Goal: Answer question/provide support: Share knowledge or assist other users

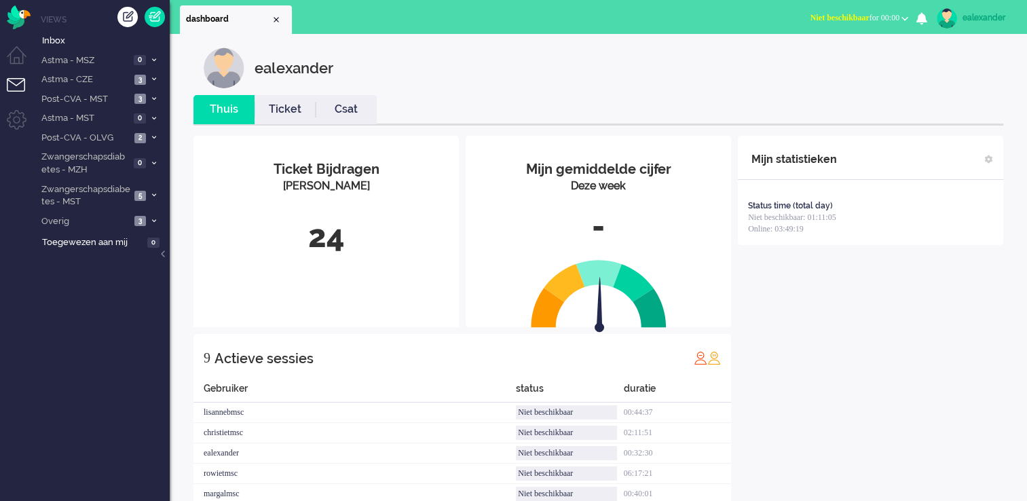
click at [898, 14] on span "Niet beschikbaar for 00:00" at bounding box center [855, 18] width 89 height 10
click at [823, 62] on label "Online" at bounding box center [851, 61] width 107 height 12
click at [149, 194] on span at bounding box center [154, 195] width 10 height 7
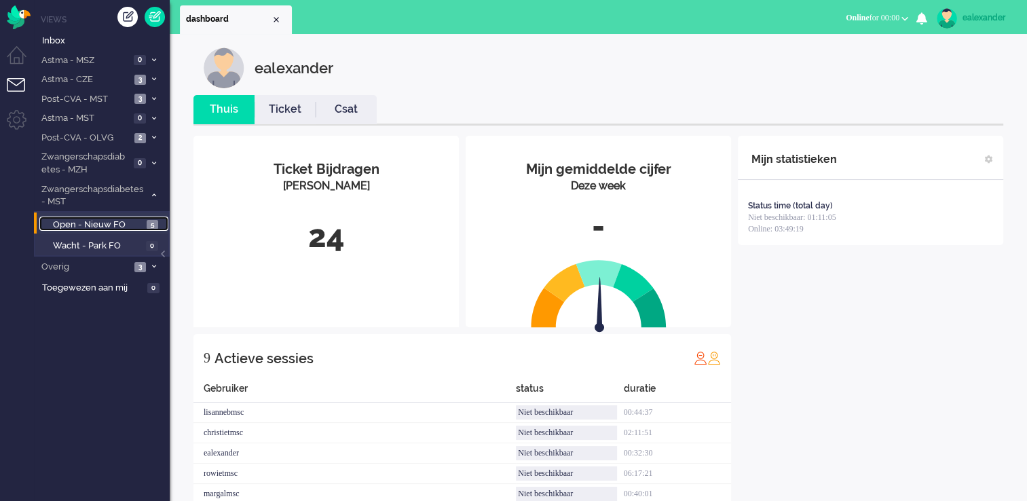
click at [130, 228] on span "Open - Nieuw FO" at bounding box center [98, 225] width 90 height 13
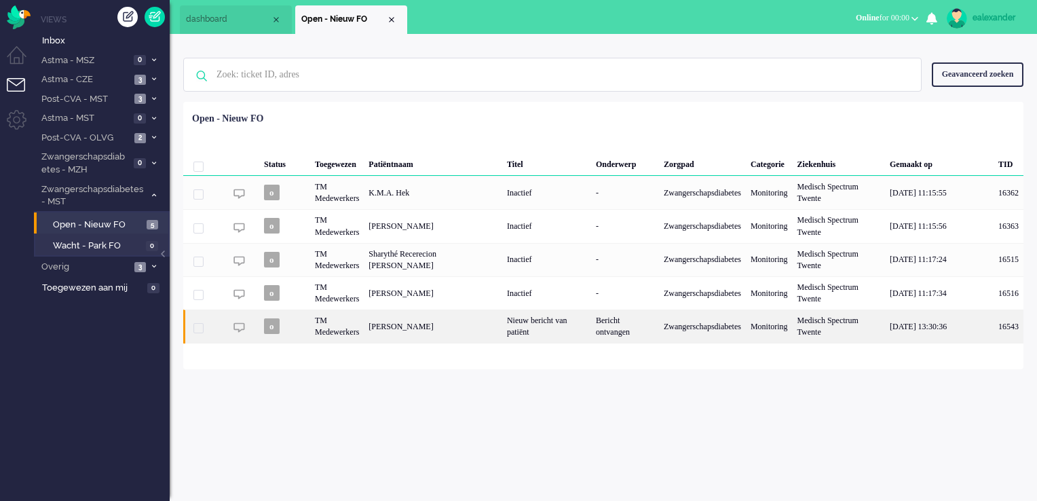
click at [591, 335] on div "Bericht ontvangen" at bounding box center [625, 326] width 68 height 33
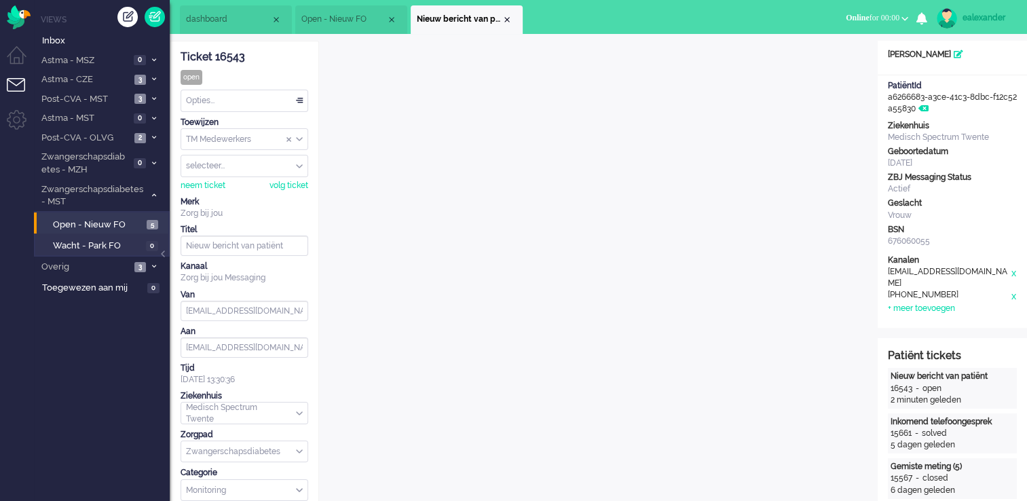
drag, startPoint x: 293, startPoint y: 99, endPoint x: 280, endPoint y: 120, distance: 24.7
click at [293, 100] on div "Opties..." at bounding box center [244, 100] width 126 height 21
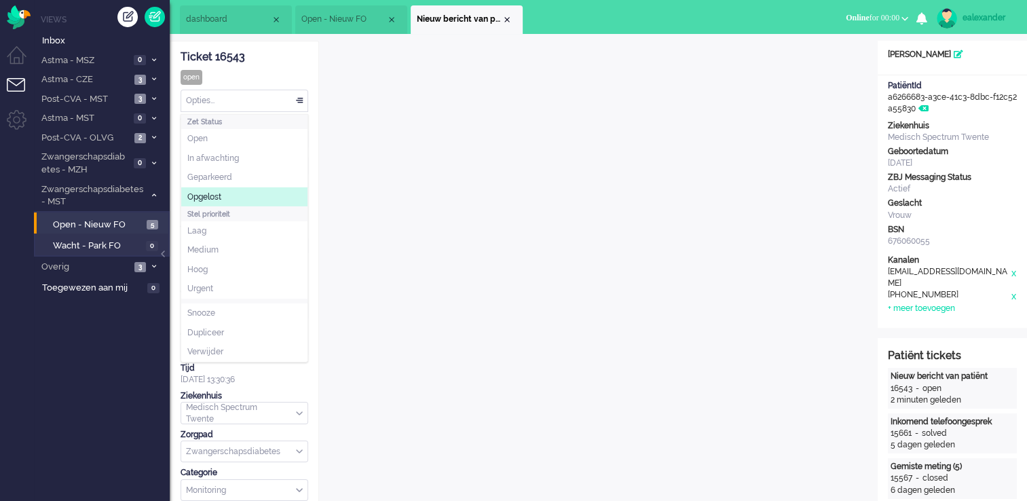
click at [248, 198] on li "Opgelost" at bounding box center [244, 197] width 126 height 20
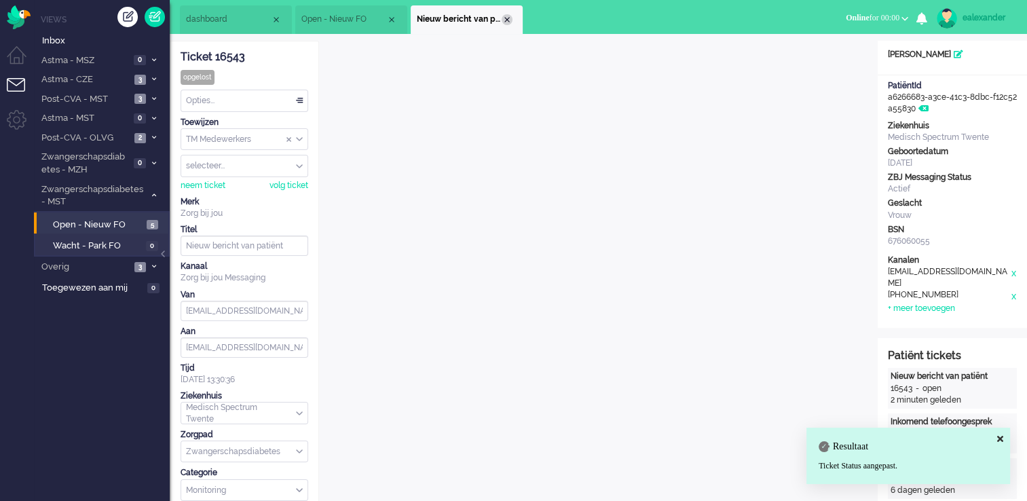
click at [505, 19] on div "Close tab" at bounding box center [507, 19] width 11 height 11
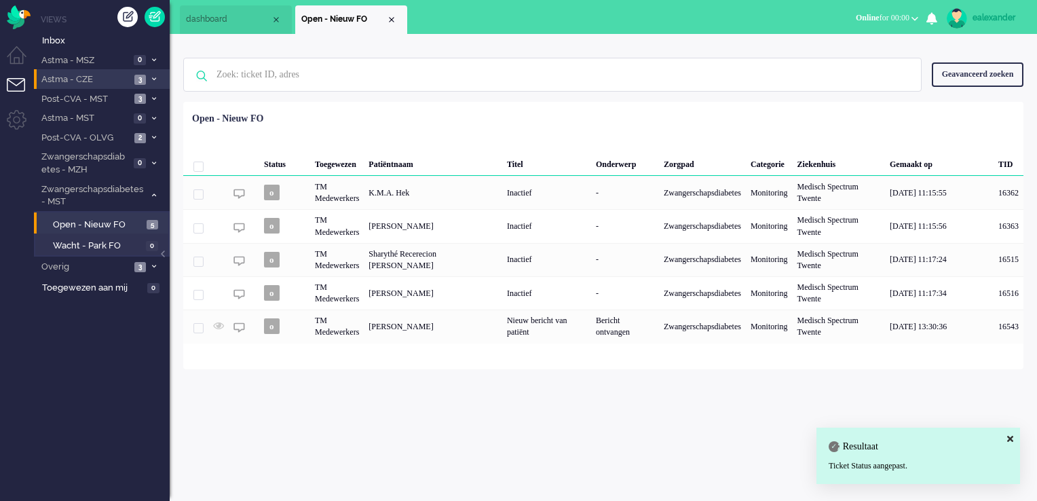
click at [155, 82] on span at bounding box center [154, 79] width 10 height 7
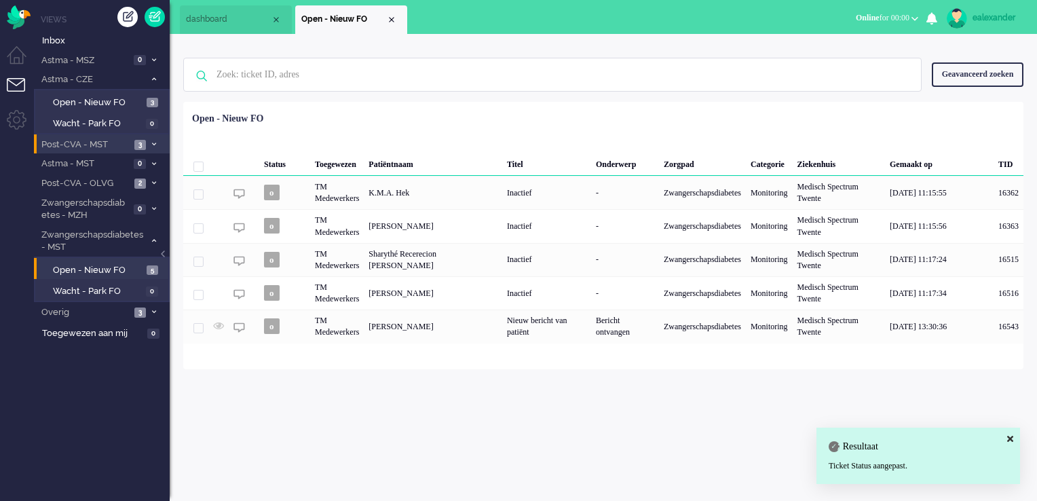
click at [155, 144] on icon at bounding box center [154, 144] width 4 height 5
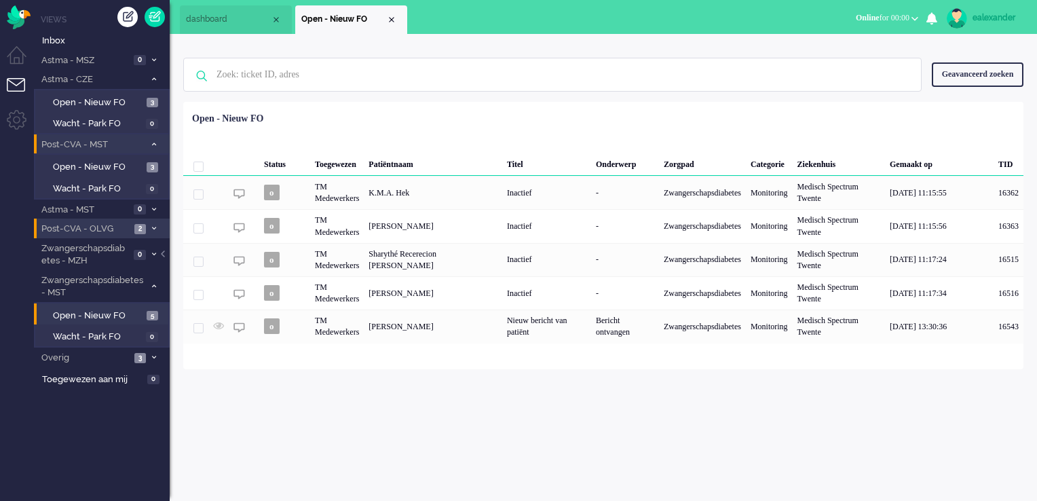
click at [158, 229] on span at bounding box center [154, 228] width 10 height 7
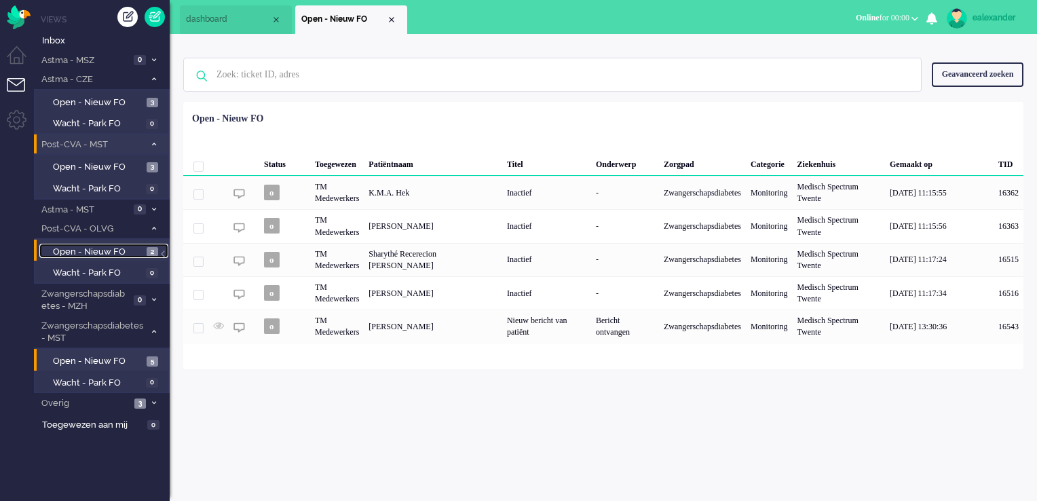
click at [141, 250] on span "Open - Nieuw FO" at bounding box center [98, 252] width 90 height 13
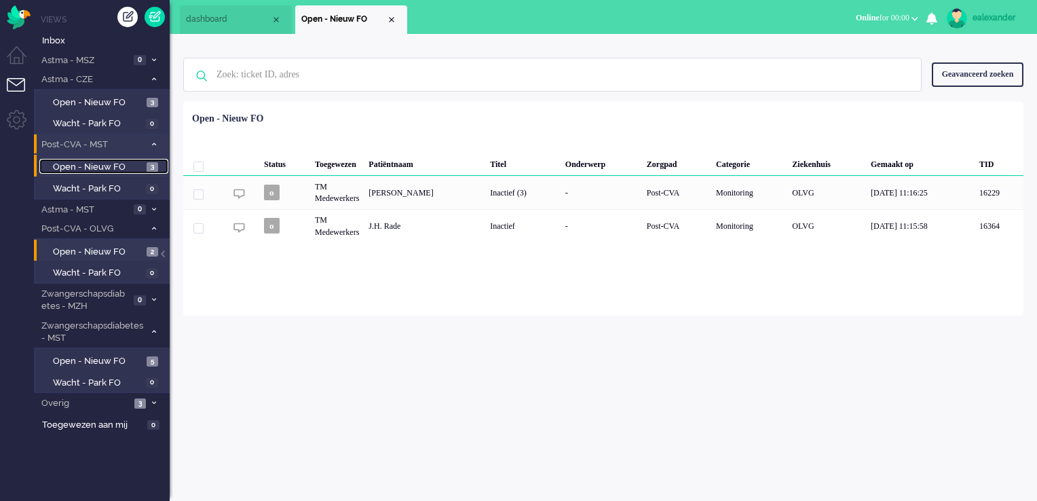
click at [143, 164] on span "Open - Nieuw FO" at bounding box center [98, 167] width 90 height 13
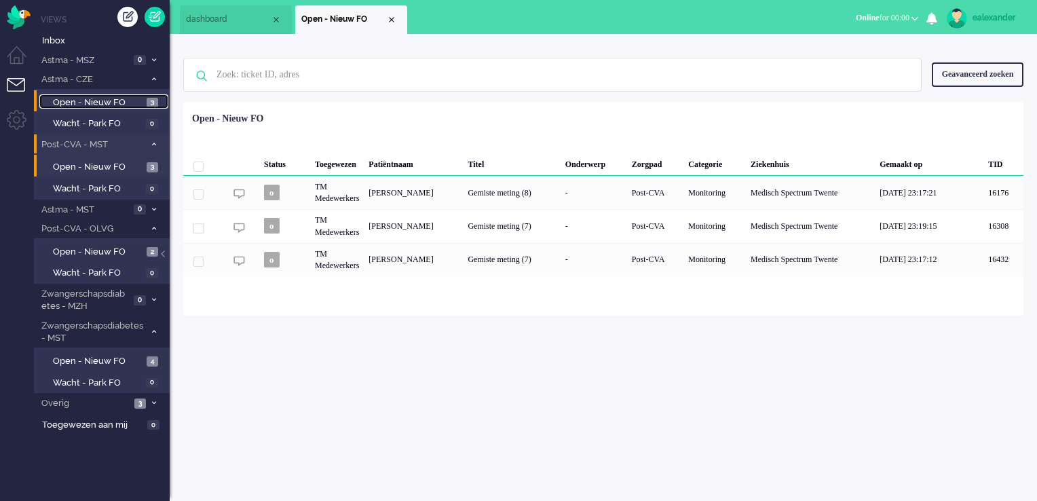
click at [143, 94] on link "Open - Nieuw FO 3" at bounding box center [103, 101] width 129 height 15
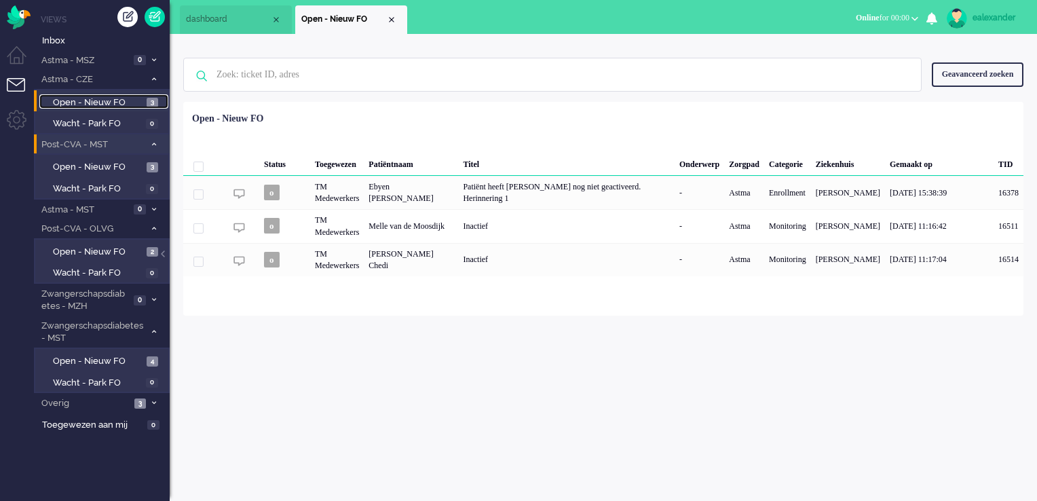
click at [141, 96] on span "Open - Nieuw FO" at bounding box center [98, 102] width 90 height 13
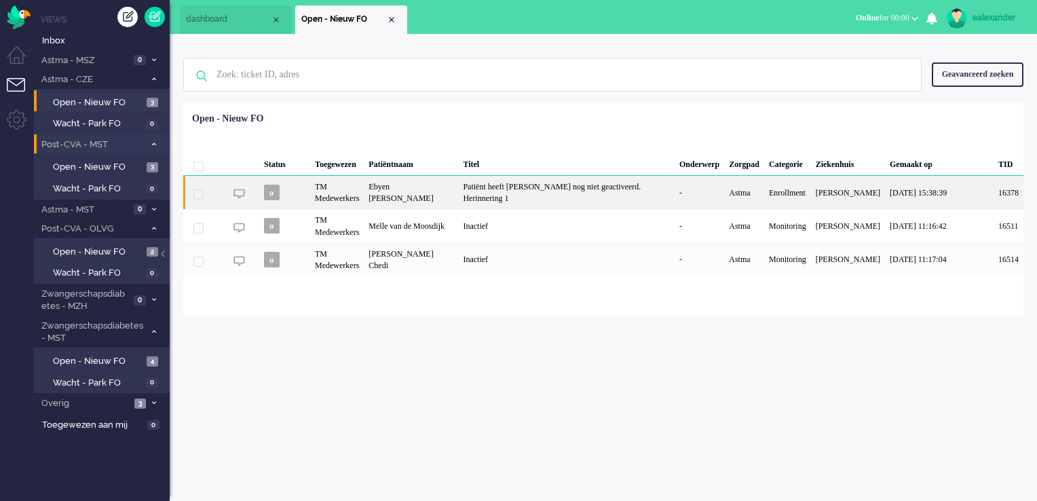
click at [581, 200] on div "Patiënt heeft [PERSON_NAME] nog niet geactiveerd. Herinnering 1" at bounding box center [566, 192] width 217 height 33
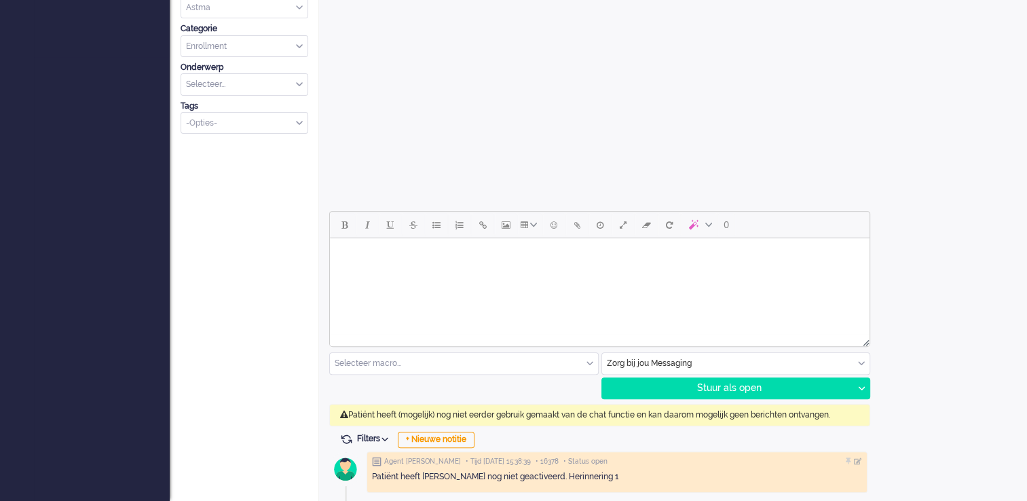
scroll to position [445, 0]
click at [862, 365] on div "Zorg bij jou Messaging" at bounding box center [736, 362] width 268 height 21
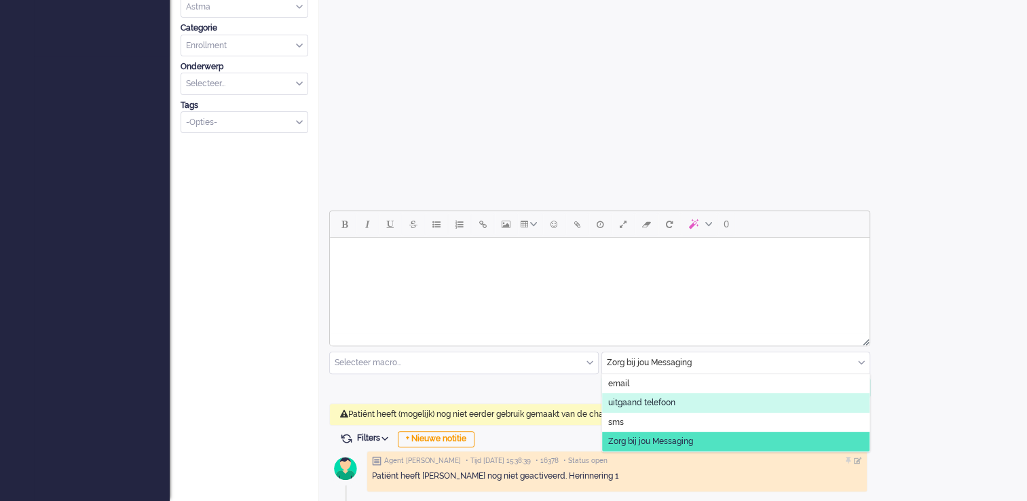
click at [797, 405] on li "uitgaand telefoon" at bounding box center [736, 403] width 268 height 20
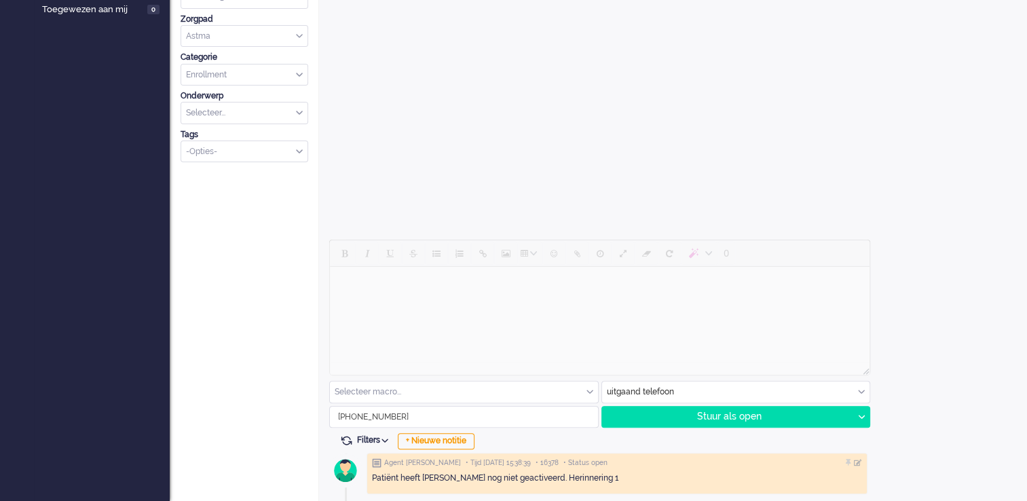
scroll to position [418, 0]
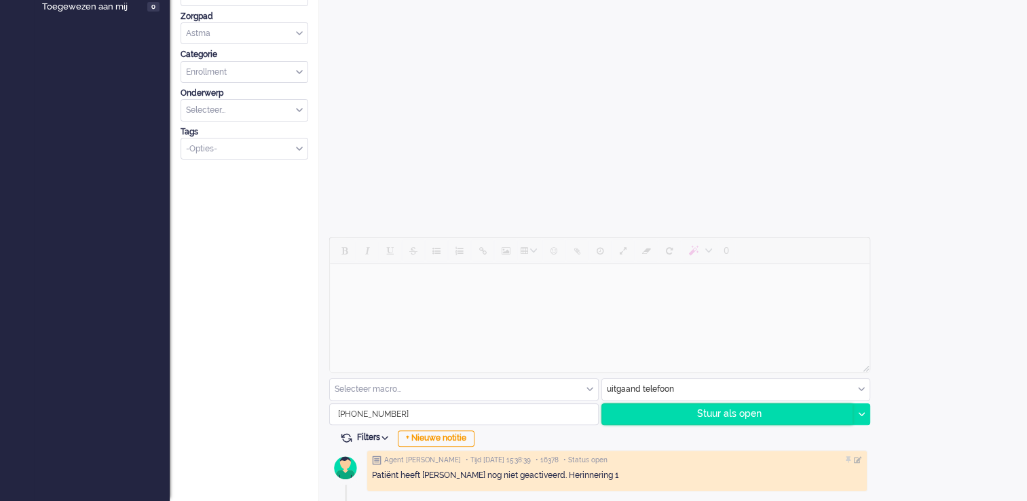
click at [804, 417] on div "Stuur als open" at bounding box center [727, 414] width 251 height 20
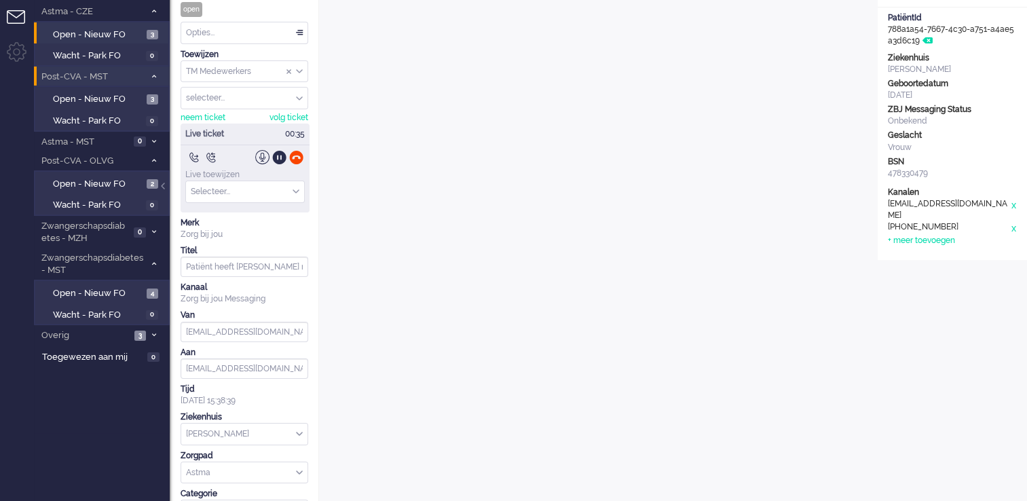
scroll to position [0, 0]
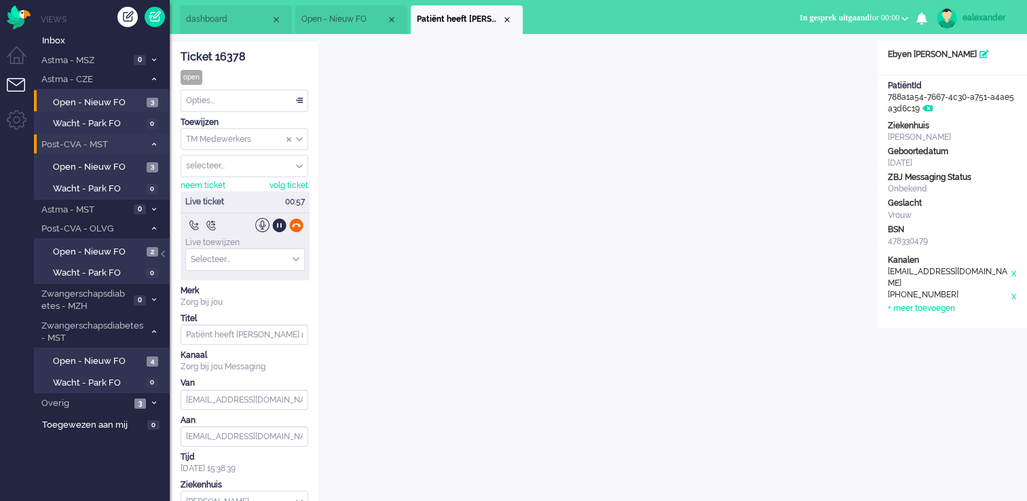
click at [299, 227] on div at bounding box center [296, 225] width 14 height 14
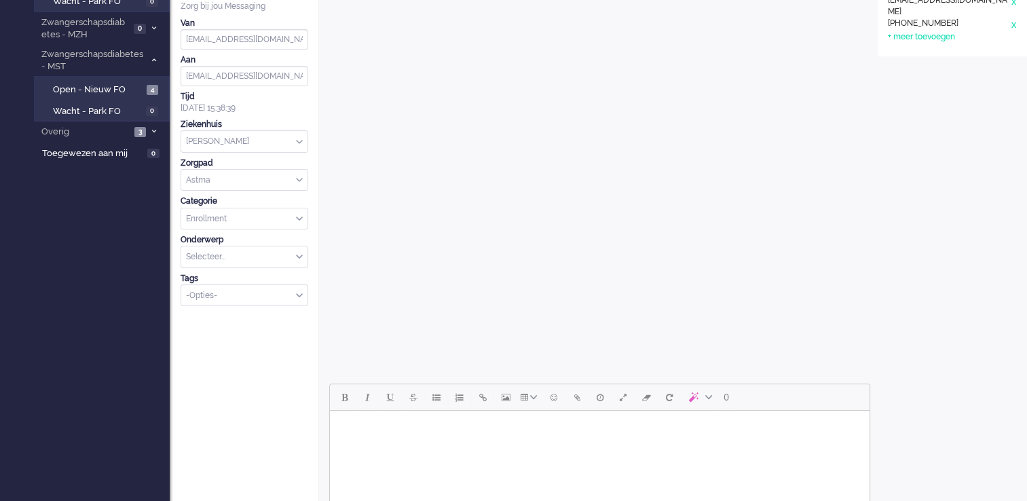
scroll to position [458, 0]
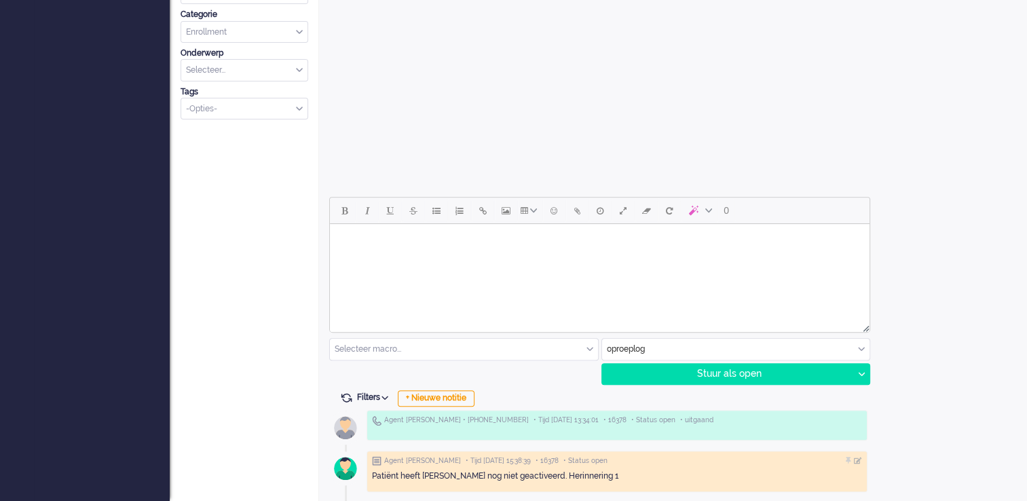
click at [445, 409] on div "Agent ealexander • [PHONE_NUMBER] • Tijd [DATE] 13:34:01 • 16378 • Status open …" at bounding box center [598, 453] width 538 height 97
click at [451, 401] on div "+ Nieuwe notitie" at bounding box center [436, 398] width 77 height 16
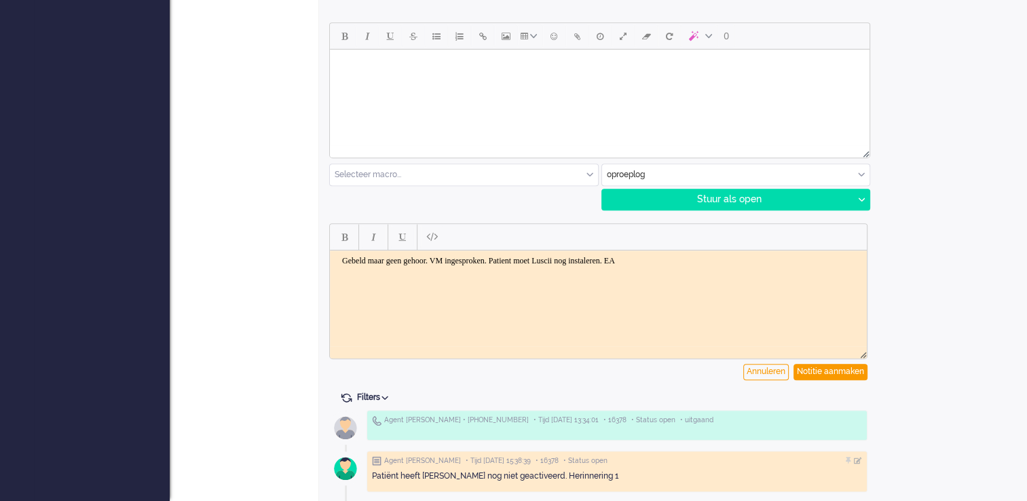
scroll to position [633, 0]
click at [828, 371] on div "Notitie aanmaken" at bounding box center [831, 372] width 74 height 16
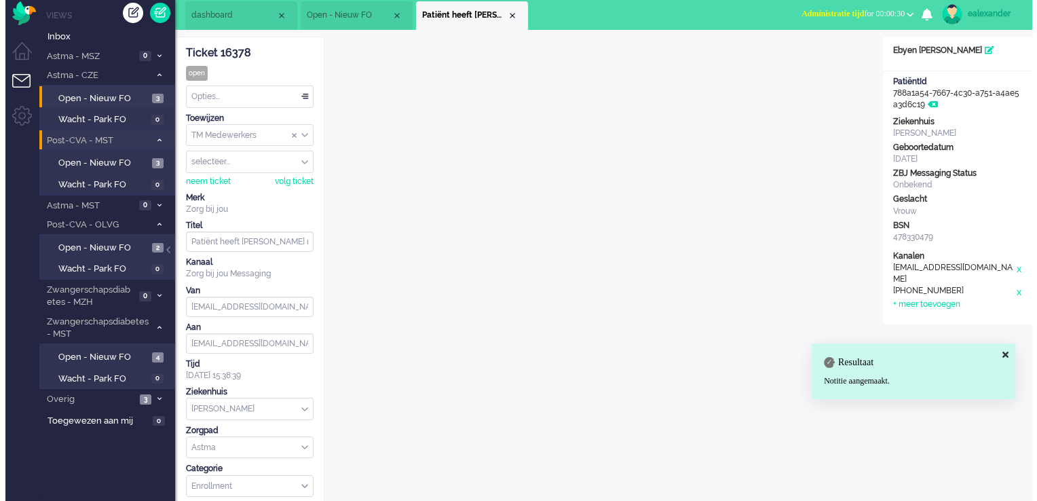
scroll to position [0, 0]
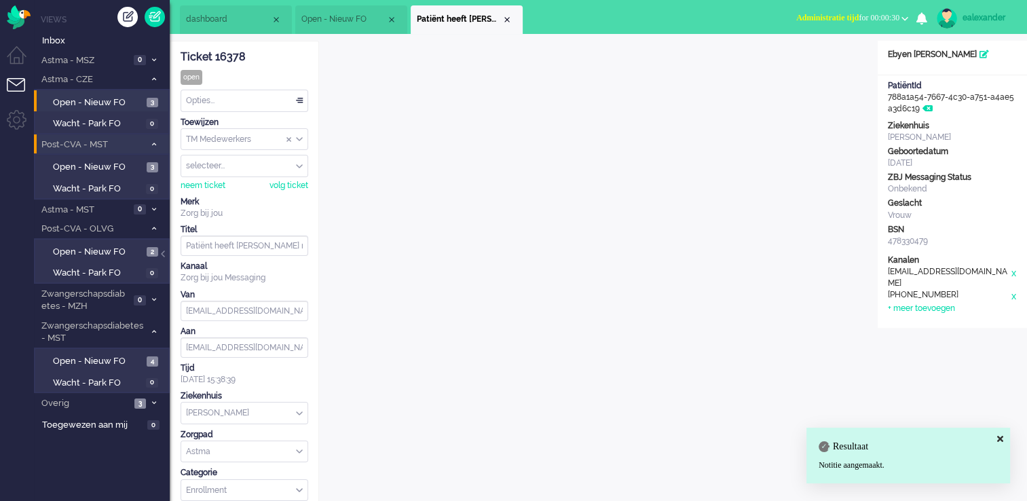
click at [276, 98] on div "Opties..." at bounding box center [244, 100] width 126 height 21
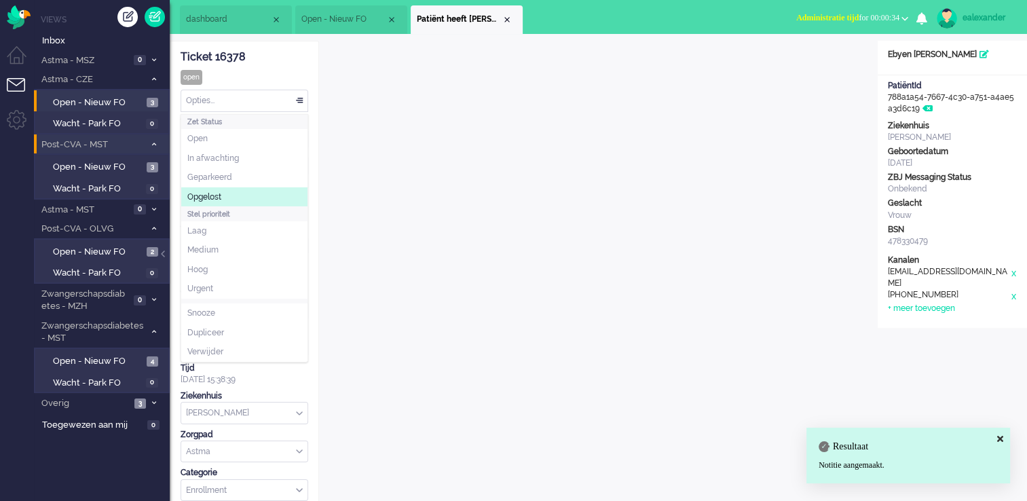
click at [247, 197] on li "Opgelost" at bounding box center [244, 197] width 126 height 20
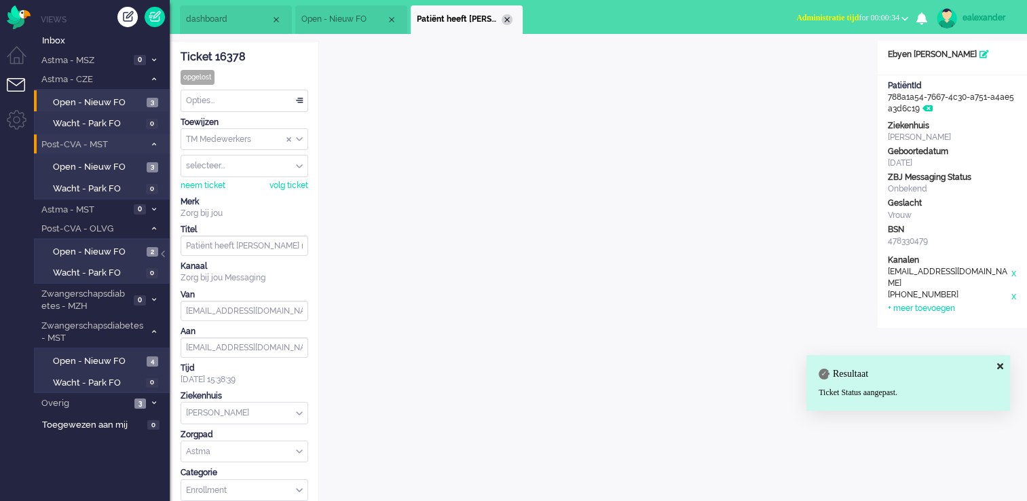
click at [505, 18] on div "Close tab" at bounding box center [507, 19] width 11 height 11
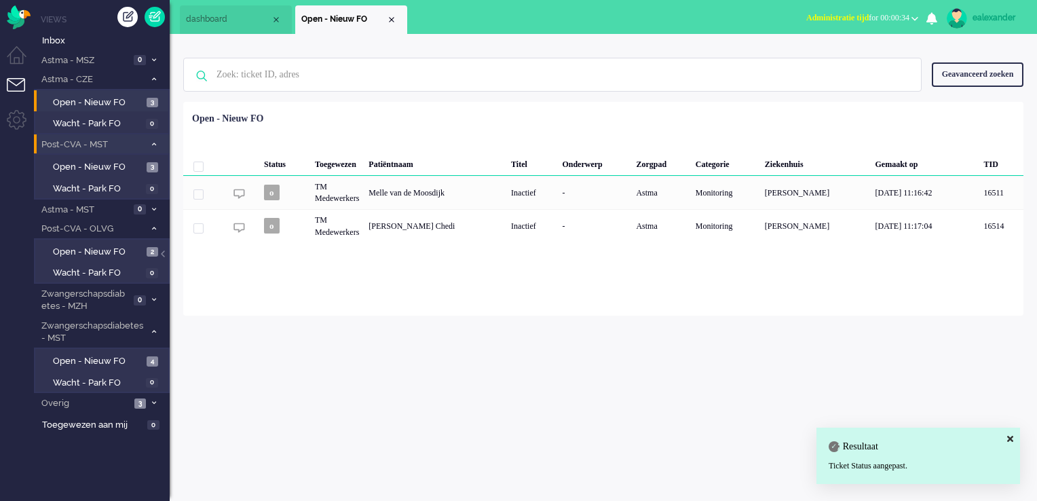
drag, startPoint x: 838, startPoint y: 17, endPoint x: 849, endPoint y: 48, distance: 32.4
click at [838, 18] on span "Administratie tijd" at bounding box center [838, 18] width 62 height 10
click at [861, 58] on label "Online" at bounding box center [862, 61] width 107 height 12
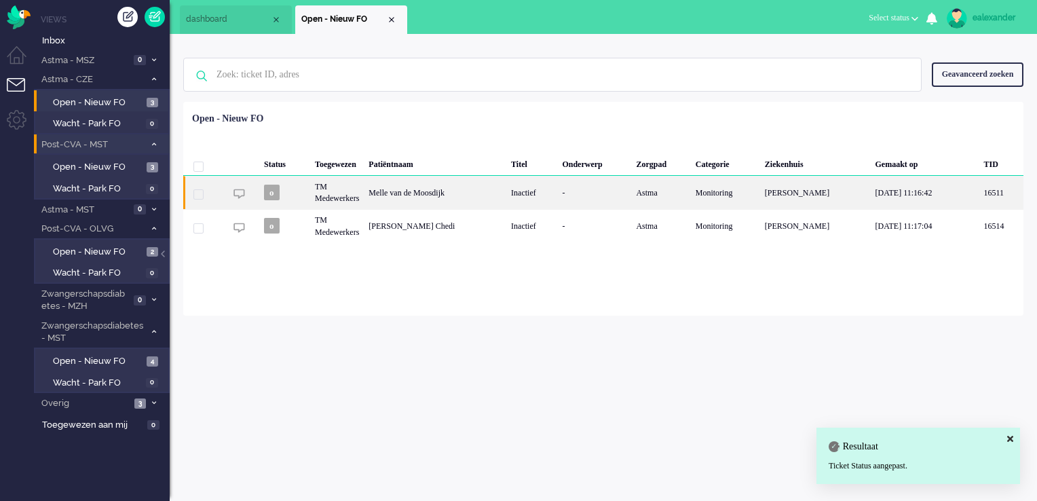
click at [467, 199] on div "Melle van de Moosdijk" at bounding box center [435, 192] width 143 height 33
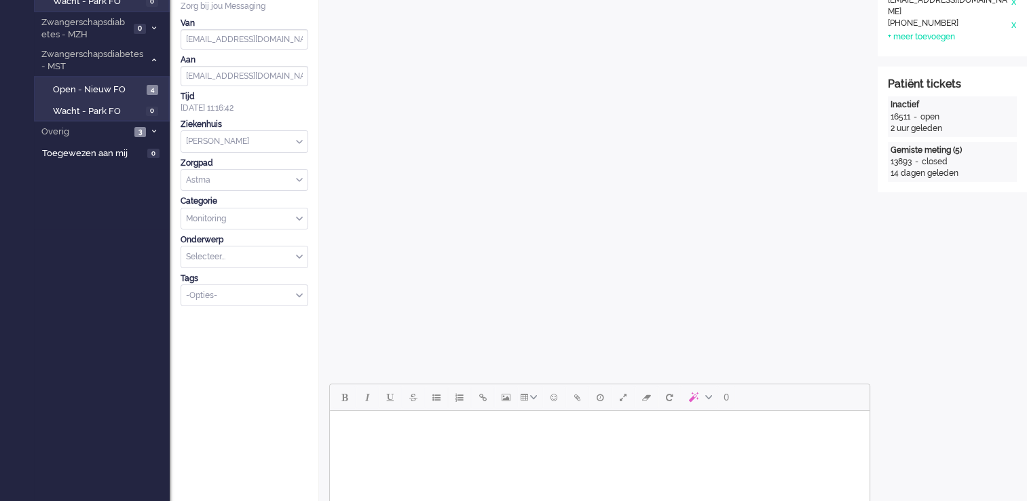
scroll to position [475, 0]
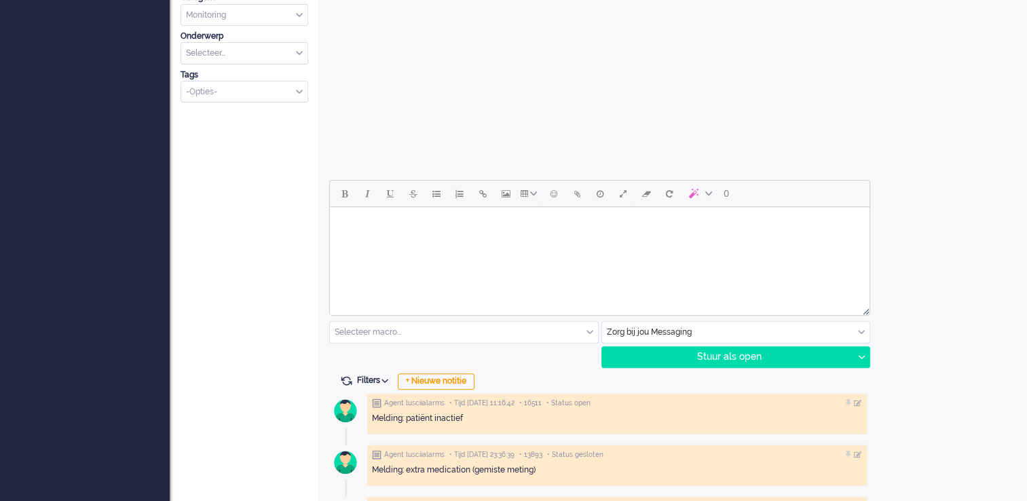
click at [677, 242] on html at bounding box center [600, 224] width 540 height 35
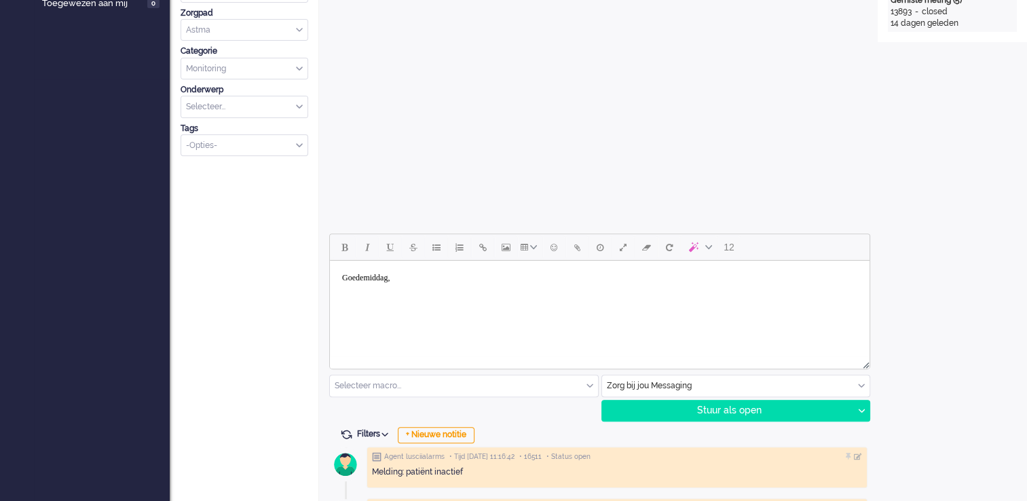
scroll to position [543, 0]
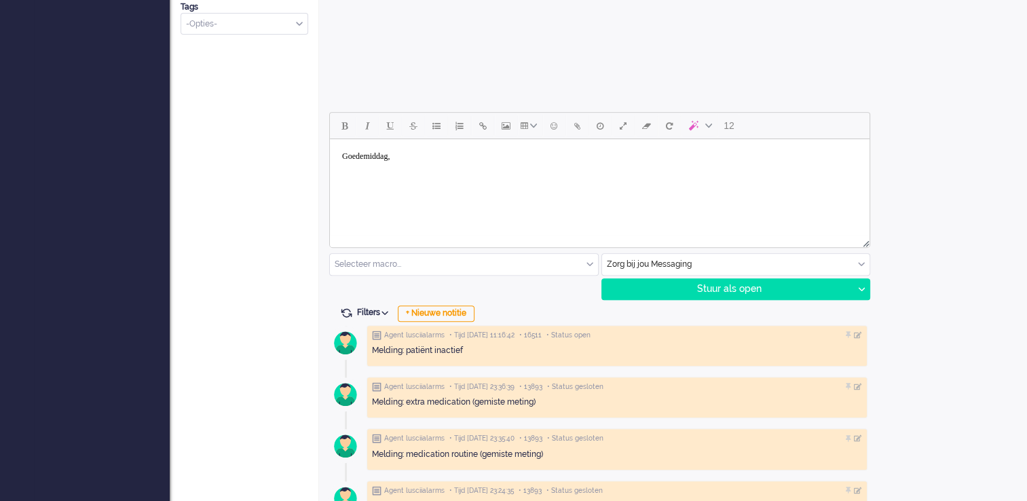
click at [350, 181] on body "Goedemiddag," at bounding box center [599, 167] width 529 height 44
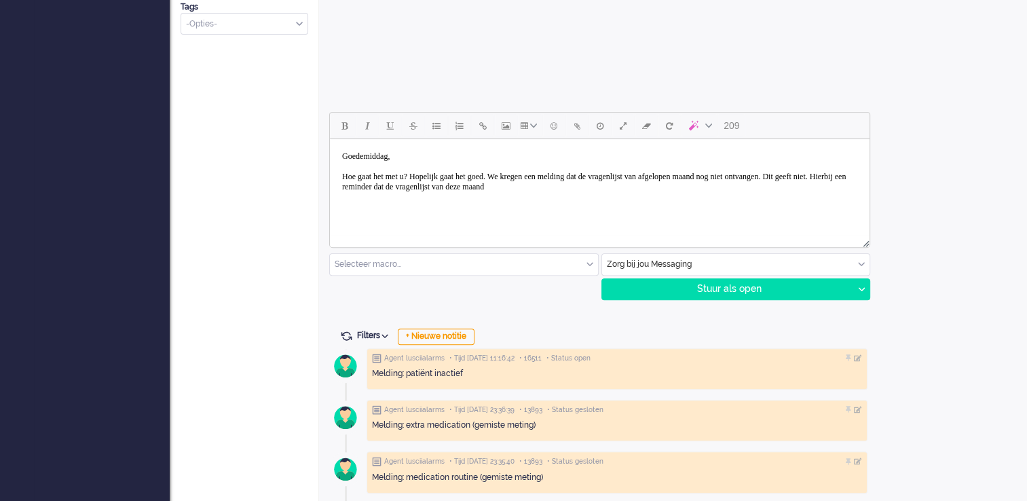
click at [555, 186] on body "Goedemiddag, [PERSON_NAME] gaat het met u? Hopelijk gaat het goed. We kregen ee…" at bounding box center [599, 172] width 529 height 54
click at [682, 185] on body "Goedemiddag, [PERSON_NAME] gaat het met u? Hopelijk gaat het goed. We kregen ee…" at bounding box center [599, 172] width 529 height 54
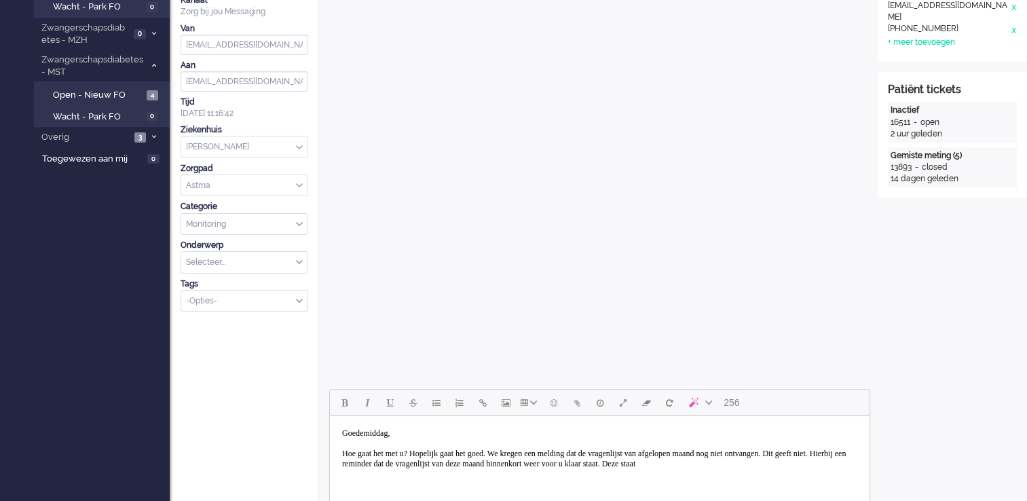
scroll to position [339, 0]
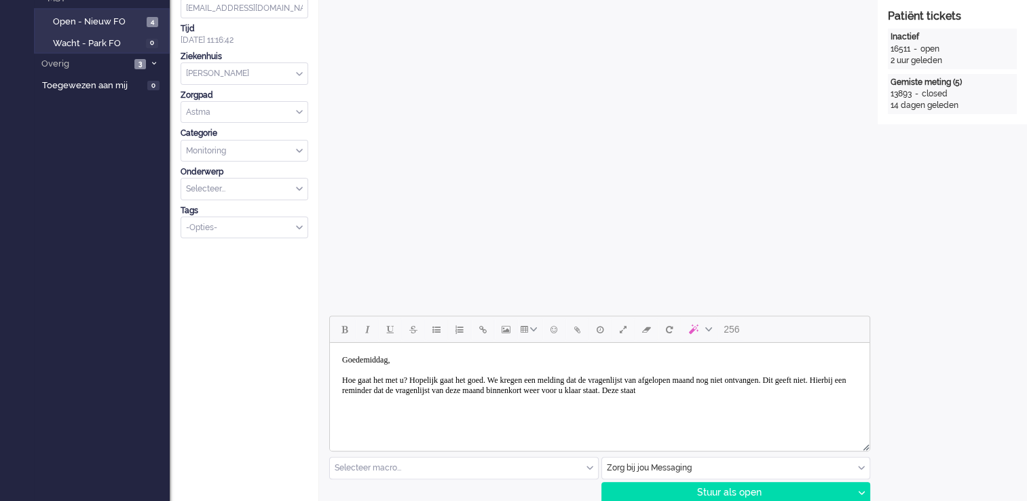
click at [390, 399] on body "Goedemiddag, [PERSON_NAME] gaat het met u? Hopelijk gaat het goed. We kregen ee…" at bounding box center [599, 375] width 529 height 54
click at [758, 490] on div "Stuur als open" at bounding box center [727, 493] width 251 height 20
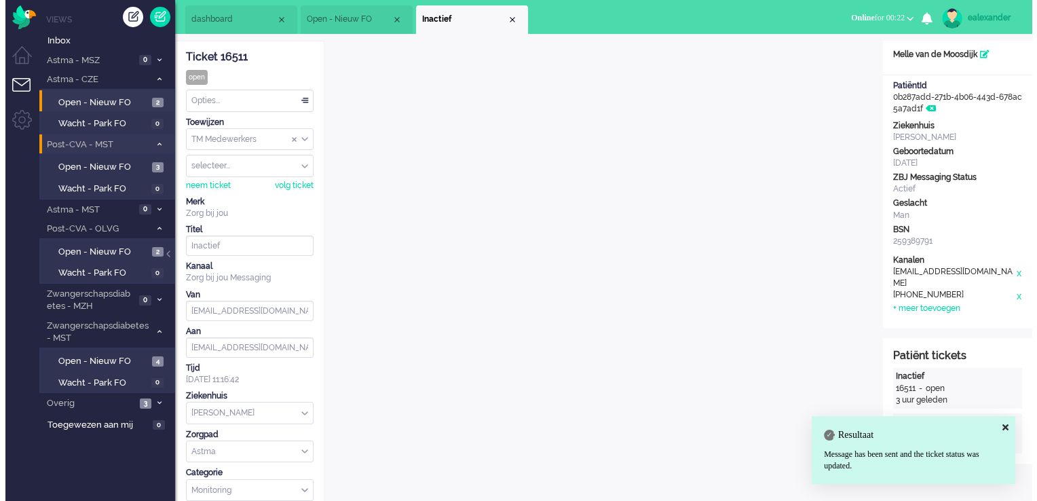
scroll to position [0, 0]
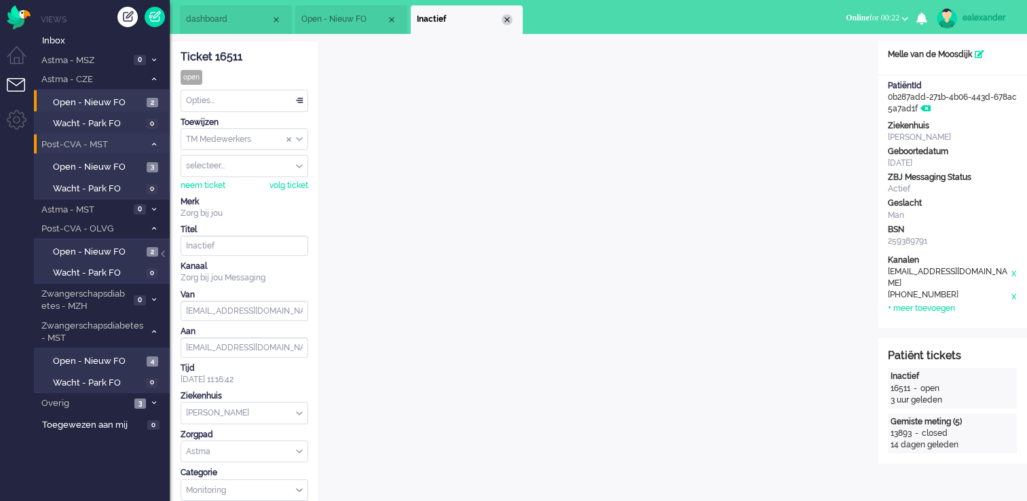
click at [507, 19] on div "Close tab" at bounding box center [507, 19] width 11 height 11
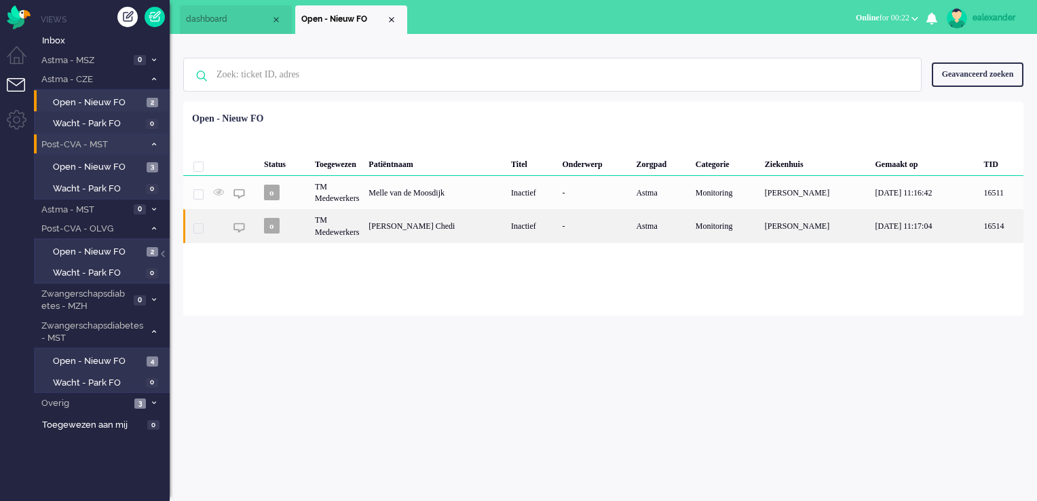
click at [553, 232] on div "Inactief" at bounding box center [532, 225] width 51 height 33
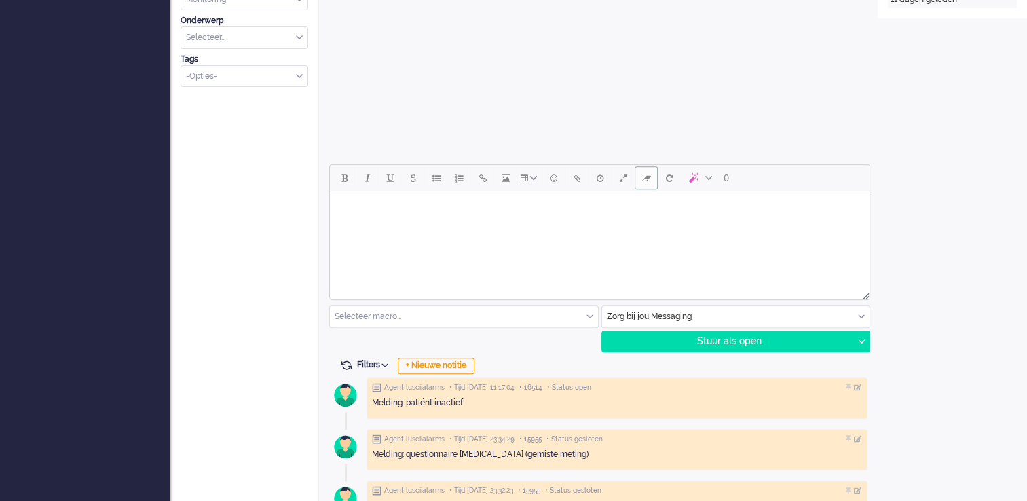
scroll to position [475, 0]
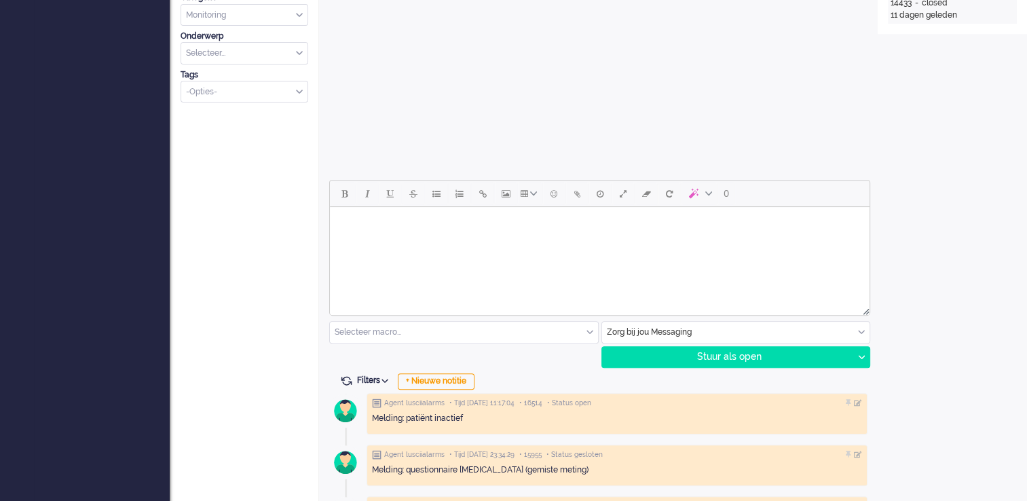
click at [621, 239] on html at bounding box center [600, 224] width 540 height 35
click at [346, 235] on body "Goedemiddag, [PERSON_NAME] gaat het met u? Hopelijk gaat het goed. We kregen ee…" at bounding box center [599, 223] width 529 height 164
click at [350, 225] on p "Rich Text Area. Press ALT-0 for help." at bounding box center [599, 220] width 515 height 10
click at [358, 248] on p "Rich Text Area. Press ALT-0 for help." at bounding box center [599, 249] width 515 height 10
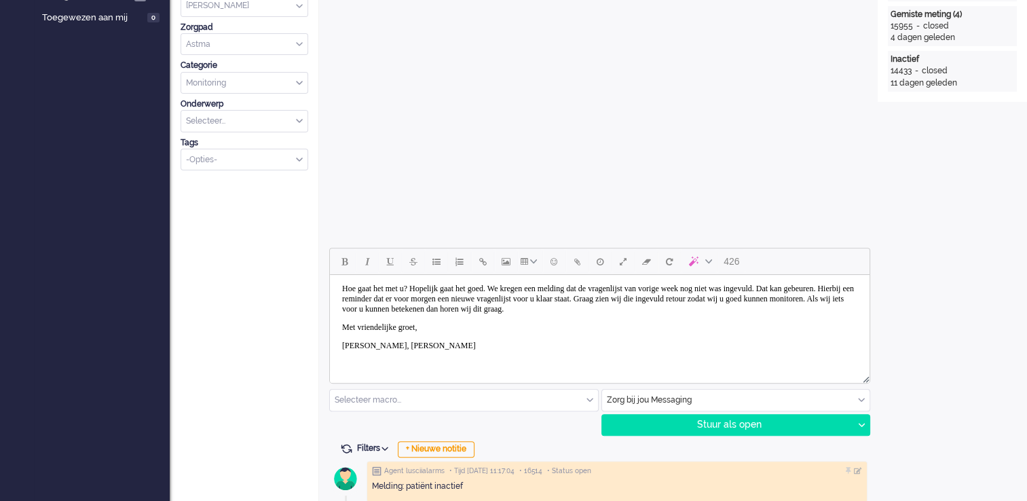
scroll to position [49, 0]
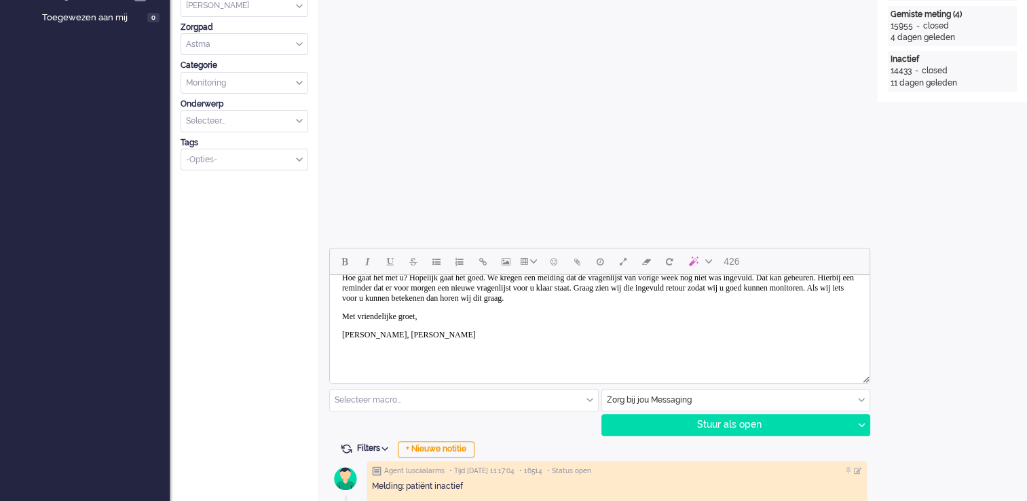
click at [501, 349] on body "Goedemiddag, [PERSON_NAME] gaat het met u? Hopelijk gaat het goed. We kregen ee…" at bounding box center [599, 302] width 529 height 128
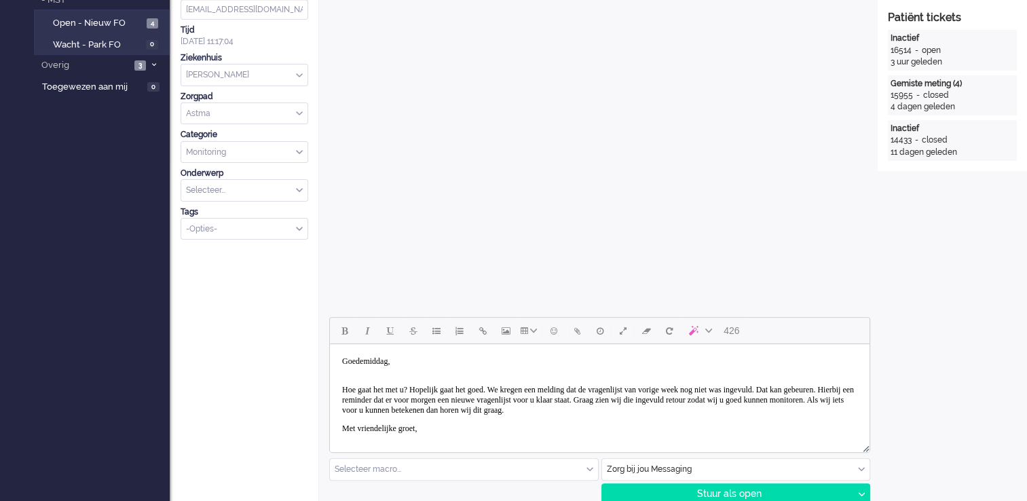
scroll to position [407, 0]
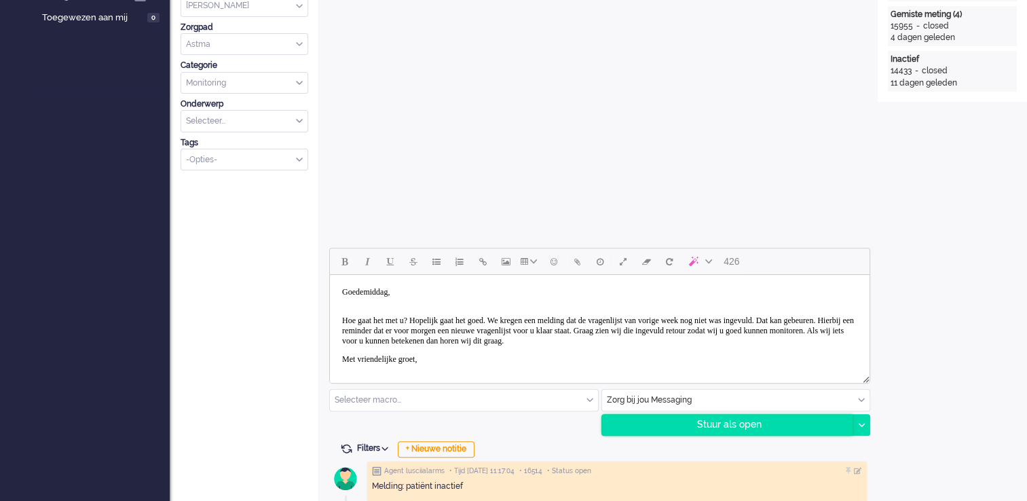
click at [775, 429] on div "Stuur als open" at bounding box center [727, 425] width 251 height 20
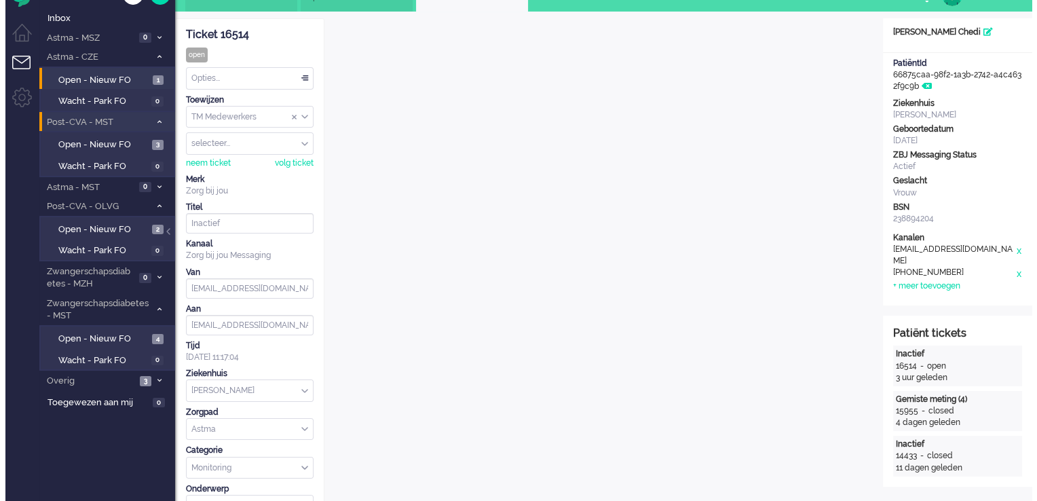
scroll to position [0, 0]
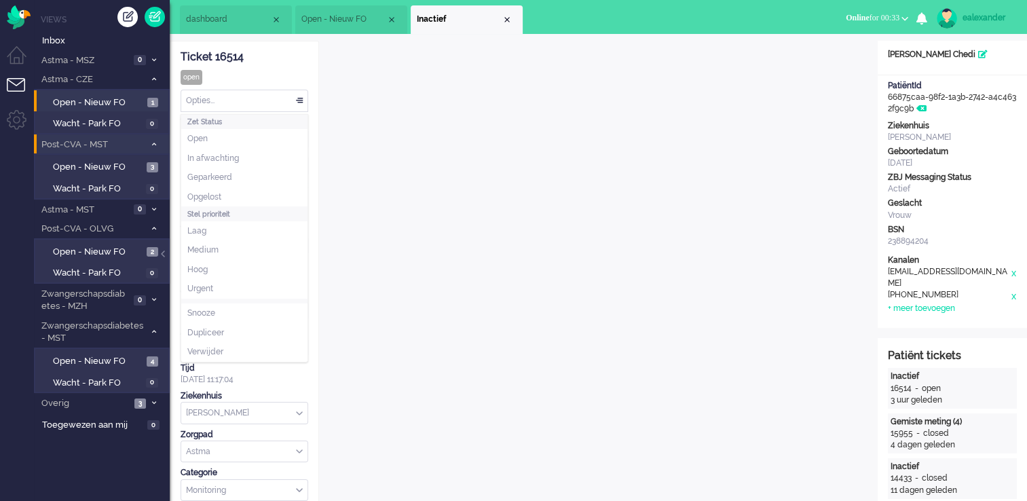
click at [295, 100] on div "Opties..." at bounding box center [244, 100] width 126 height 21
click at [271, 187] on li "Opgelost" at bounding box center [244, 197] width 126 height 20
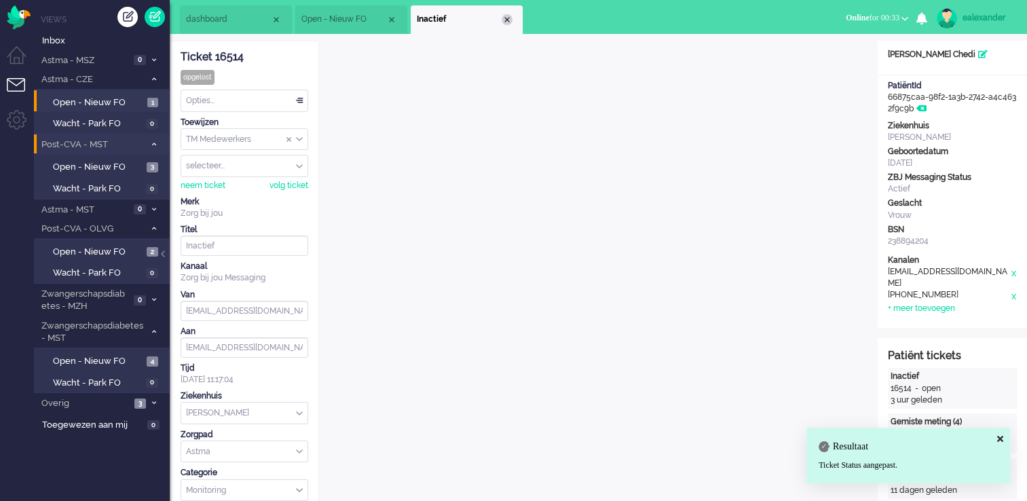
click at [511, 20] on div "Close tab" at bounding box center [507, 19] width 11 height 11
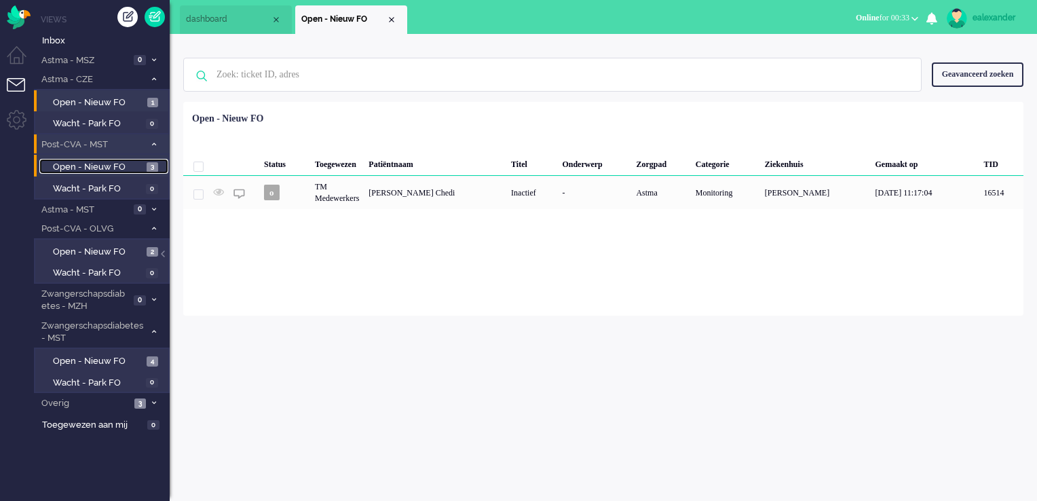
click at [132, 159] on link "Open - Nieuw FO 3" at bounding box center [103, 166] width 129 height 15
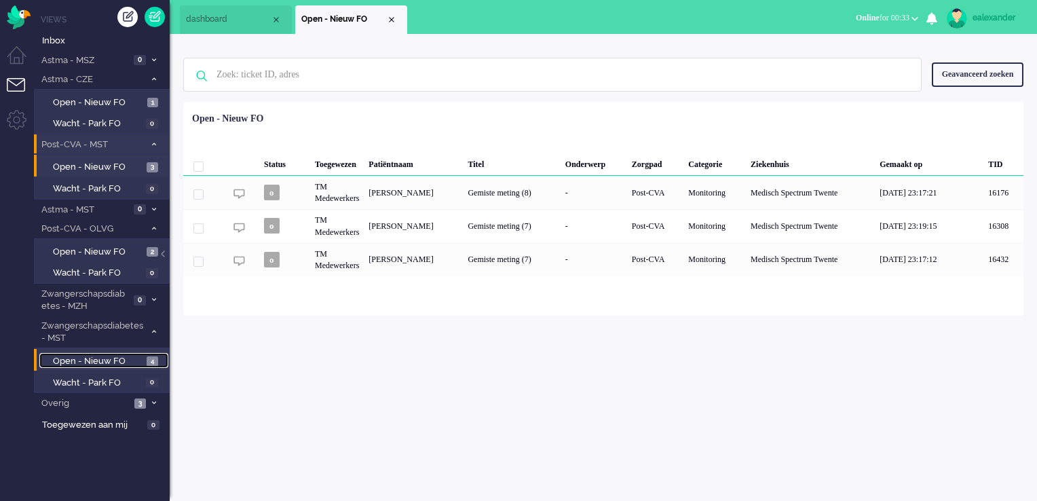
click at [138, 356] on span "Open - Nieuw FO" at bounding box center [98, 361] width 90 height 13
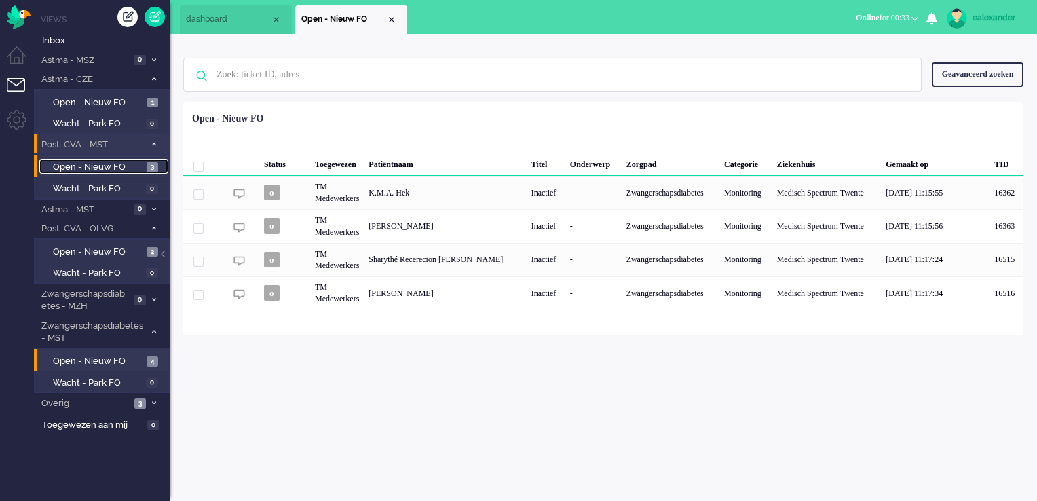
click at [134, 166] on span "Open - Nieuw FO" at bounding box center [98, 167] width 90 height 13
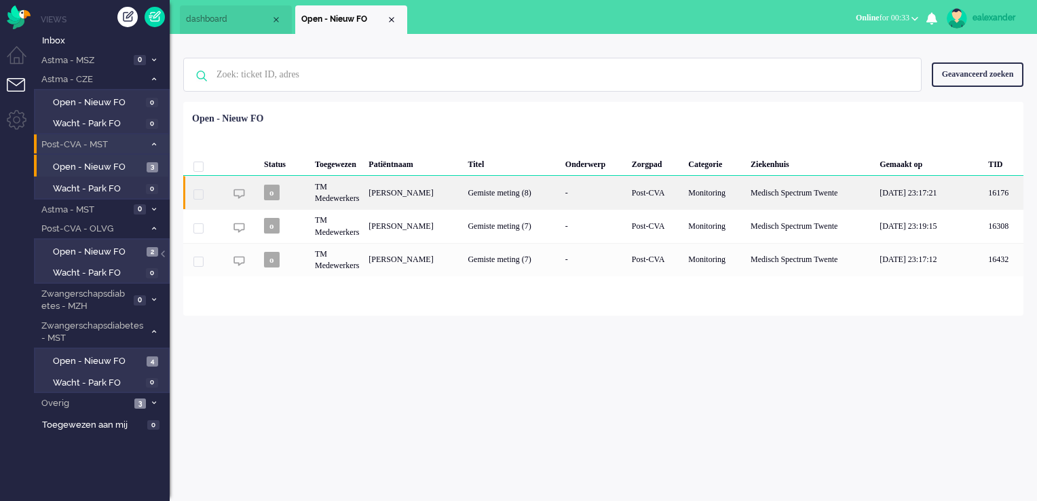
click at [483, 200] on div "Gemiste meting (8)" at bounding box center [511, 192] width 97 height 33
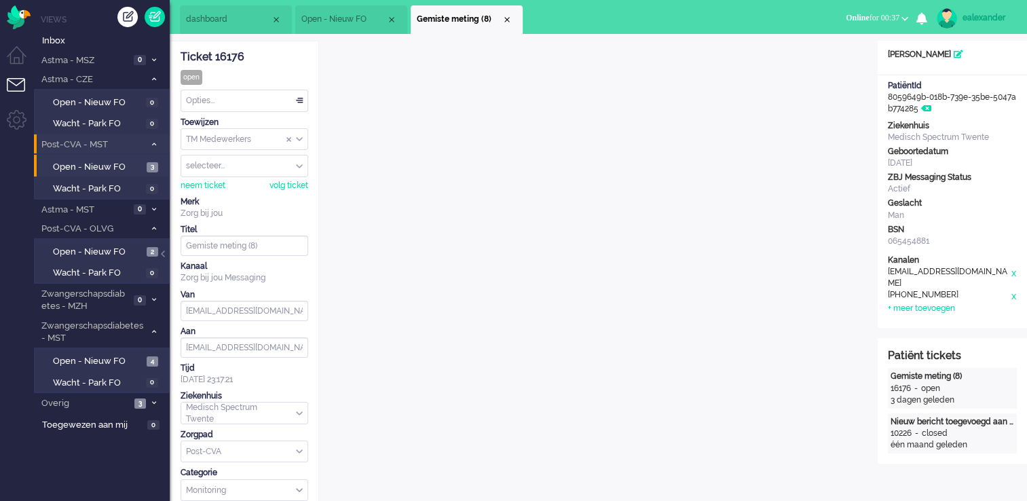
drag, startPoint x: 337, startPoint y: 16, endPoint x: 352, endPoint y: 33, distance: 22.2
click at [337, 16] on span "Open - Nieuw FO" at bounding box center [343, 20] width 85 height 12
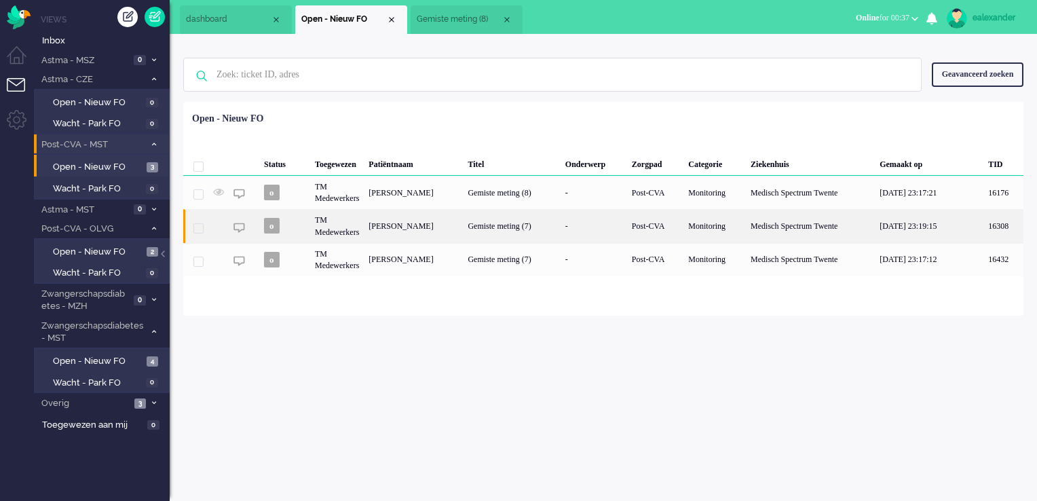
click at [414, 225] on div "[PERSON_NAME]" at bounding box center [413, 225] width 99 height 33
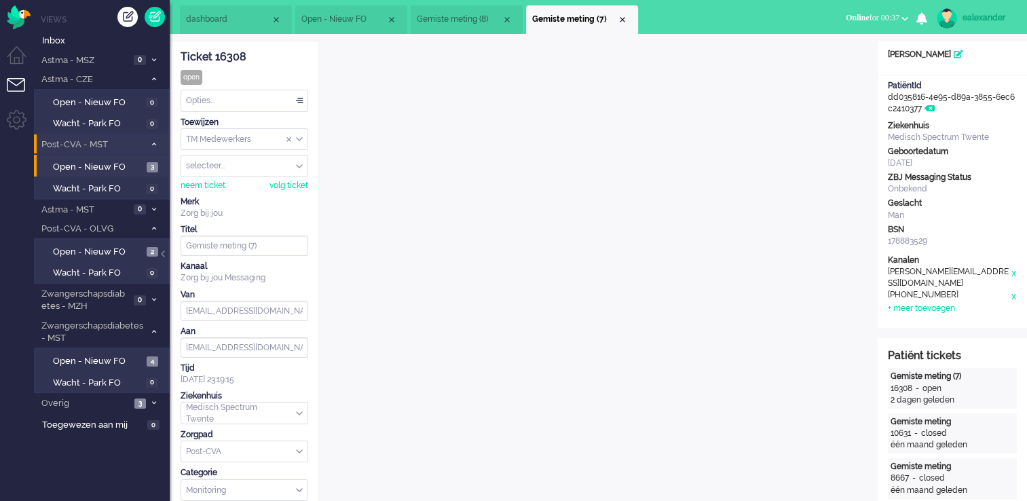
drag, startPoint x: 356, startPoint y: 12, endPoint x: 386, endPoint y: 91, distance: 84.9
click at [356, 12] on li "Open - Nieuw FO" at bounding box center [351, 19] width 112 height 29
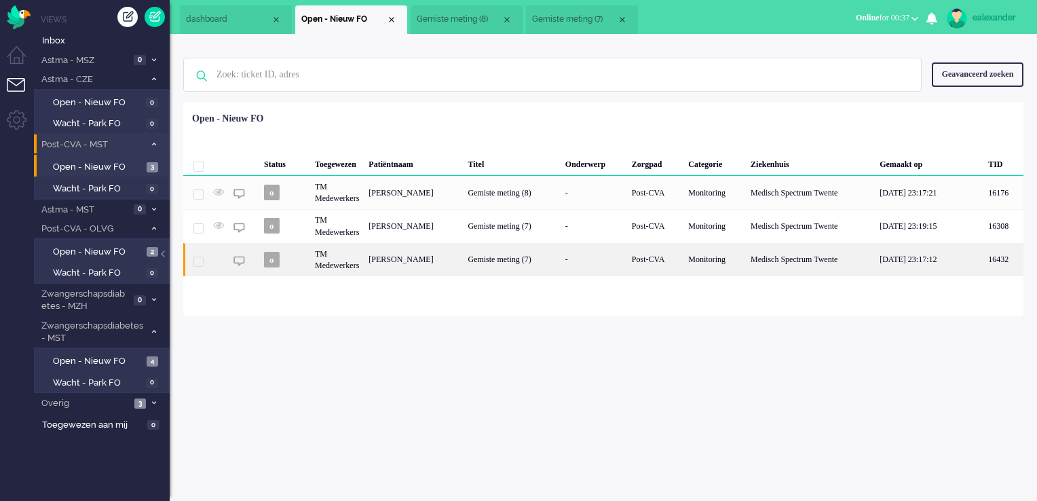
click at [429, 261] on div "[PERSON_NAME]" at bounding box center [413, 259] width 99 height 33
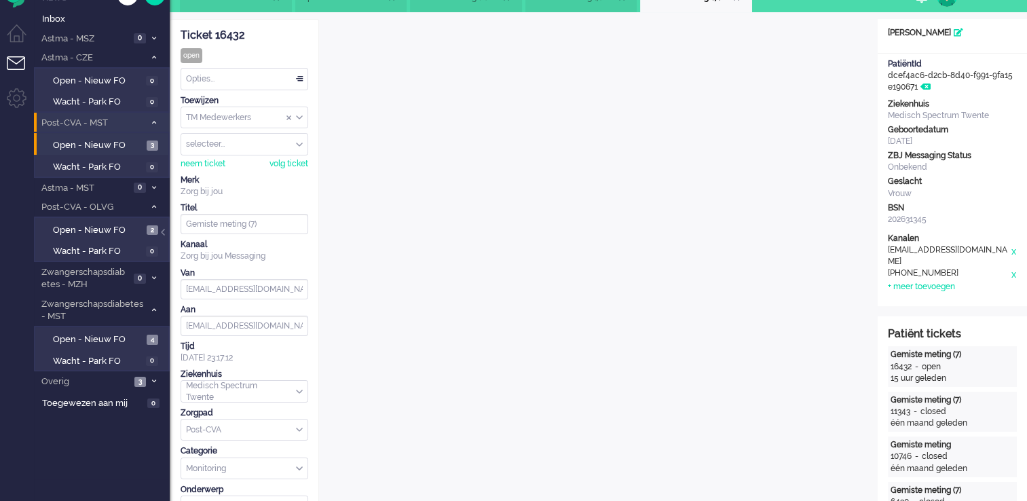
scroll to position [14, 0]
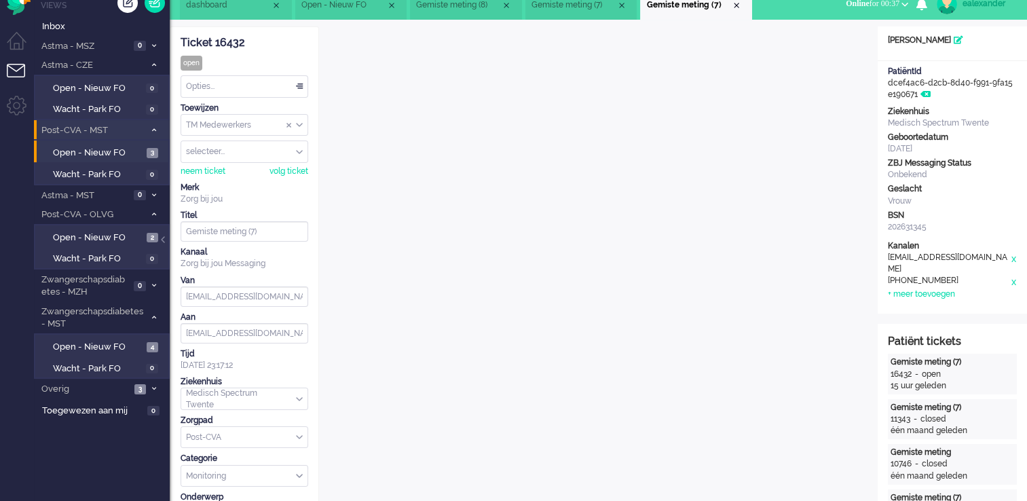
drag, startPoint x: 737, startPoint y: 7, endPoint x: 712, endPoint y: 10, distance: 25.3
click at [737, 7] on div "Close tab" at bounding box center [736, 5] width 11 height 11
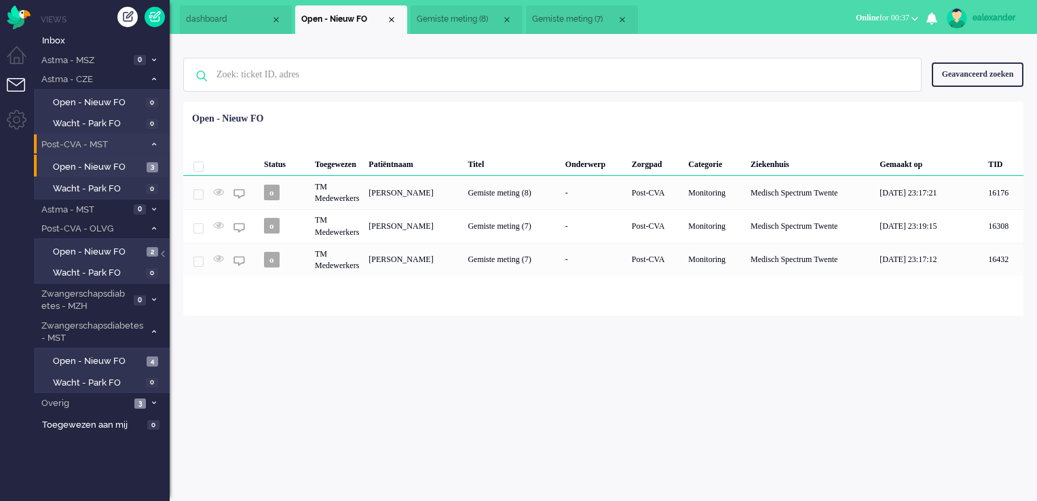
click at [468, 21] on span "Gemiste meting (8)" at bounding box center [459, 20] width 85 height 12
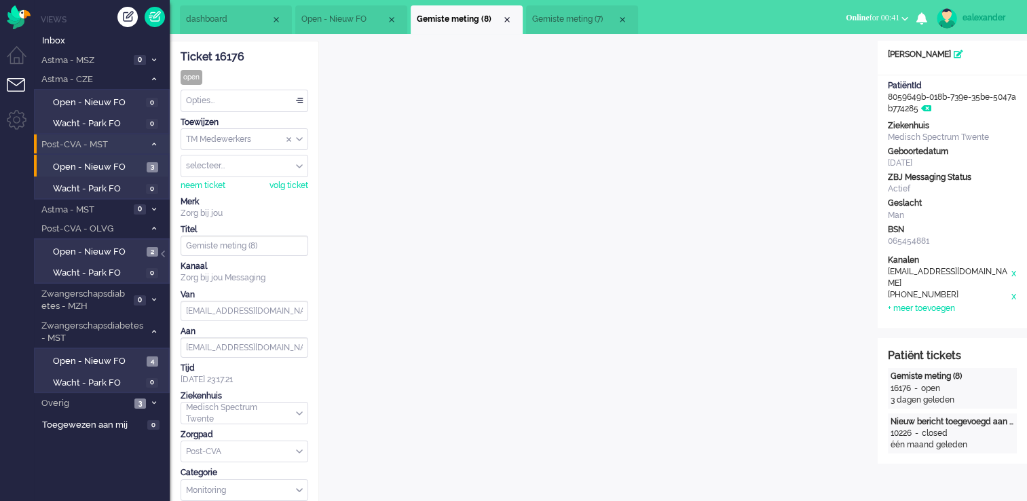
click at [326, 17] on span "Open - Nieuw FO" at bounding box center [343, 20] width 85 height 12
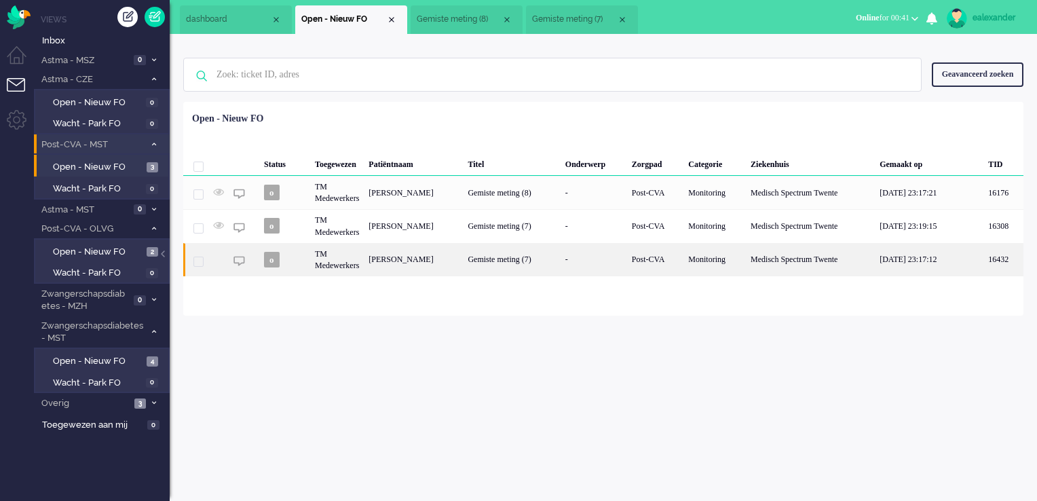
click at [380, 257] on div "[PERSON_NAME]" at bounding box center [413, 259] width 99 height 33
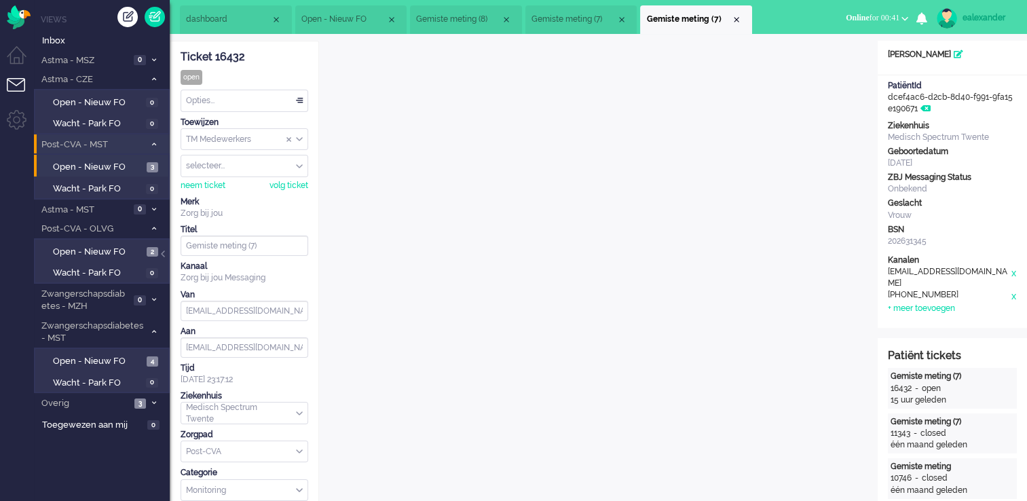
click at [462, 19] on span "Gemiste meting (8)" at bounding box center [458, 20] width 85 height 12
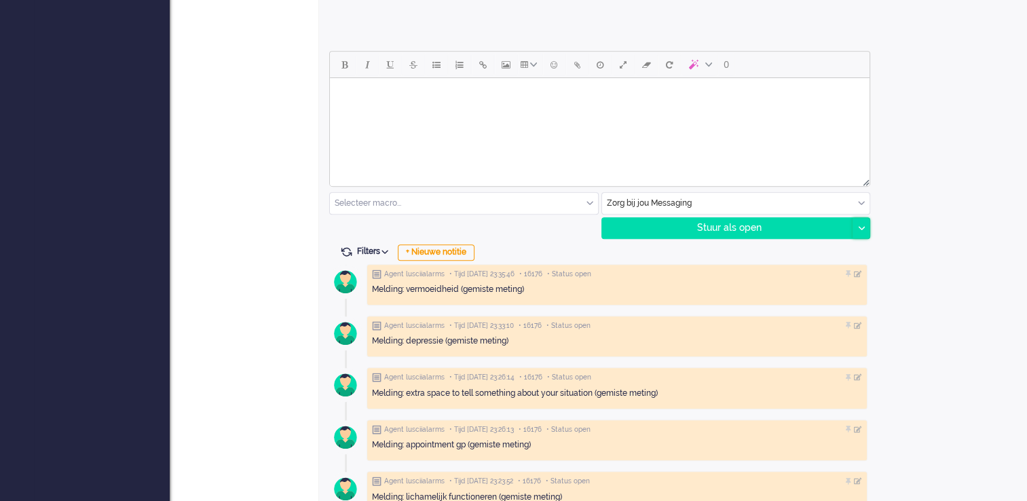
scroll to position [611, 0]
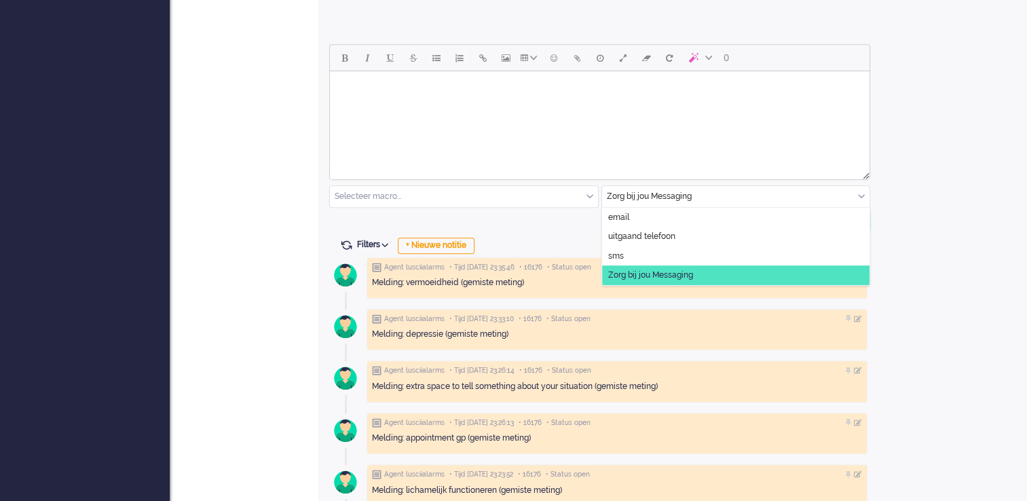
click at [861, 194] on div "Zorg bij jou Messaging" at bounding box center [736, 196] width 268 height 21
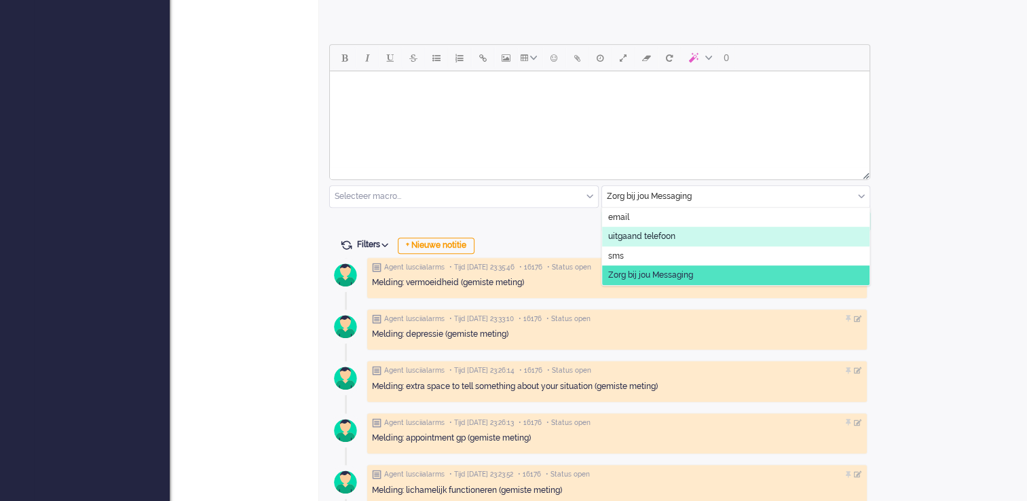
click at [686, 238] on li "uitgaand telefoon" at bounding box center [736, 237] width 268 height 20
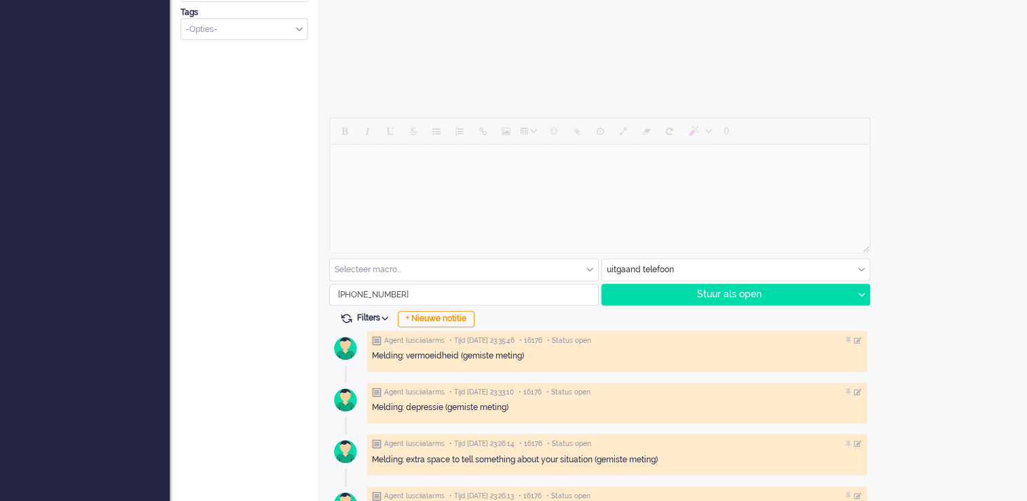
scroll to position [543, 0]
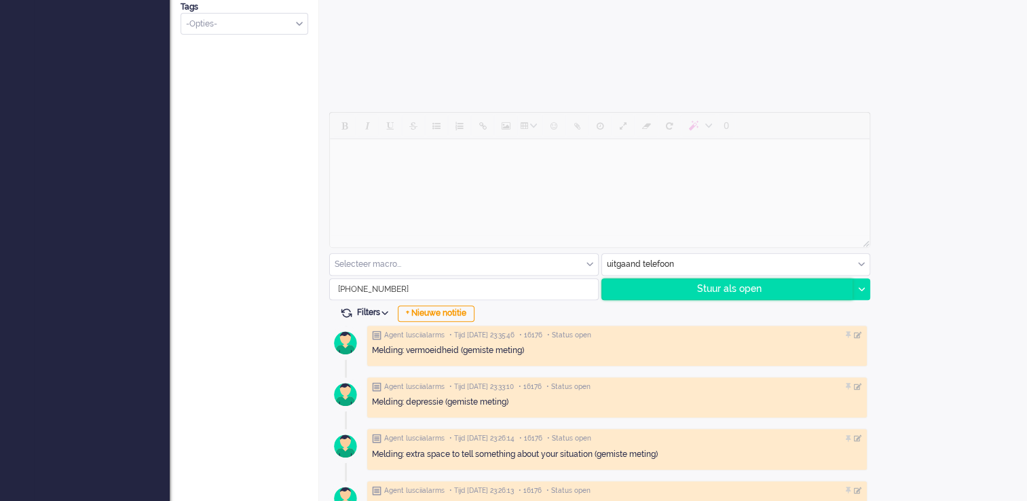
click at [767, 284] on div "Stuur als open" at bounding box center [727, 289] width 251 height 20
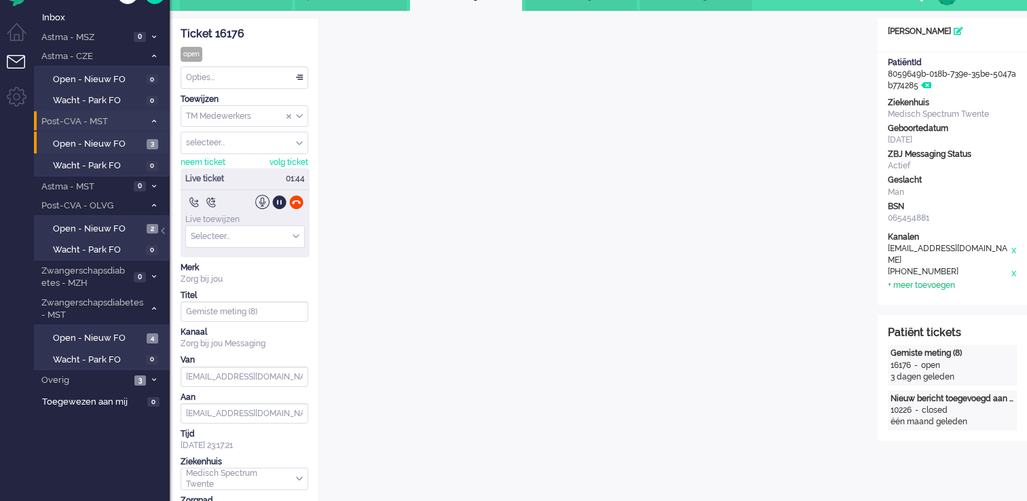
scroll to position [0, 0]
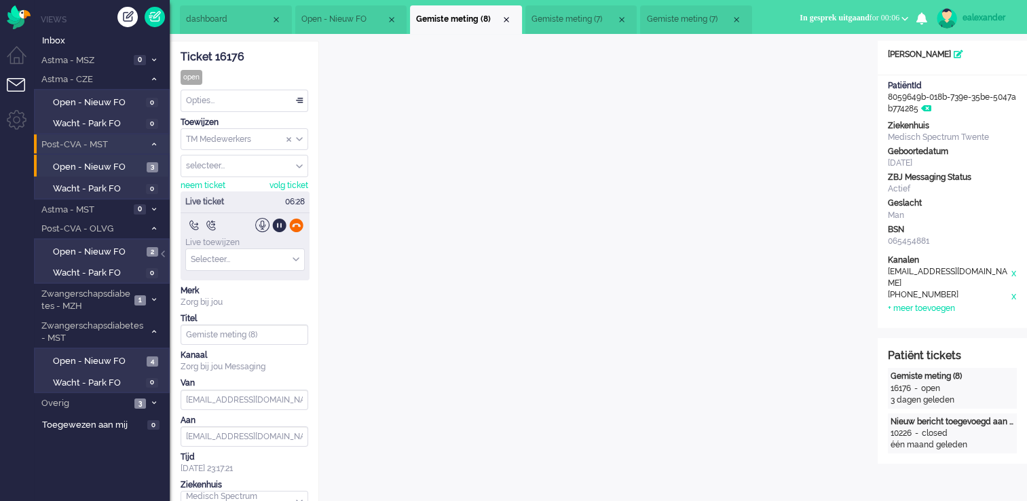
click at [298, 225] on div at bounding box center [296, 225] width 14 height 14
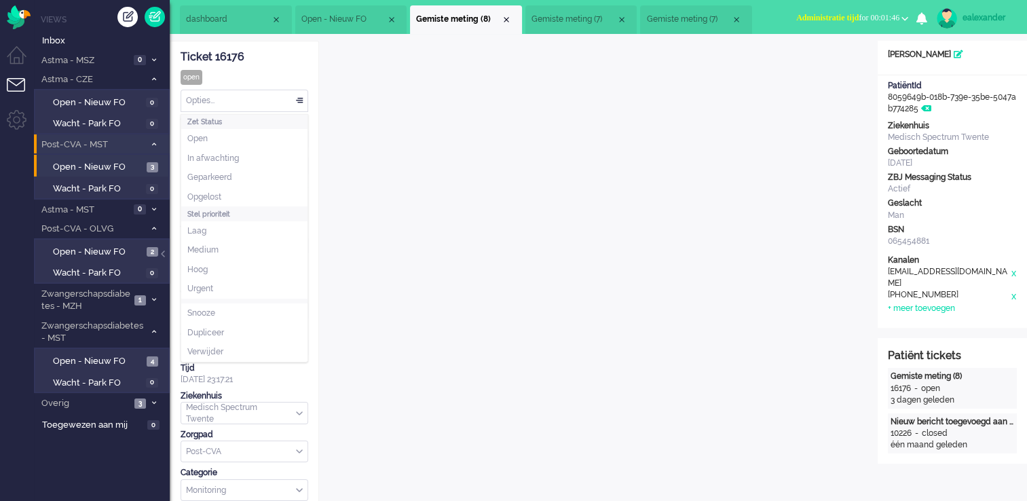
click at [291, 96] on div "Opties..." at bounding box center [244, 100] width 126 height 21
click at [231, 197] on li "Opgelost" at bounding box center [244, 197] width 126 height 20
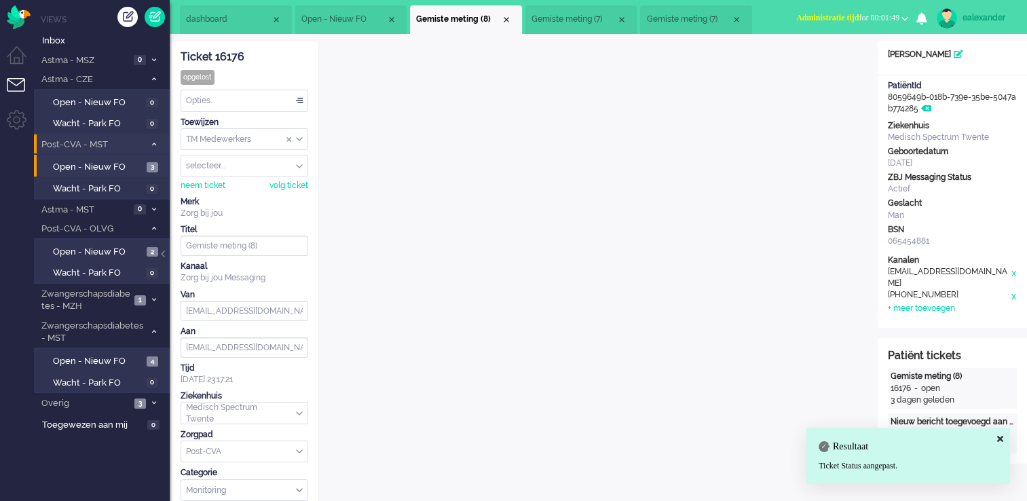
click at [864, 14] on span "Administratie tijd for 00:01:49" at bounding box center [847, 18] width 103 height 10
click at [841, 62] on label "Online" at bounding box center [851, 61] width 107 height 12
drag, startPoint x: 507, startPoint y: 20, endPoint x: 500, endPoint y: 23, distance: 7.3
click at [506, 20] on div "Close tab" at bounding box center [506, 19] width 11 height 11
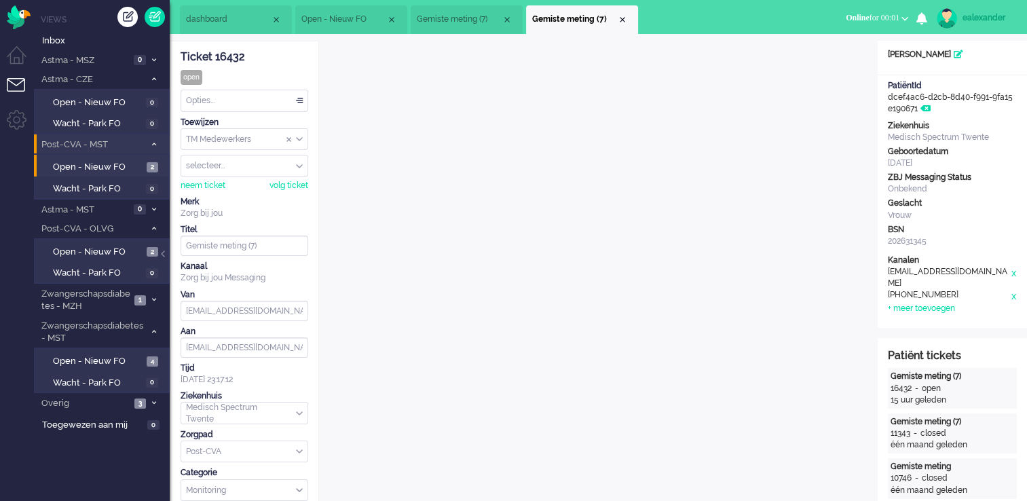
click at [444, 16] on span "Gemiste meting (7)" at bounding box center [459, 20] width 85 height 12
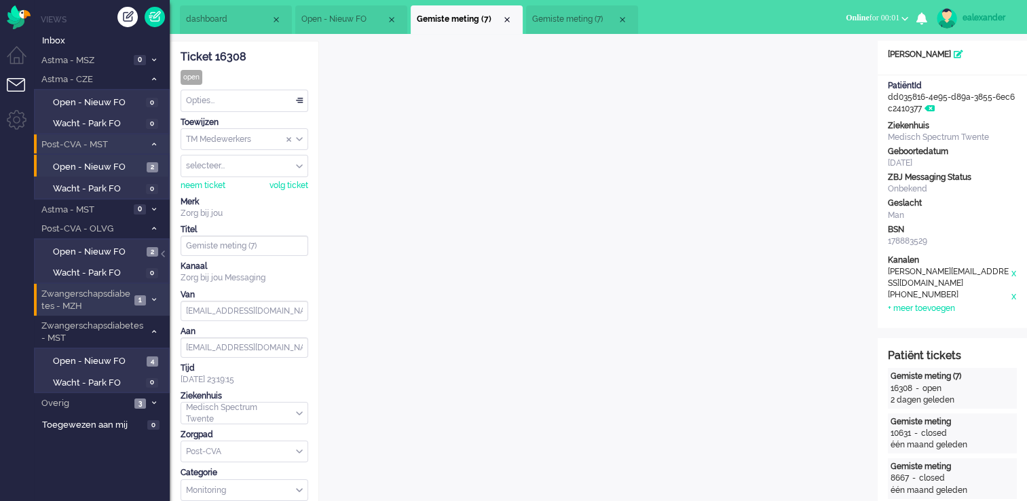
click at [149, 301] on span at bounding box center [154, 300] width 10 height 7
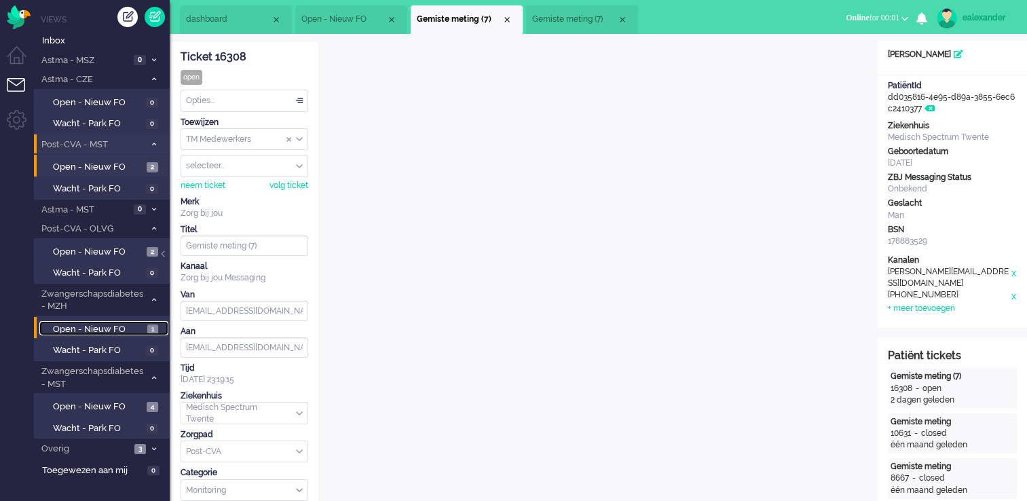
click at [155, 327] on span "1" at bounding box center [152, 330] width 11 height 10
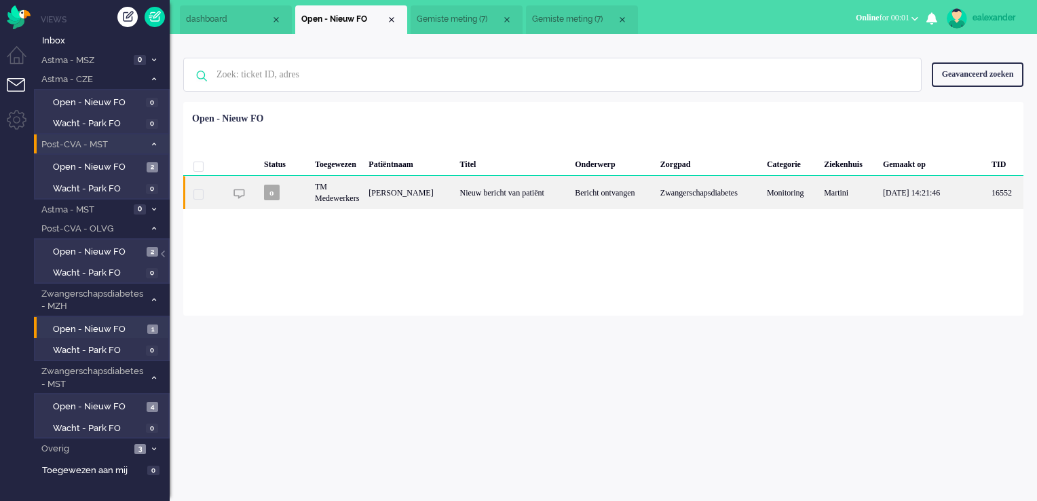
click at [559, 200] on div "Nieuw bericht van patiënt" at bounding box center [513, 192] width 115 height 33
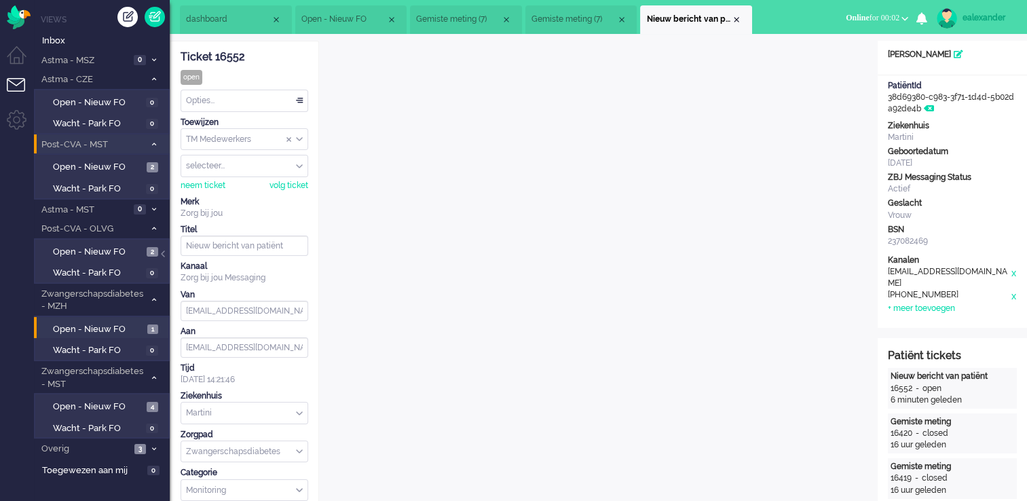
drag, startPoint x: 296, startPoint y: 103, endPoint x: 287, endPoint y: 114, distance: 15.0
click at [296, 103] on div "Opties..." at bounding box center [244, 100] width 126 height 21
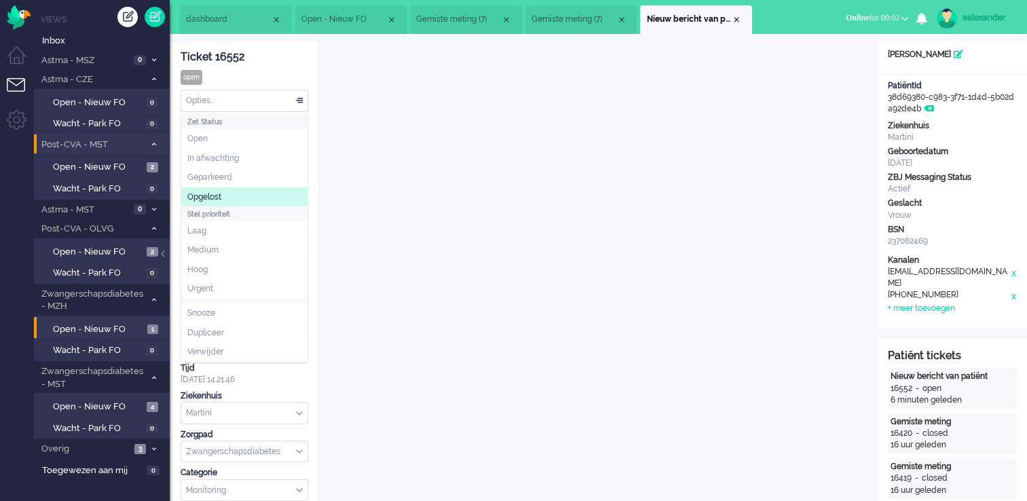
click at [246, 193] on li "Opgelost" at bounding box center [244, 197] width 126 height 20
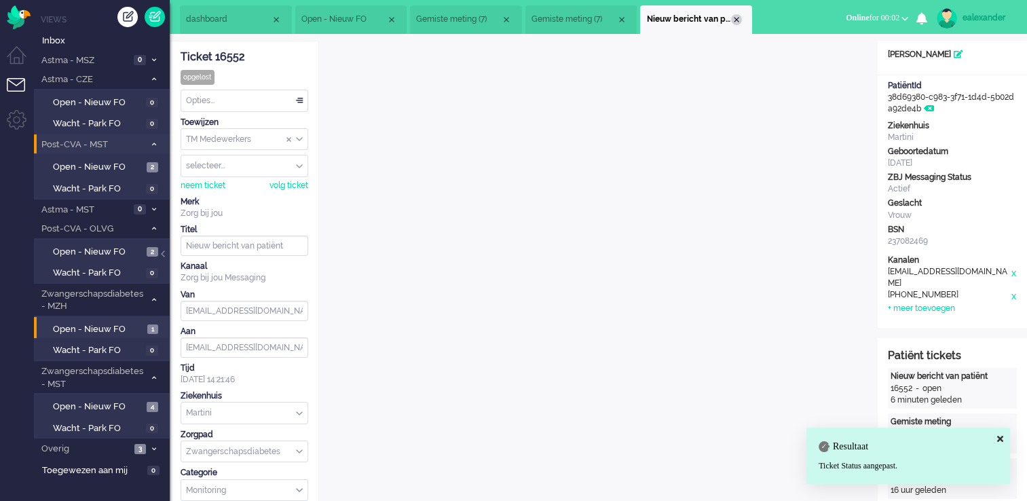
click at [739, 20] on div "Close tab" at bounding box center [736, 19] width 11 height 11
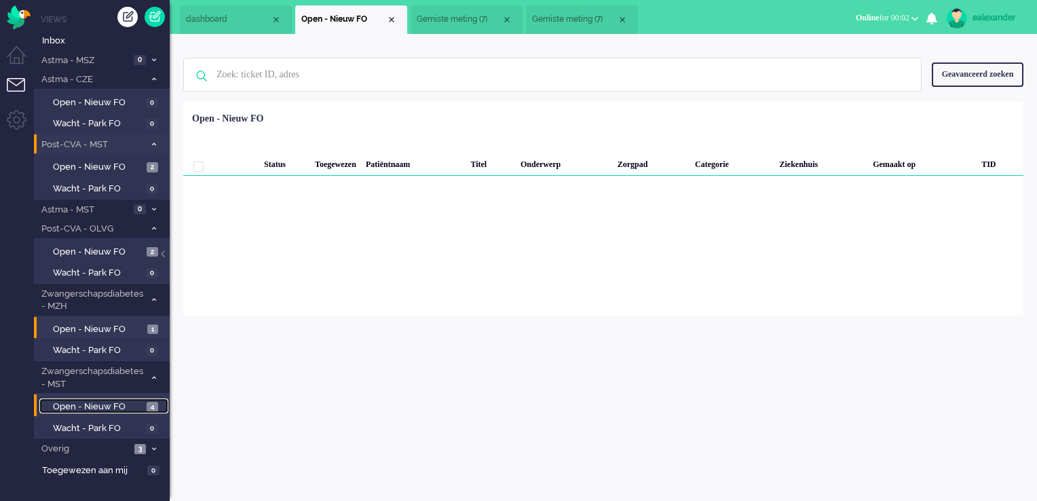
click at [135, 405] on span "Open - Nieuw FO" at bounding box center [98, 407] width 90 height 13
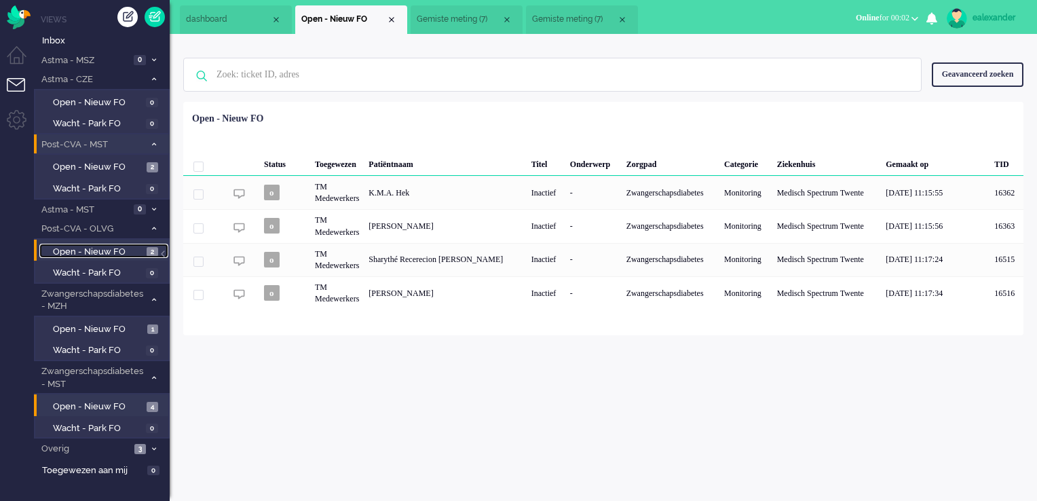
click at [128, 247] on span "Open - Nieuw FO" at bounding box center [98, 252] width 90 height 13
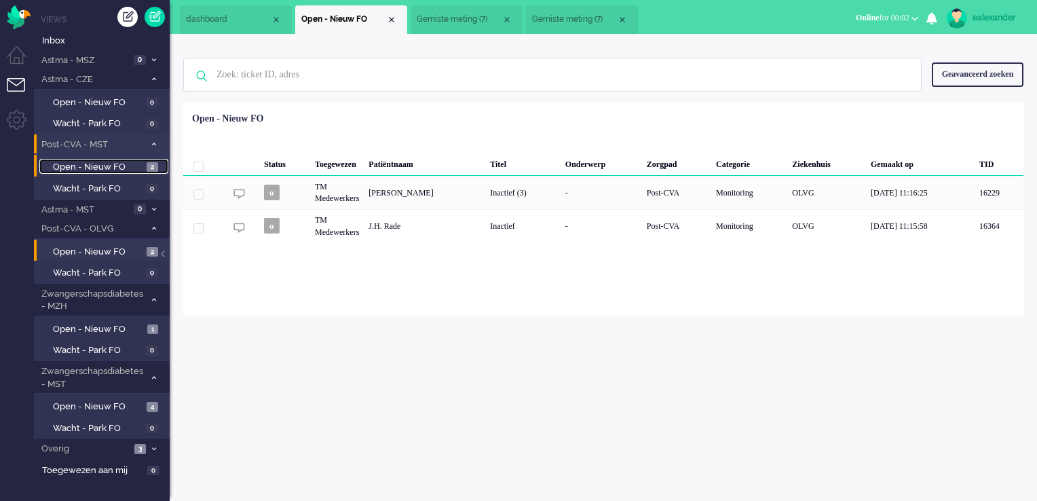
click at [115, 168] on span "Open - Nieuw FO" at bounding box center [98, 167] width 90 height 13
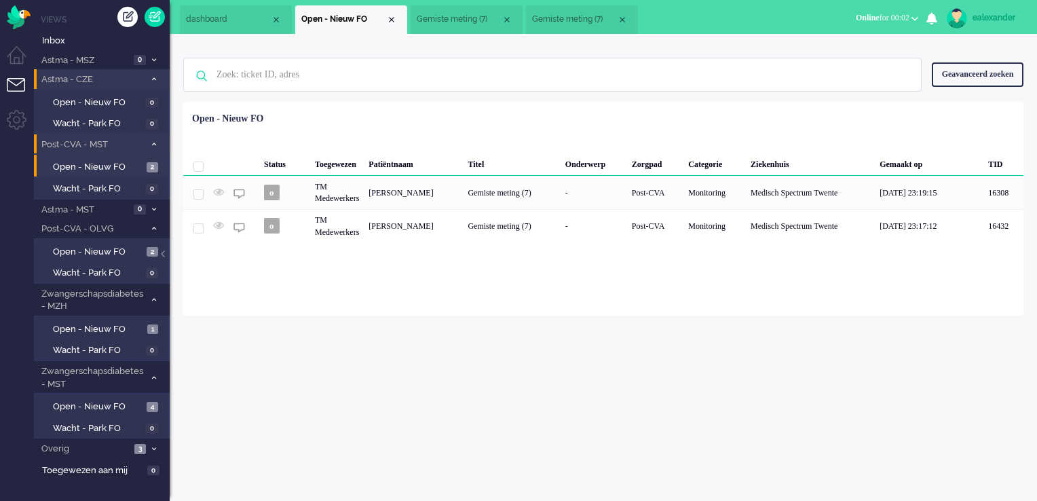
click at [154, 83] on span at bounding box center [154, 79] width 10 height 7
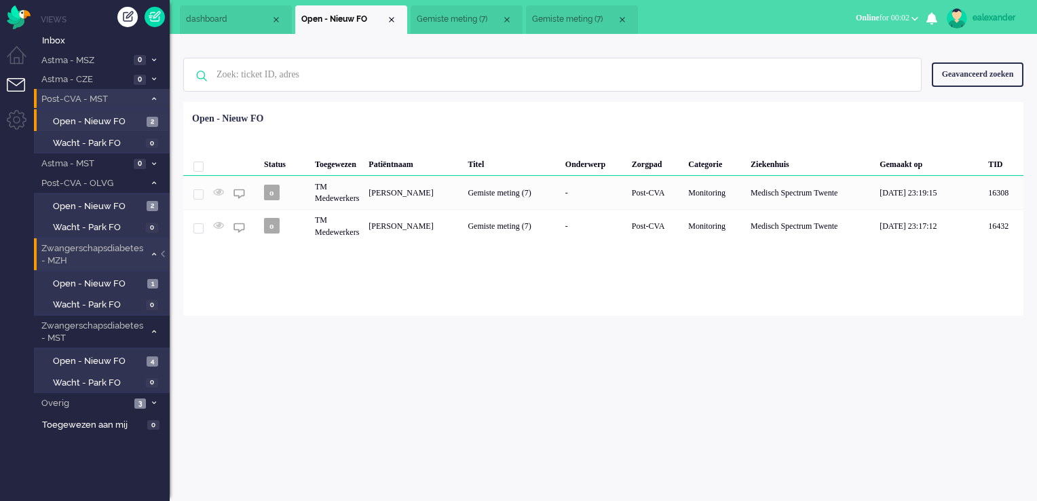
click at [152, 254] on icon at bounding box center [154, 254] width 4 height 5
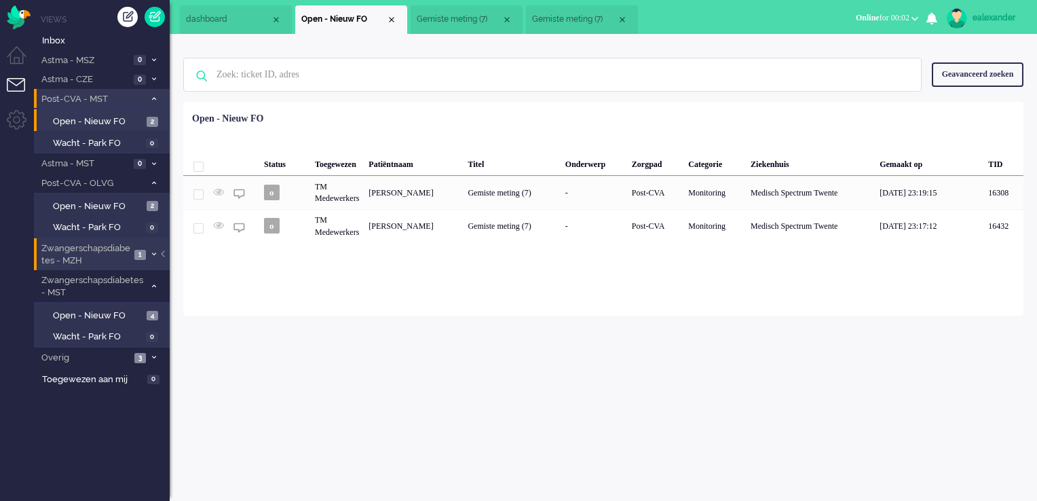
click at [467, 18] on span "Gemiste meting (7)" at bounding box center [459, 20] width 85 height 12
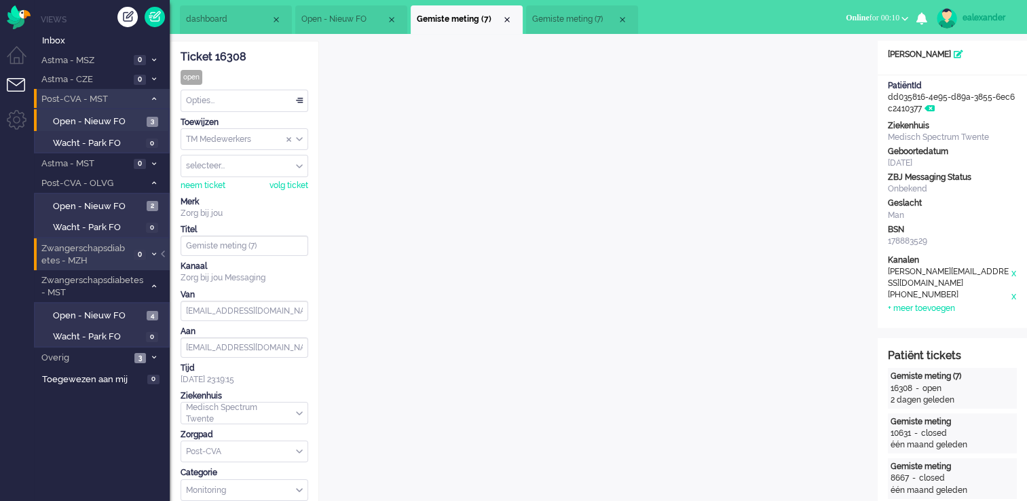
click at [348, 17] on span "Open - Nieuw FO" at bounding box center [343, 20] width 85 height 12
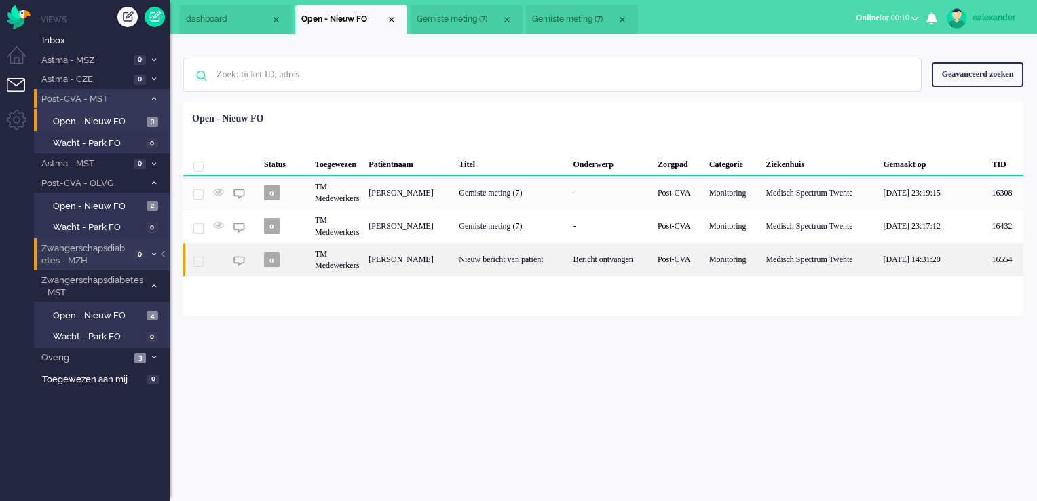
click at [570, 264] on div "Bericht ontvangen" at bounding box center [611, 259] width 84 height 33
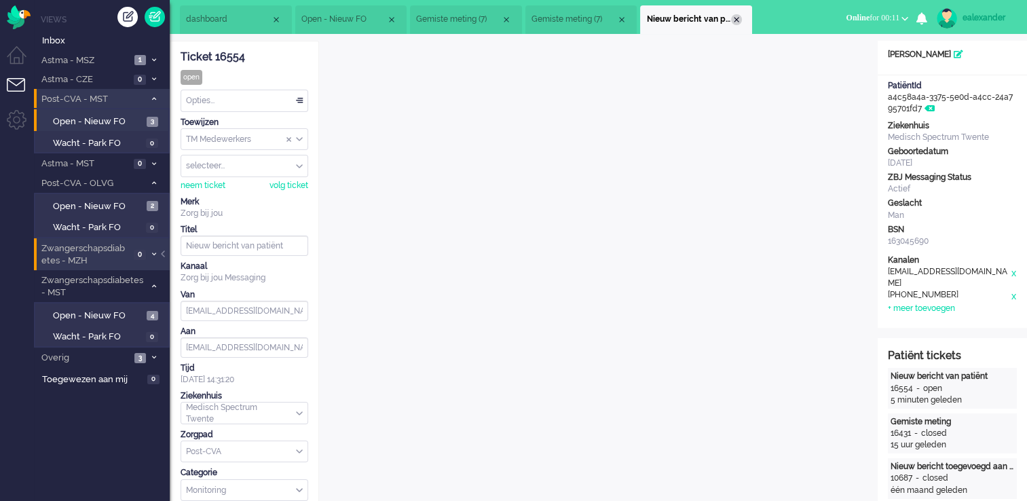
click at [741, 19] on div "Close tab" at bounding box center [736, 19] width 11 height 11
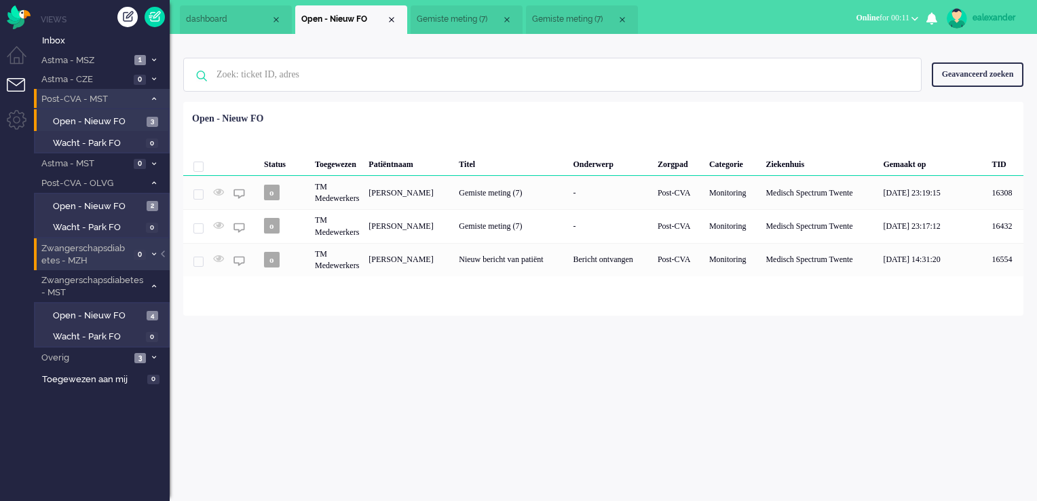
click at [450, 16] on span "Gemiste meting (7)" at bounding box center [459, 20] width 85 height 12
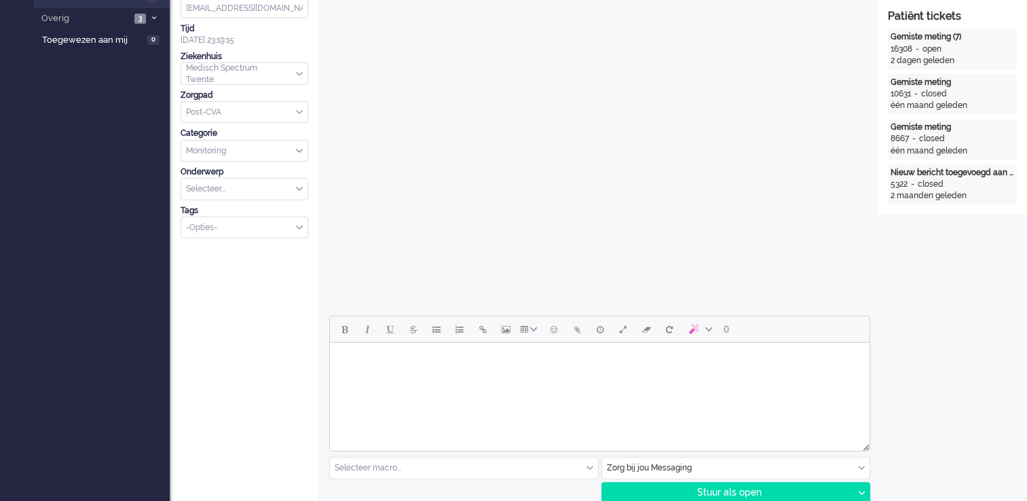
scroll to position [407, 0]
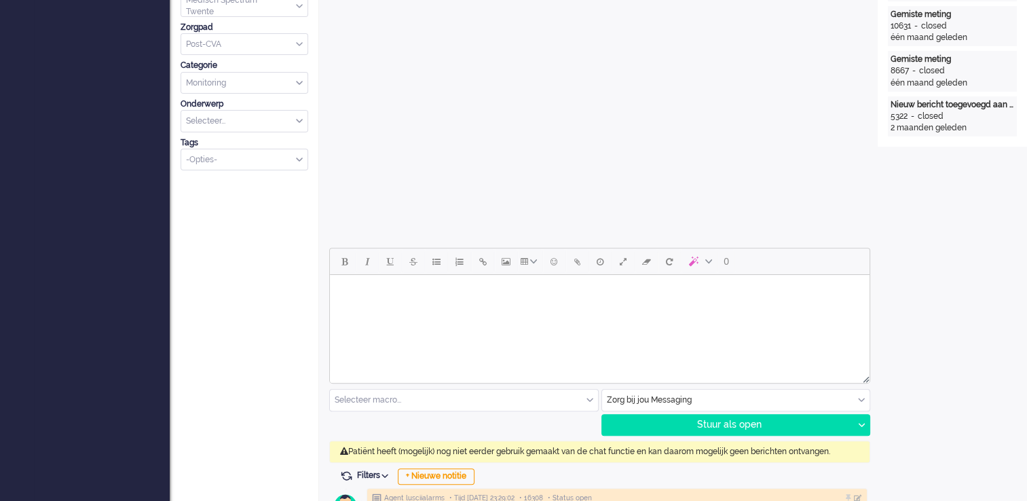
click at [865, 401] on input "text" at bounding box center [736, 400] width 268 height 21
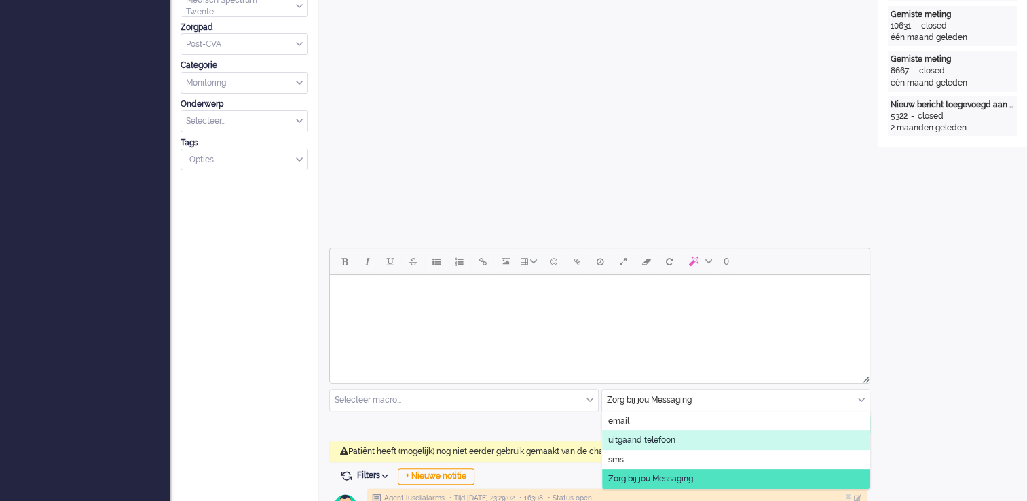
click at [722, 444] on li "uitgaand telefoon" at bounding box center [736, 440] width 268 height 20
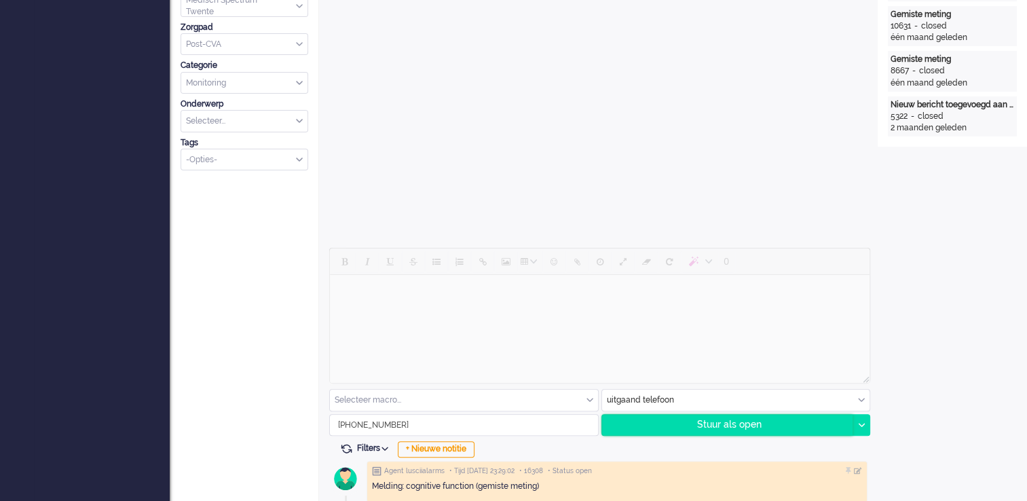
click at [815, 423] on div "Stuur als open" at bounding box center [727, 425] width 251 height 20
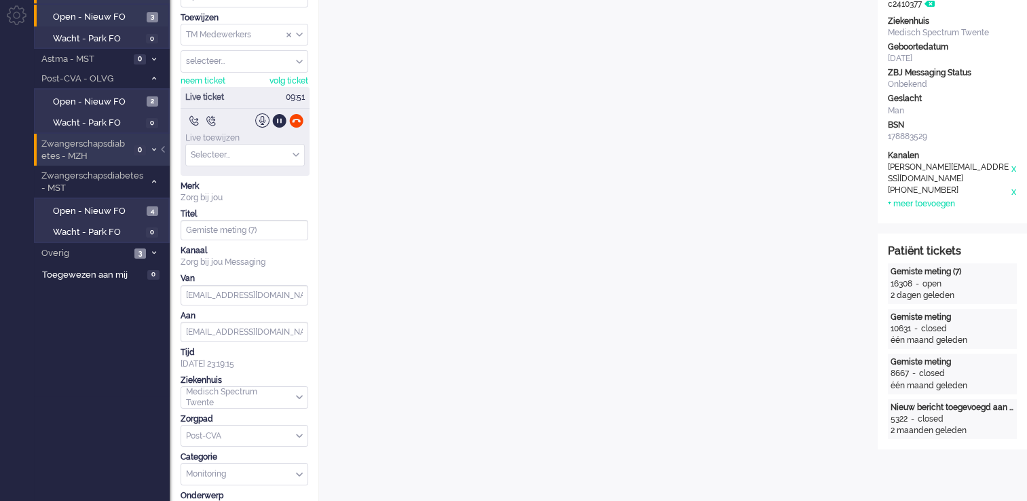
scroll to position [0, 0]
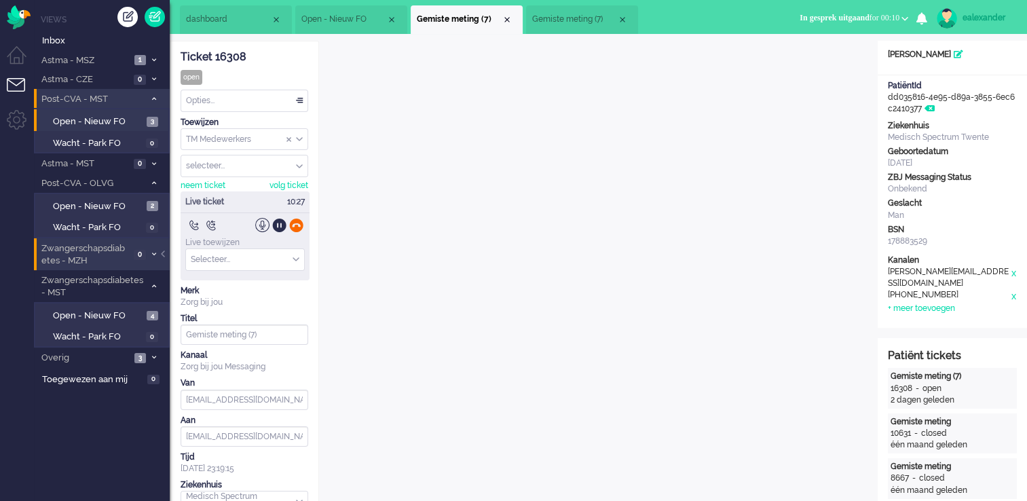
click at [293, 224] on div at bounding box center [296, 225] width 14 height 14
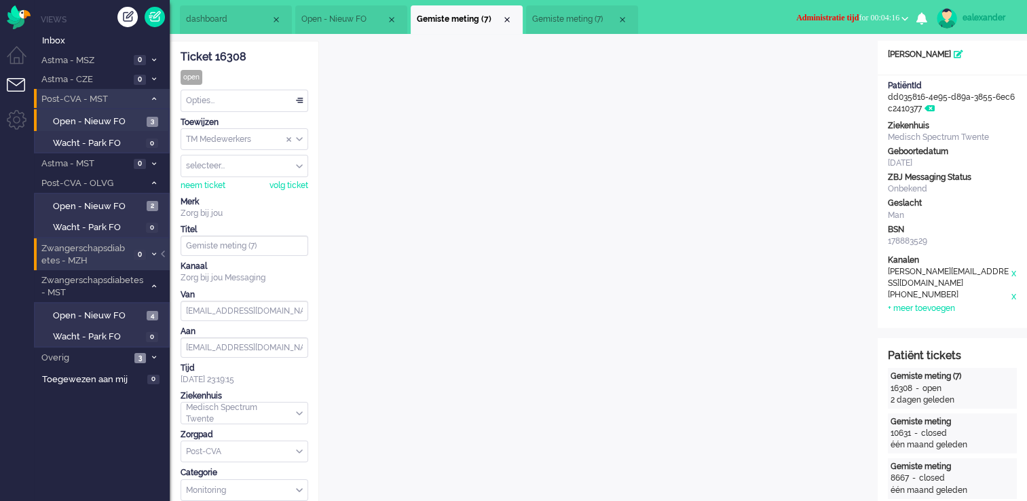
click at [862, 18] on span "Administratie tijd for 00:04:16" at bounding box center [847, 18] width 103 height 10
click at [820, 63] on label "Online" at bounding box center [851, 61] width 107 height 12
drag, startPoint x: 253, startPoint y: 52, endPoint x: 182, endPoint y: 56, distance: 71.4
click at [182, 56] on div "Ticket 16308" at bounding box center [245, 58] width 128 height 16
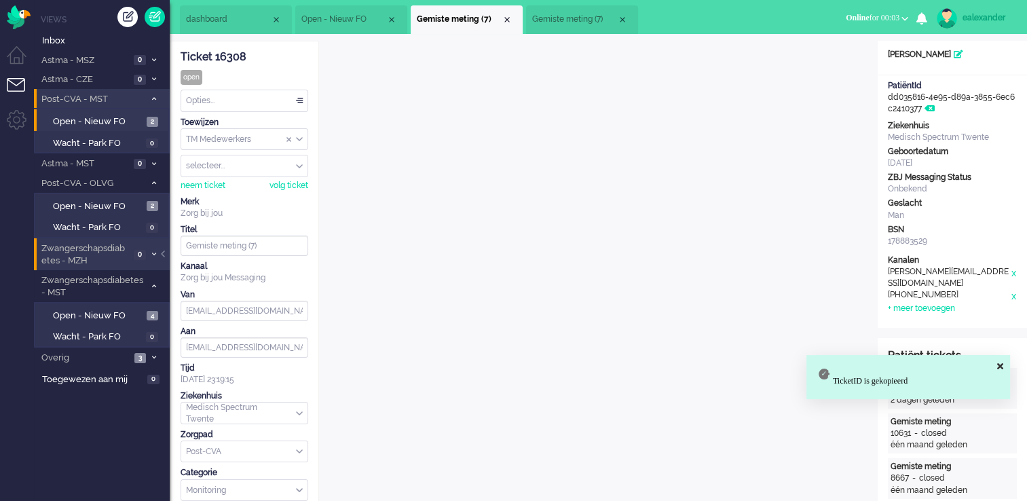
copy div "Ticket 16308"
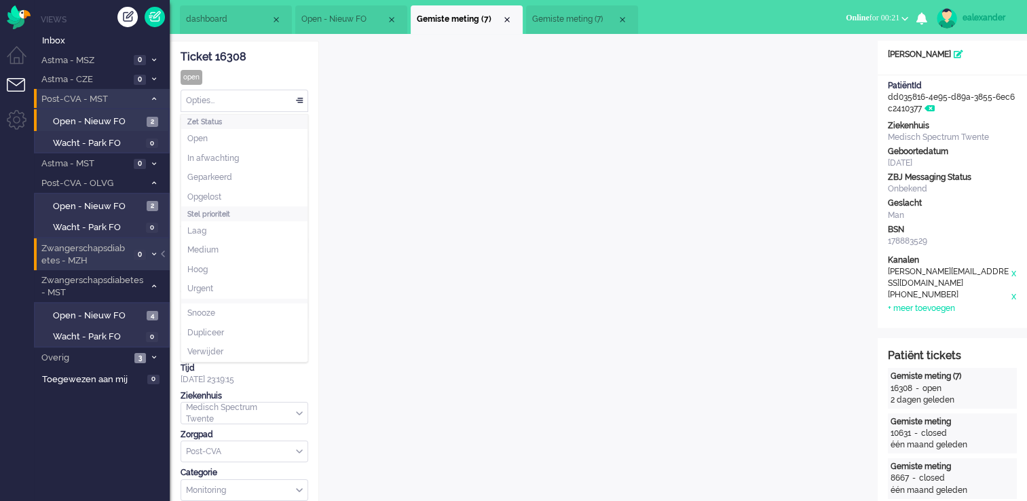
click at [258, 91] on div "Opties..." at bounding box center [244, 100] width 126 height 21
click at [238, 194] on li "Opgelost" at bounding box center [244, 197] width 126 height 20
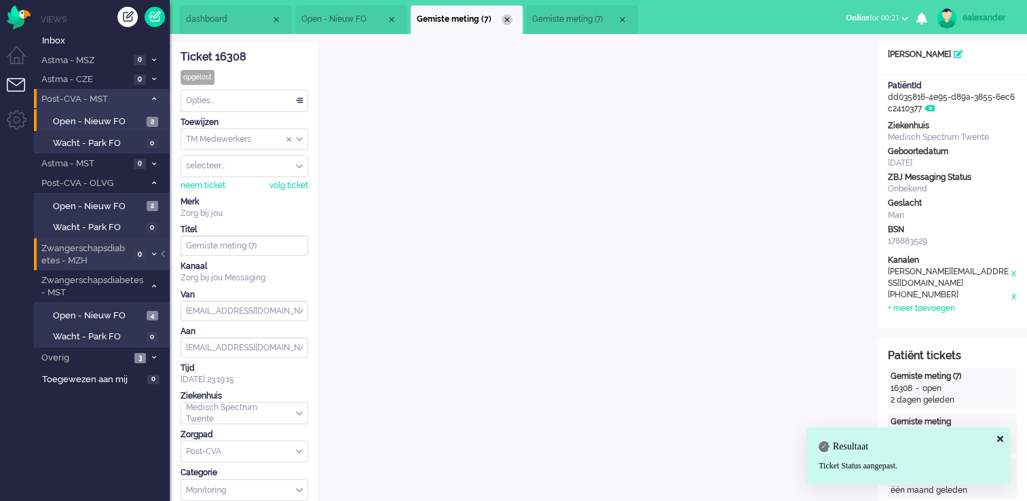
click at [507, 20] on div "Close tab" at bounding box center [507, 19] width 11 height 11
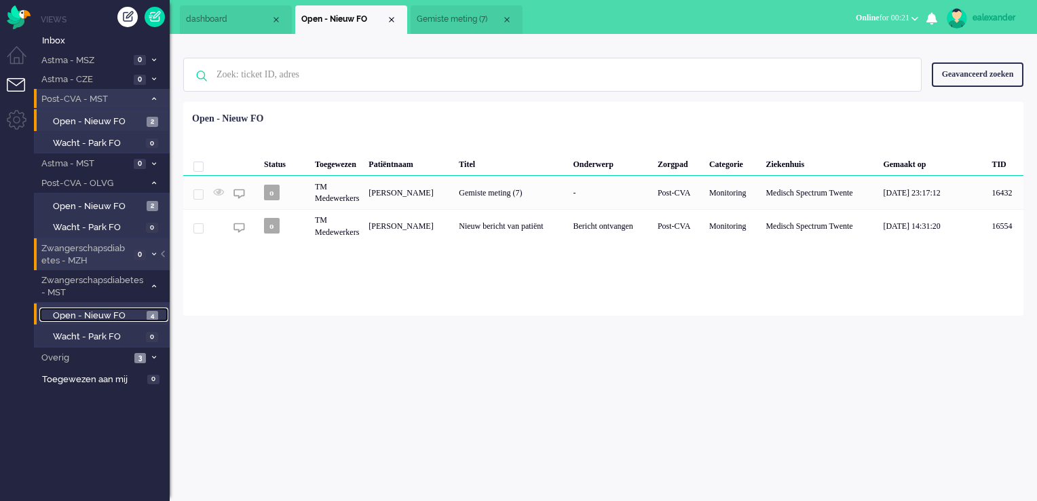
click at [145, 318] on link "Open - Nieuw FO 4" at bounding box center [103, 315] width 129 height 15
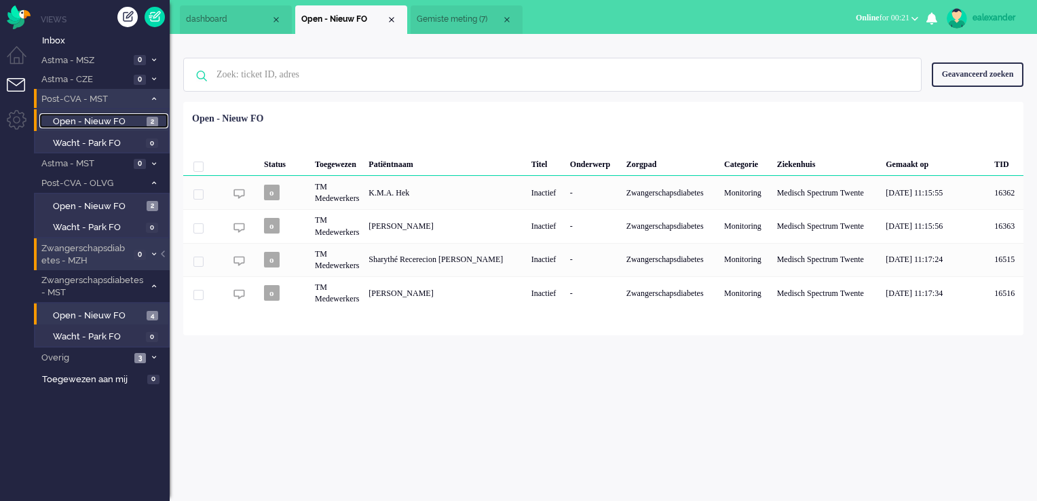
click at [133, 121] on span "Open - Nieuw FO" at bounding box center [98, 121] width 90 height 13
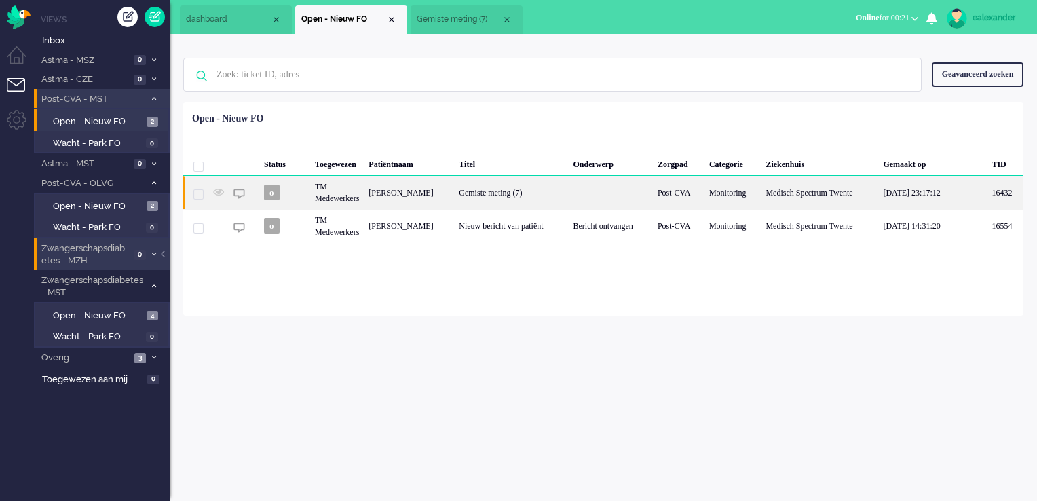
click at [534, 205] on div "Gemiste meting (7)" at bounding box center [511, 192] width 114 height 33
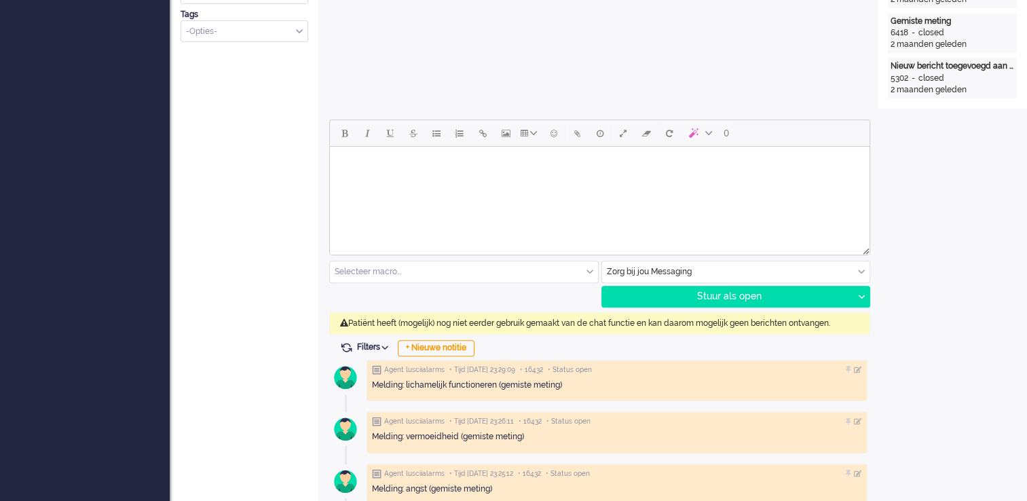
scroll to position [543, 0]
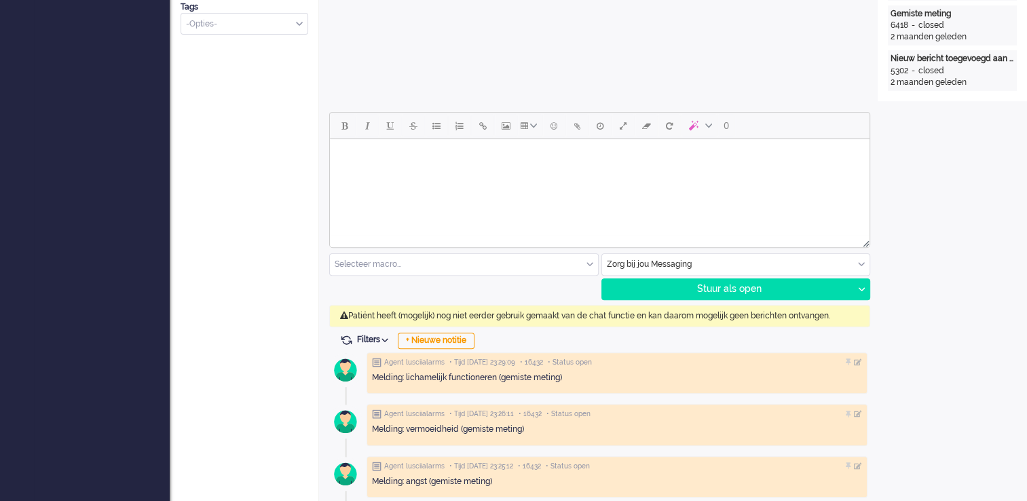
click at [858, 265] on div "Zorg bij jou Messaging" at bounding box center [736, 264] width 268 height 21
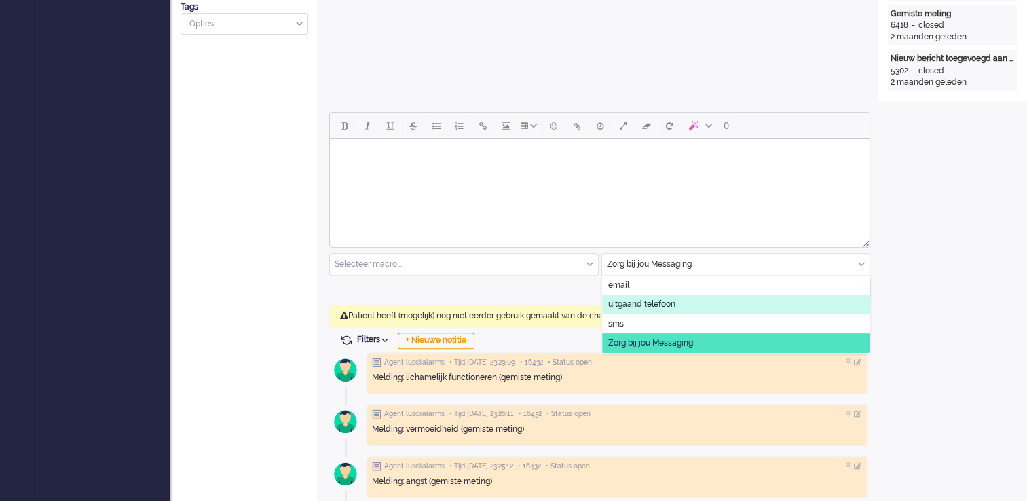
click at [702, 309] on li "uitgaand telefoon" at bounding box center [736, 305] width 268 height 20
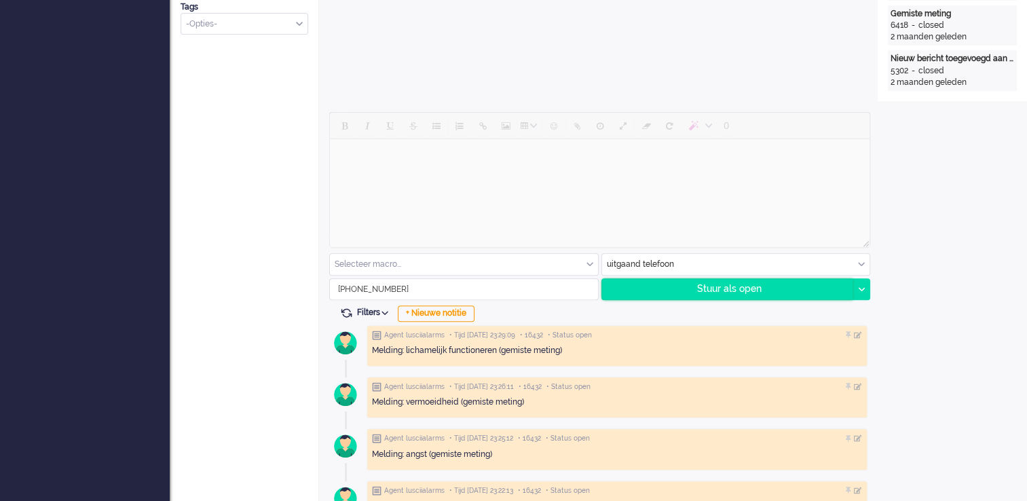
click at [771, 295] on div "Stuur als open" at bounding box center [727, 289] width 251 height 20
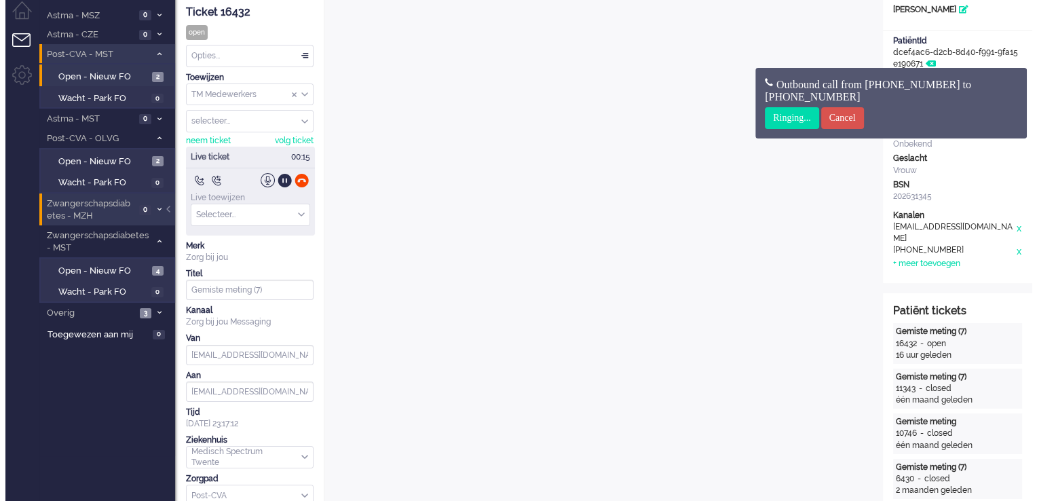
scroll to position [0, 0]
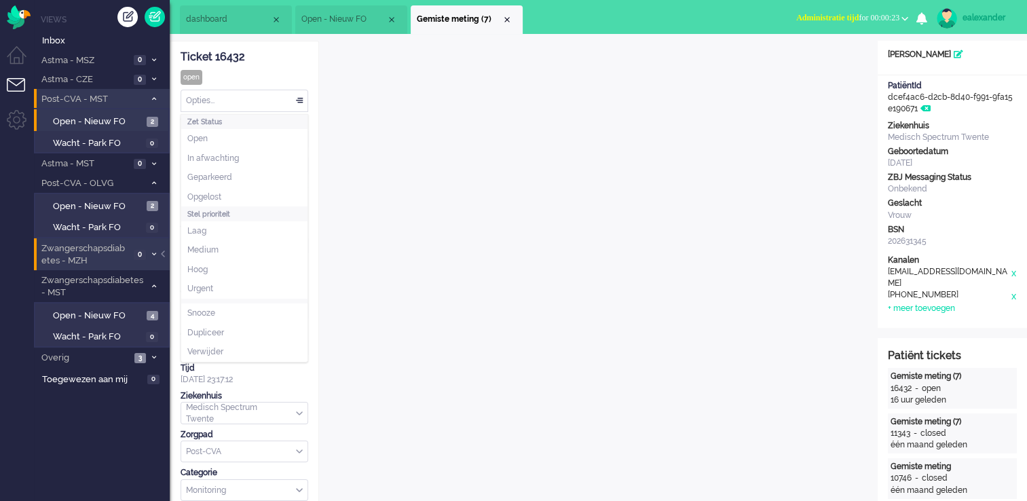
click at [291, 100] on div "Opties..." at bounding box center [244, 100] width 126 height 21
click at [258, 195] on li "Opgelost" at bounding box center [244, 197] width 126 height 20
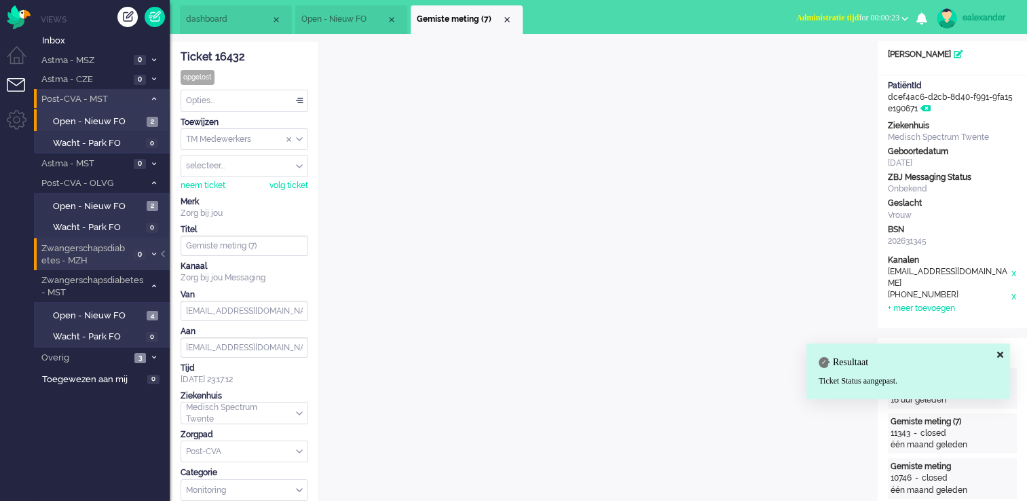
click at [898, 22] on span "Administratie tijd for 00:00:23" at bounding box center [847, 18] width 103 height 10
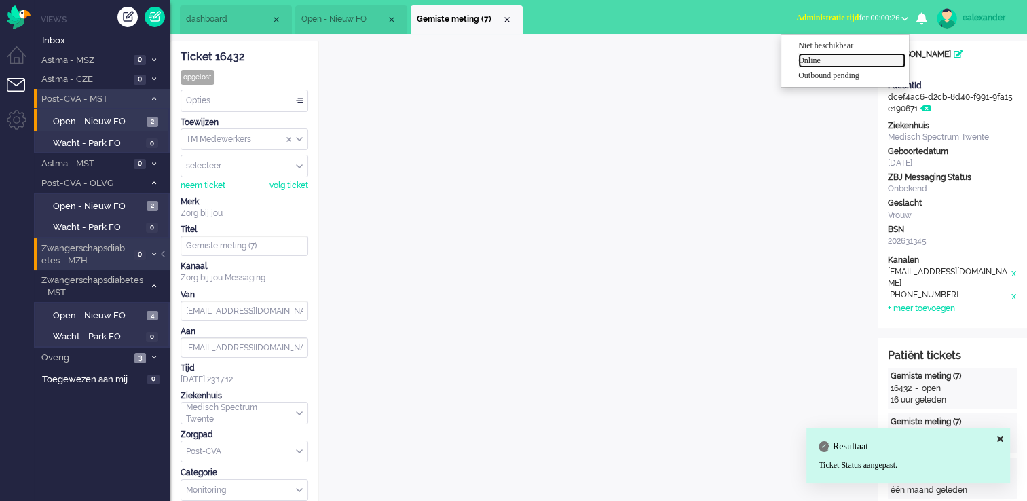
click at [867, 58] on label "Online" at bounding box center [851, 61] width 107 height 12
click at [507, 21] on div "Close tab" at bounding box center [507, 19] width 11 height 11
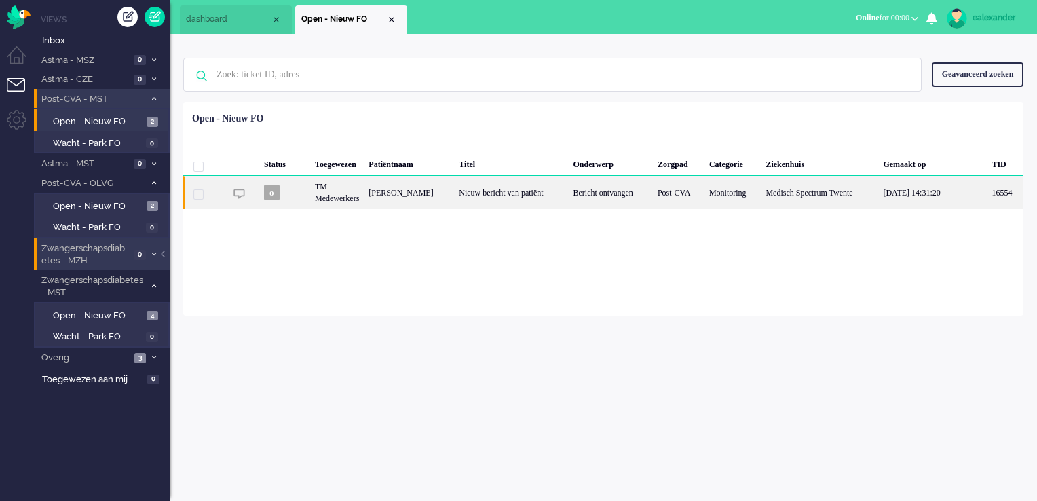
click at [541, 194] on div "Nieuw bericht van patiënt" at bounding box center [511, 192] width 114 height 33
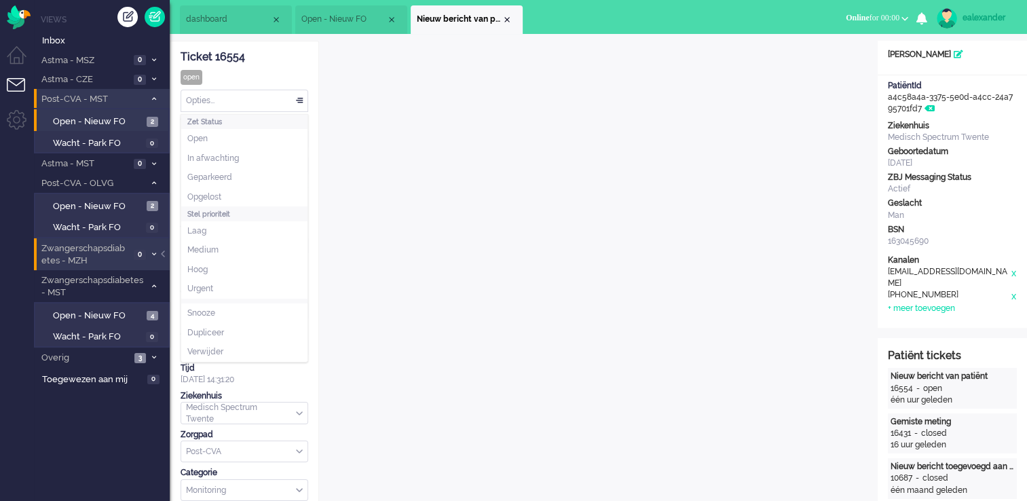
click at [292, 104] on div "Opties..." at bounding box center [244, 100] width 126 height 21
click at [244, 193] on li "Opgelost" at bounding box center [244, 197] width 126 height 20
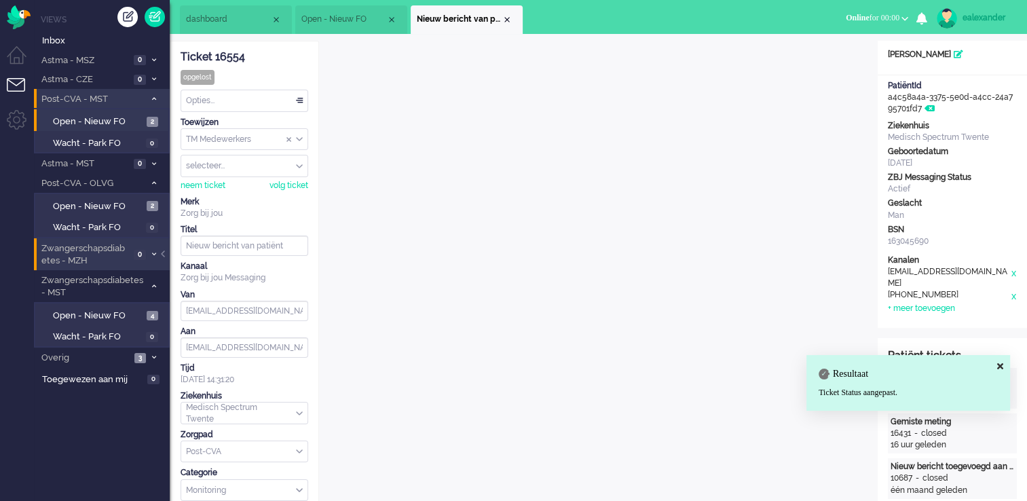
click at [506, 20] on div "Close tab" at bounding box center [507, 19] width 11 height 11
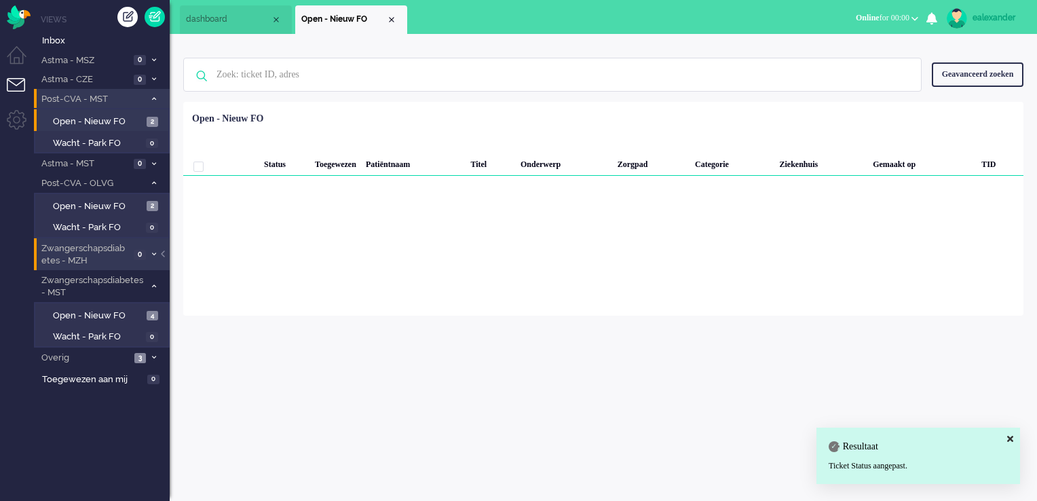
drag, startPoint x: 390, startPoint y: 14, endPoint x: 367, endPoint y: 39, distance: 33.6
click at [390, 15] on div "Close tab" at bounding box center [391, 19] width 11 height 11
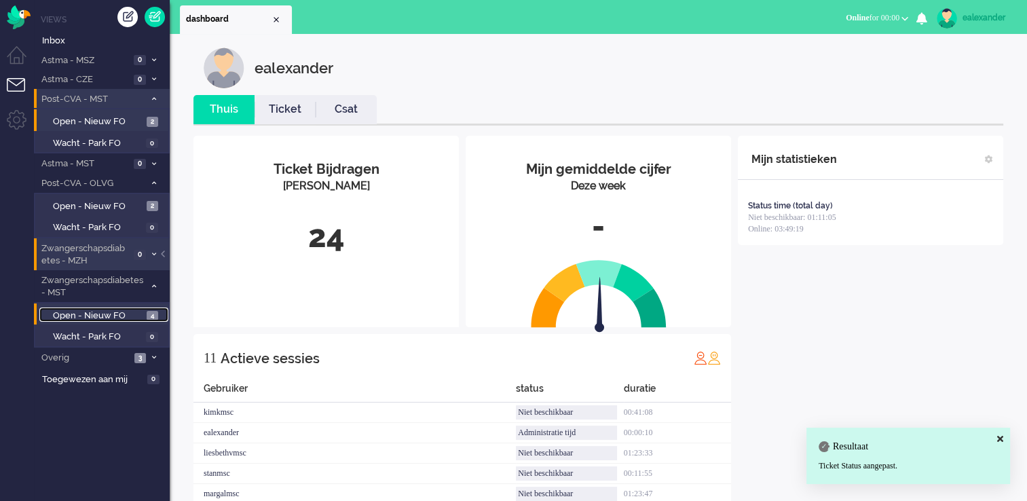
click at [128, 311] on span "Open - Nieuw FO" at bounding box center [98, 316] width 90 height 13
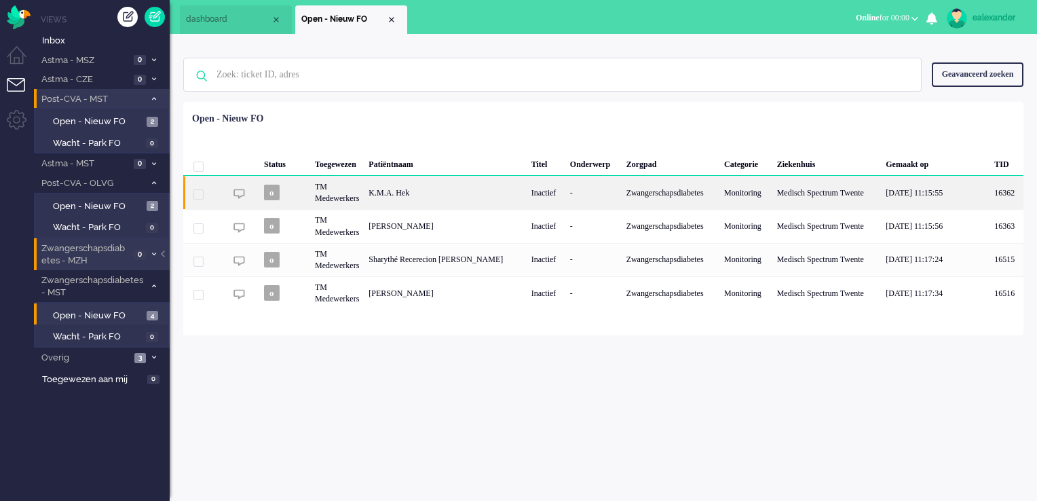
click at [419, 196] on div "K.M.A. Hek" at bounding box center [445, 192] width 162 height 33
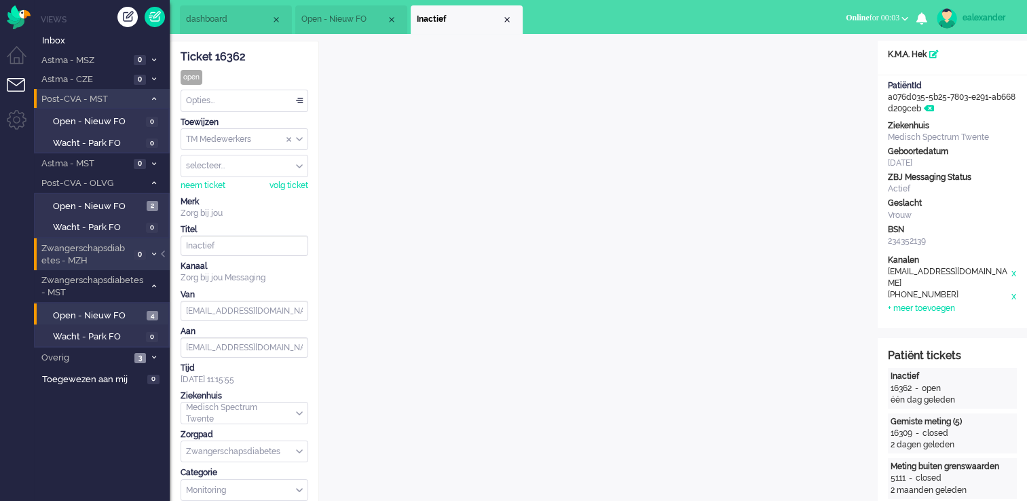
click at [339, 18] on span "Open - Nieuw FO" at bounding box center [343, 20] width 85 height 12
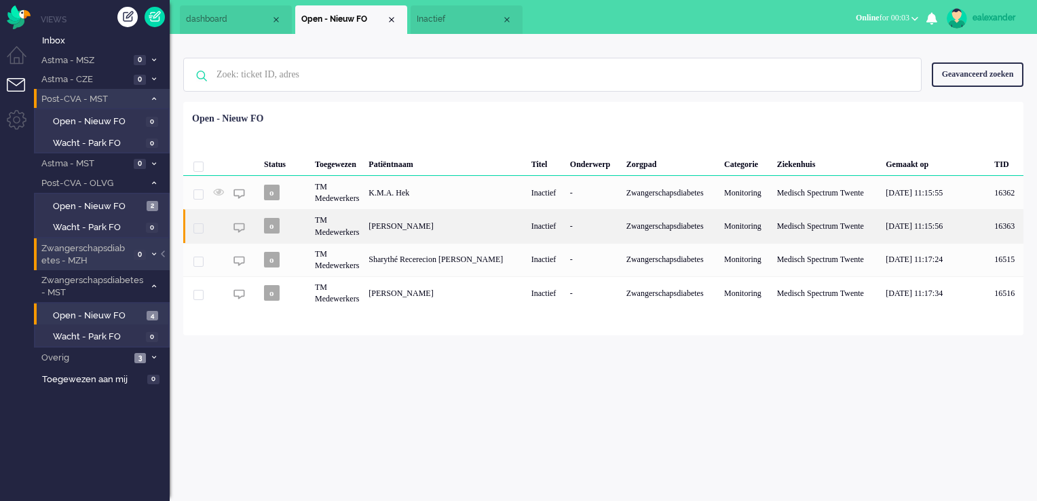
click at [394, 225] on div "[PERSON_NAME]" at bounding box center [445, 225] width 162 height 33
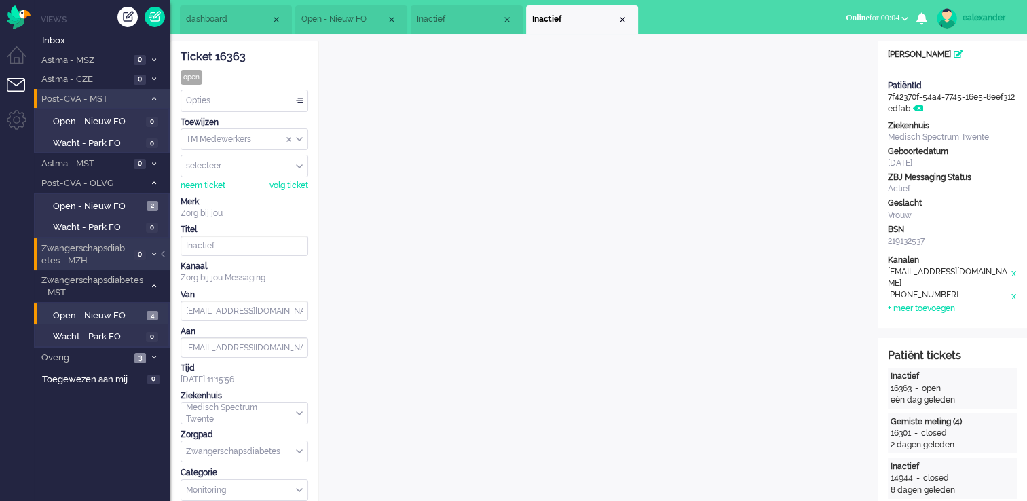
click at [452, 18] on span "Inactief" at bounding box center [459, 20] width 85 height 12
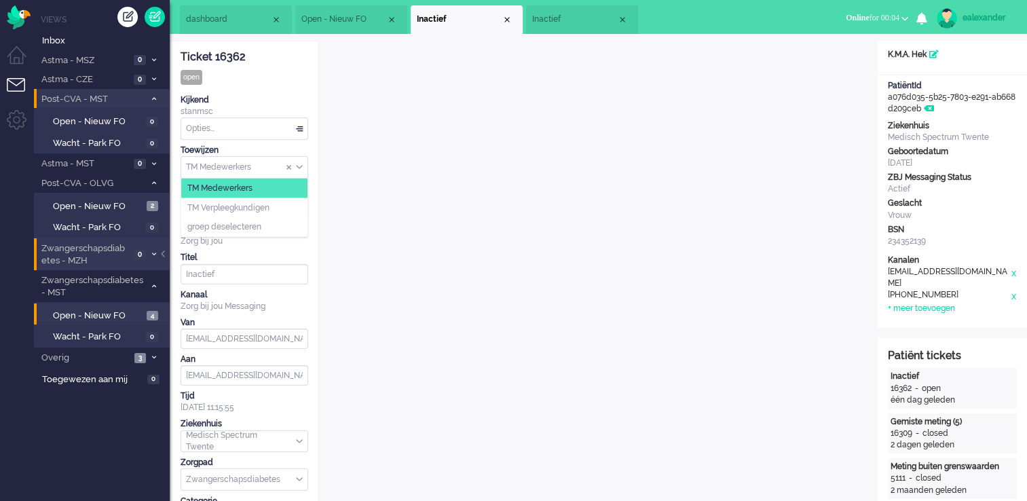
click at [301, 168] on div "TM Medewerkers" at bounding box center [244, 167] width 126 height 21
click at [280, 212] on li "TM Verpleegkundigen" at bounding box center [244, 208] width 126 height 20
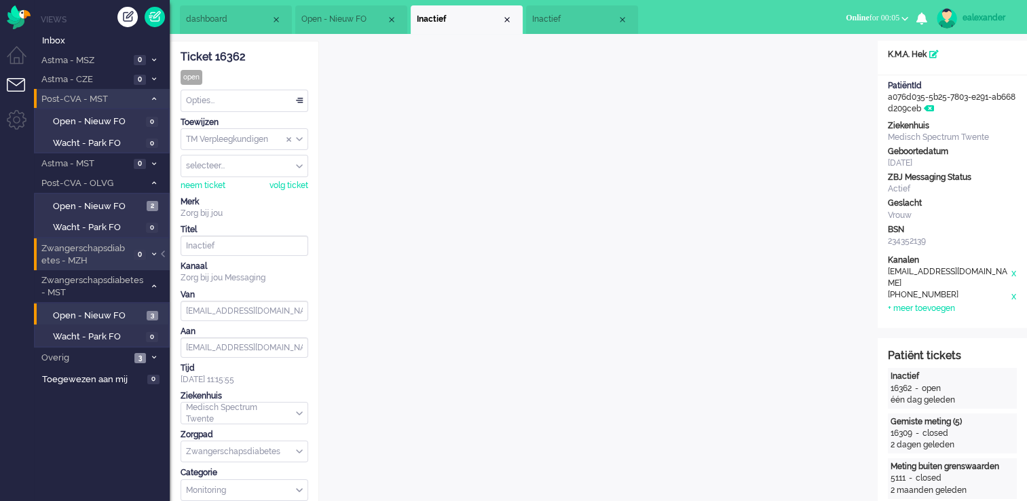
drag, startPoint x: 504, startPoint y: 19, endPoint x: 515, endPoint y: 34, distance: 18.1
click at [504, 19] on div "Close tab" at bounding box center [507, 19] width 11 height 11
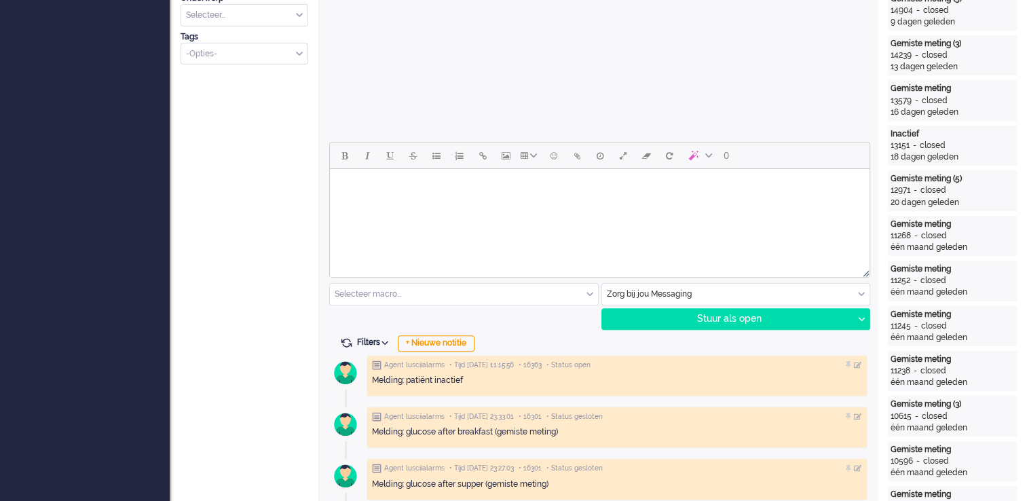
scroll to position [475, 0]
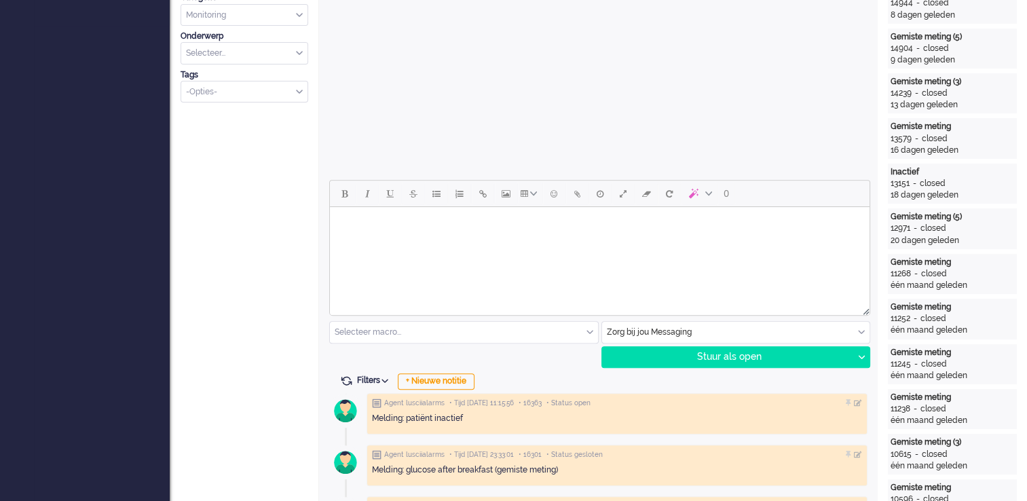
click at [636, 238] on html at bounding box center [600, 224] width 540 height 35
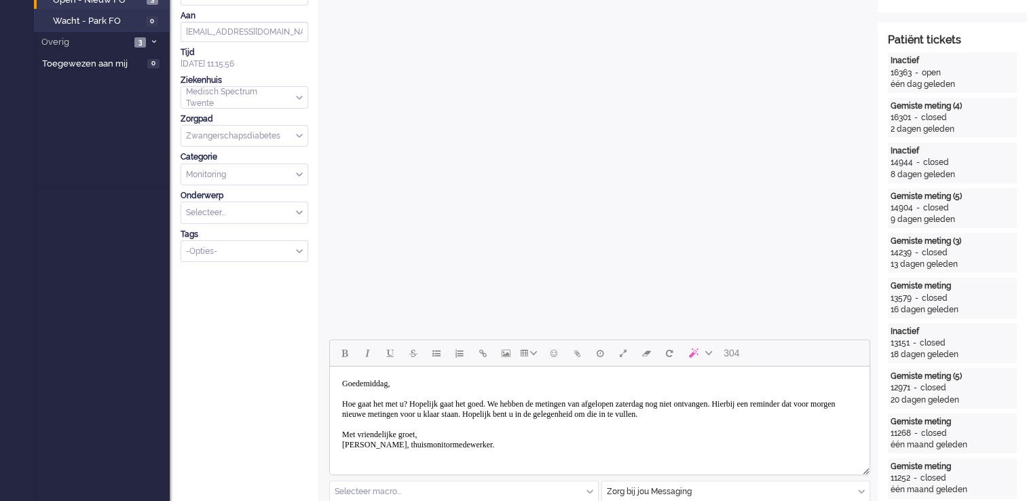
scroll to position [339, 0]
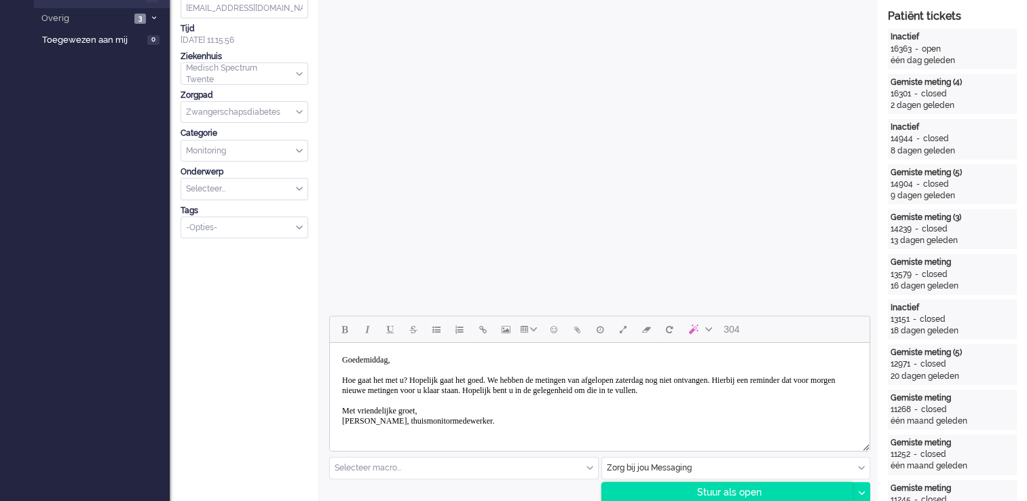
click at [742, 494] on div "Stuur als open" at bounding box center [727, 493] width 251 height 20
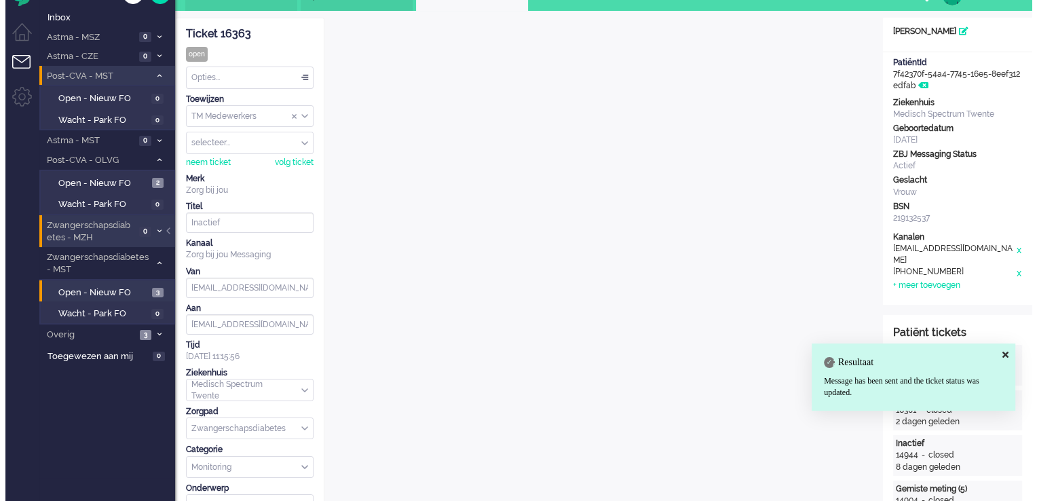
scroll to position [0, 0]
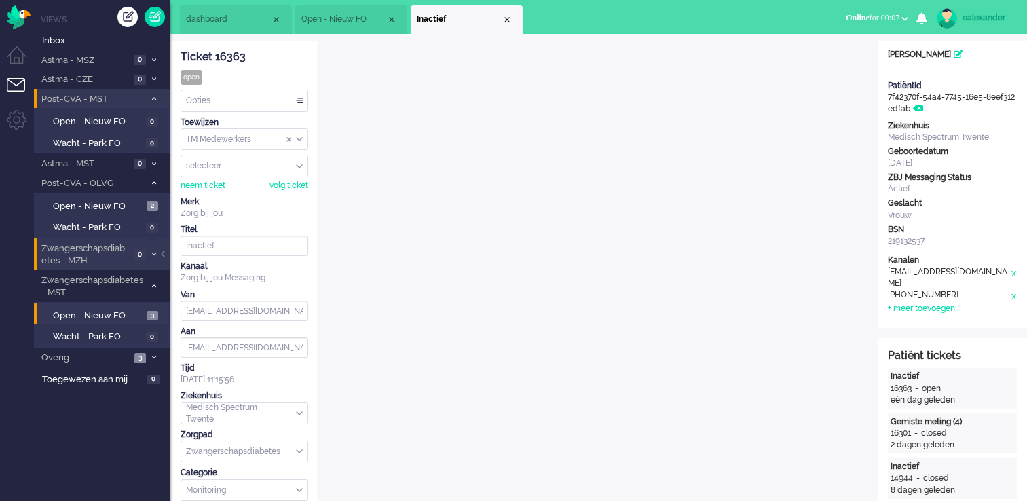
click at [277, 100] on div "Opties..." at bounding box center [244, 100] width 126 height 21
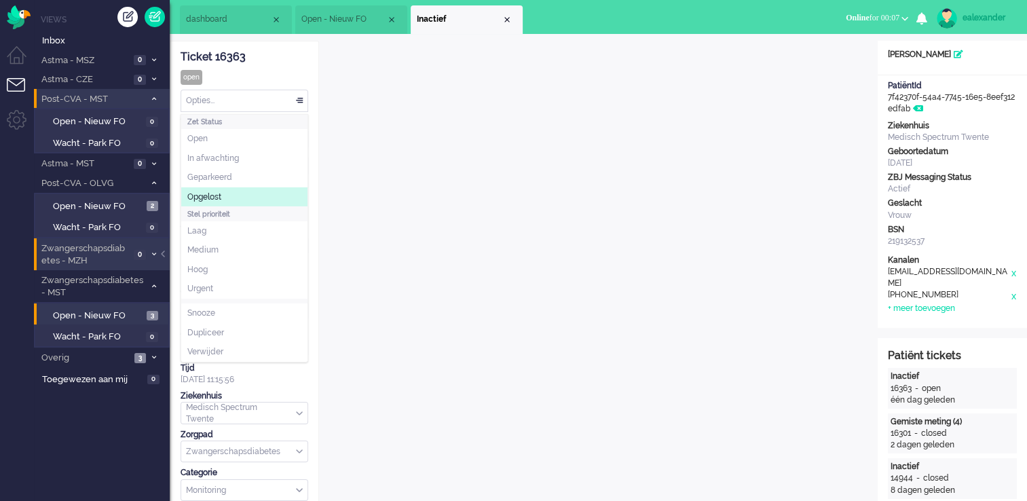
click at [255, 189] on li "Opgelost" at bounding box center [244, 197] width 126 height 20
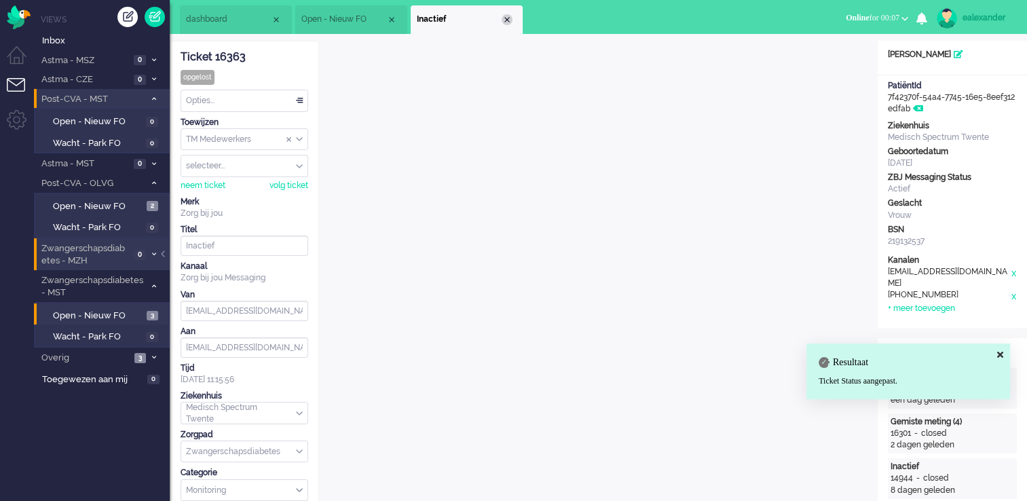
click at [507, 18] on div "Close tab" at bounding box center [507, 19] width 11 height 11
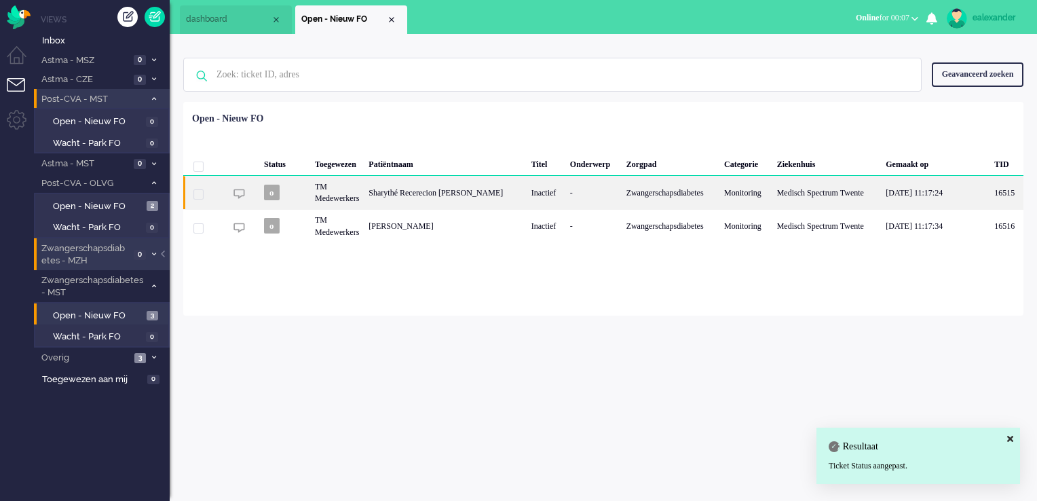
click at [572, 201] on div "-" at bounding box center [594, 192] width 56 height 33
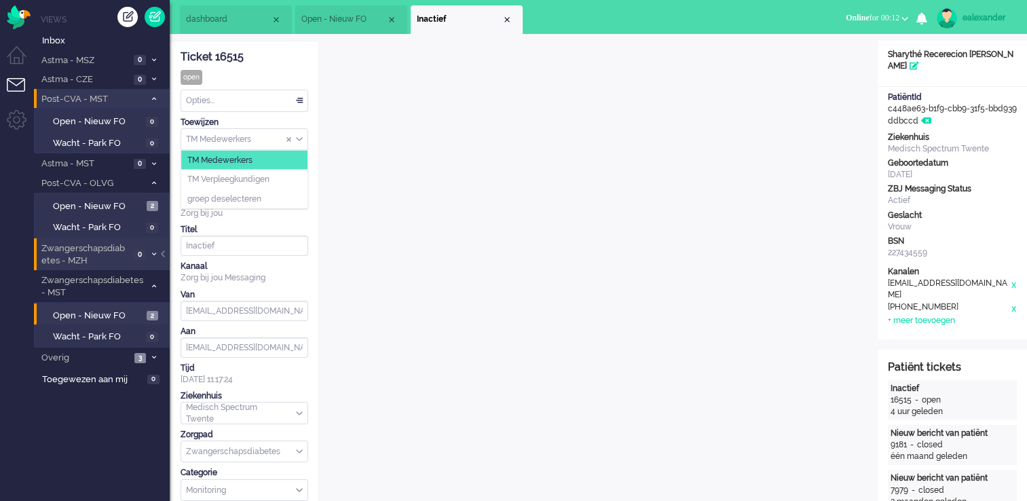
click at [301, 140] on div "TM Medewerkers" at bounding box center [244, 139] width 126 height 21
click at [284, 179] on li "TM Verpleegkundigen" at bounding box center [244, 180] width 126 height 20
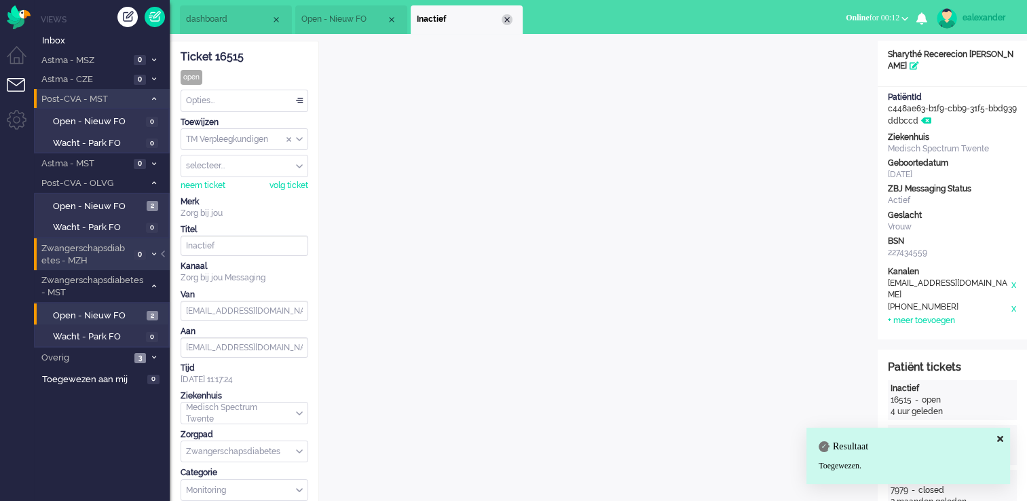
click at [509, 18] on div "Close tab" at bounding box center [507, 19] width 11 height 11
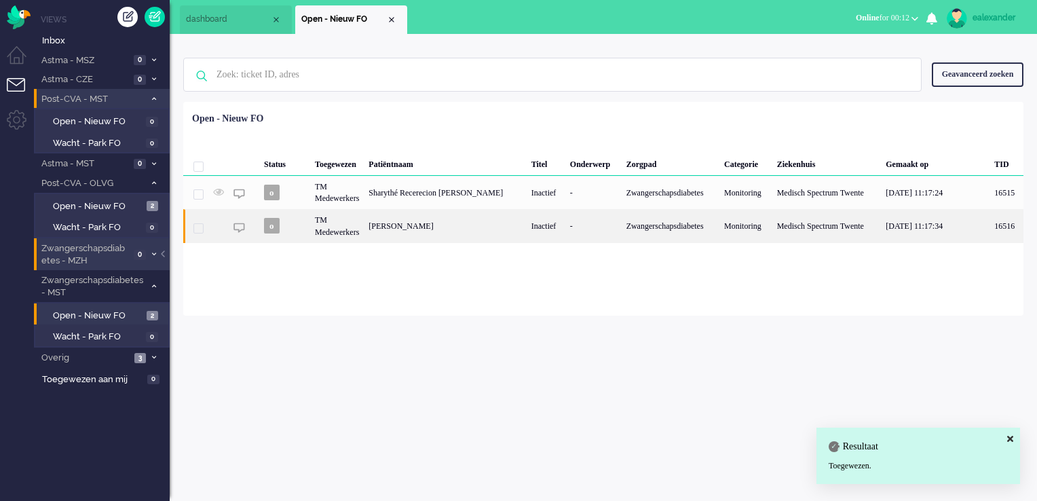
click at [426, 235] on div "[PERSON_NAME]" at bounding box center [445, 225] width 162 height 33
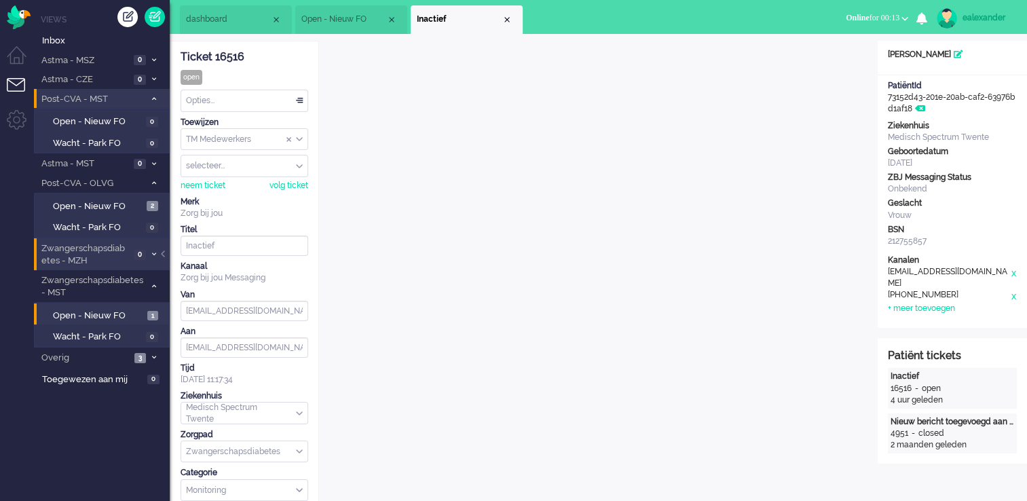
click at [299, 139] on div "TM Medewerkers" at bounding box center [244, 139] width 126 height 21
click at [281, 180] on li "TM Verpleegkundigen" at bounding box center [244, 180] width 126 height 20
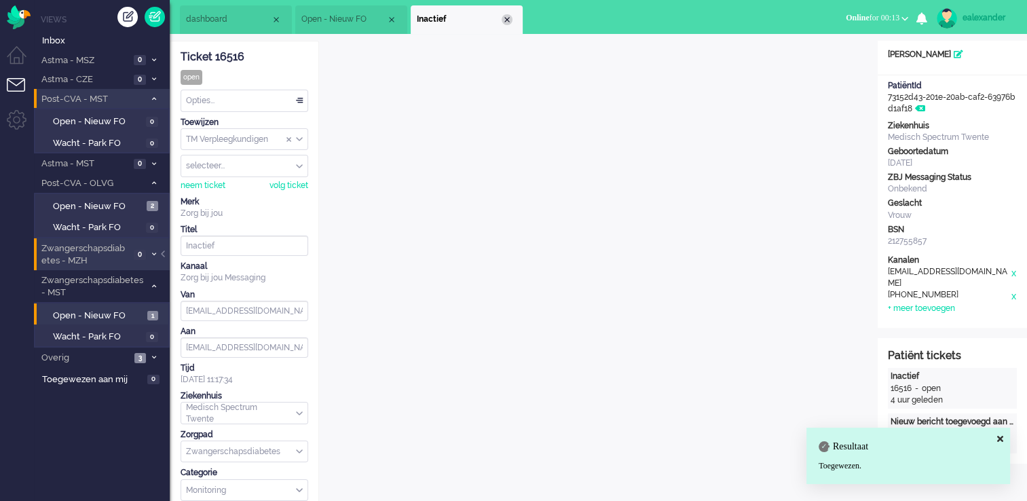
click at [505, 18] on div "Close tab" at bounding box center [507, 19] width 11 height 11
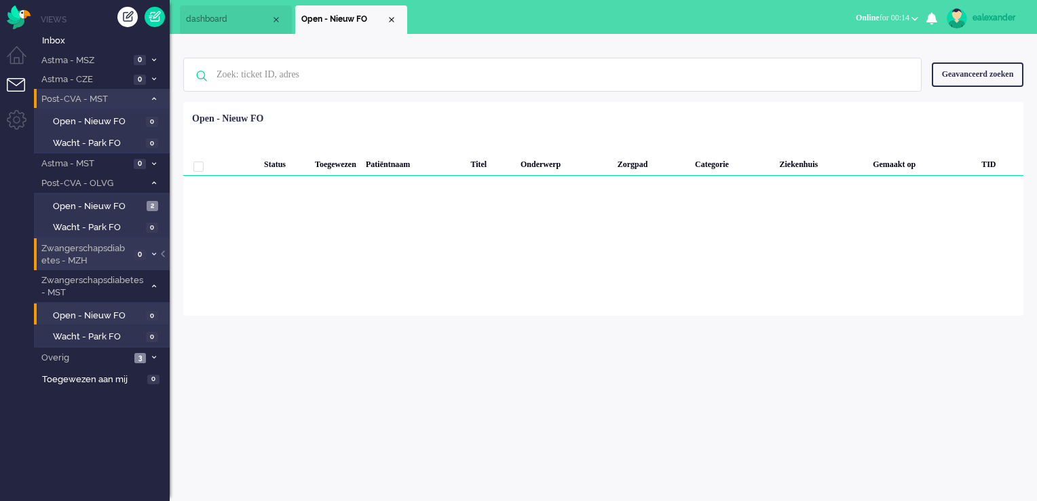
click at [387, 14] on div "Close tab" at bounding box center [391, 19] width 11 height 11
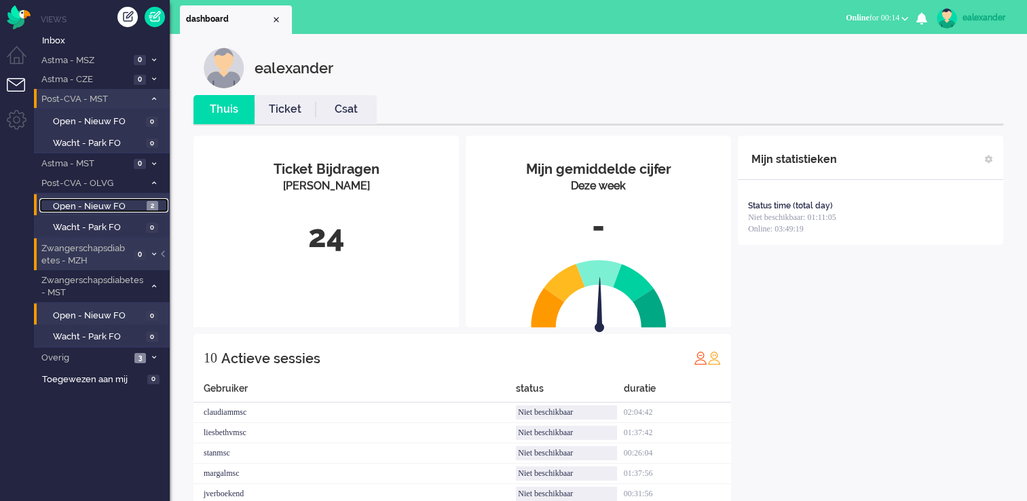
click at [162, 201] on link "Open - Nieuw FO 2" at bounding box center [103, 205] width 129 height 15
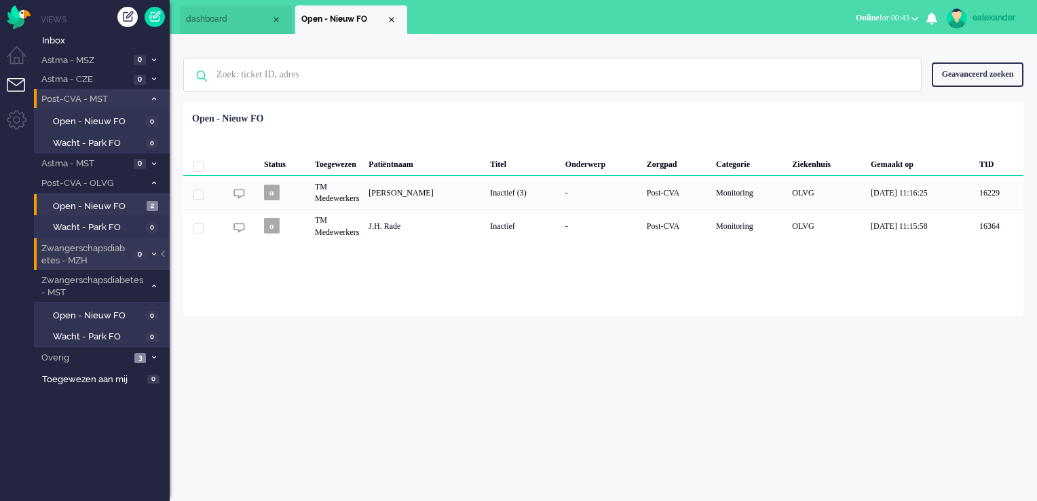
drag, startPoint x: 146, startPoint y: 281, endPoint x: 187, endPoint y: 264, distance: 44.8
click at [146, 281] on li "Zwangerschapsdiabetes - MST 0" at bounding box center [102, 286] width 136 height 32
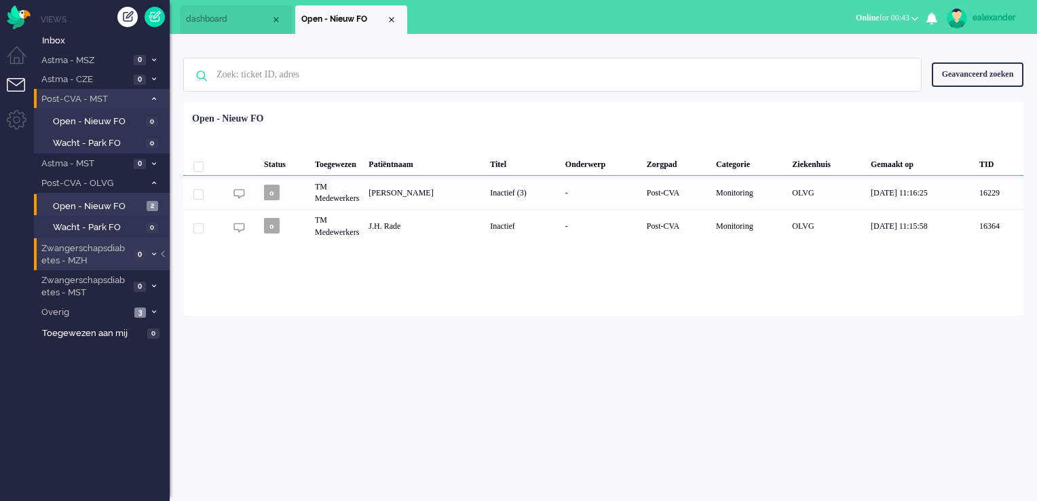
click at [165, 99] on li "Post-CVA - MST 0" at bounding box center [102, 99] width 136 height 20
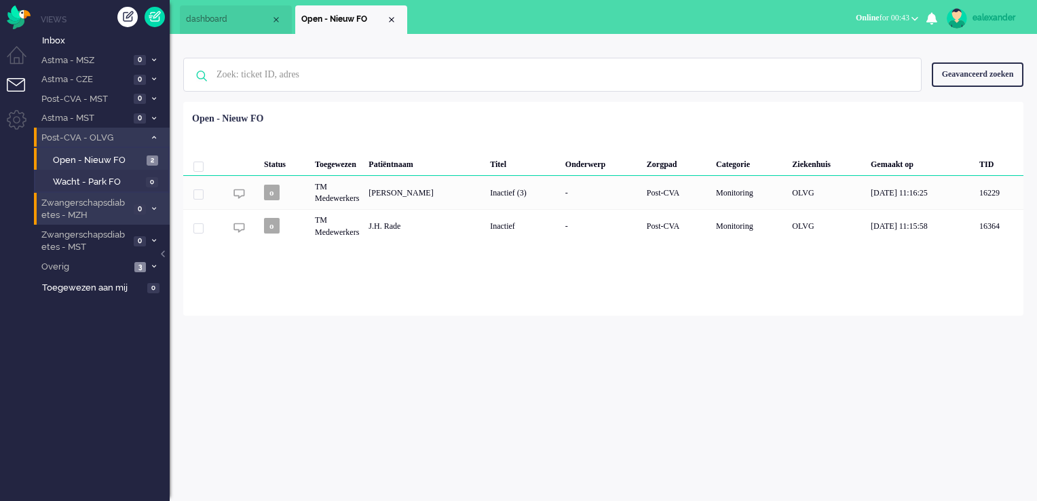
click at [158, 139] on span at bounding box center [154, 137] width 10 height 7
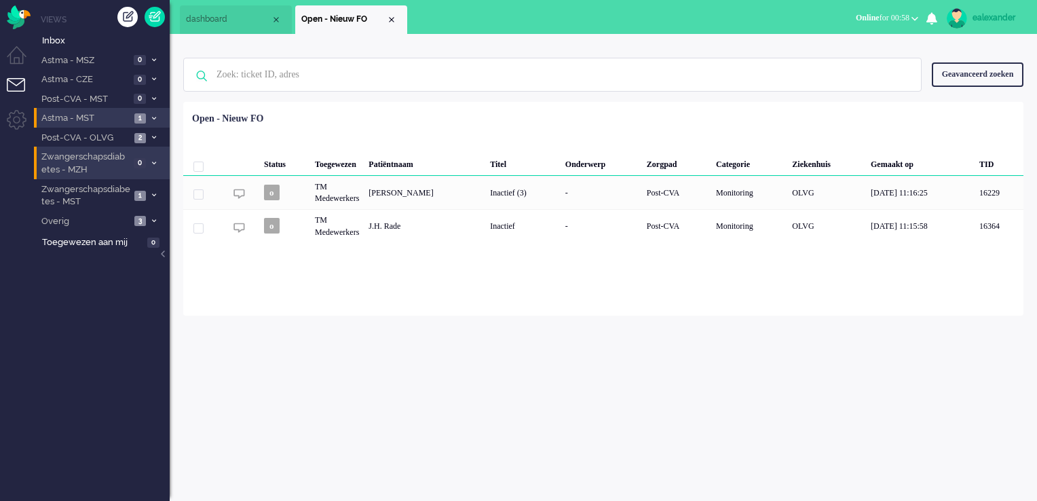
click at [149, 115] on span at bounding box center [154, 118] width 10 height 7
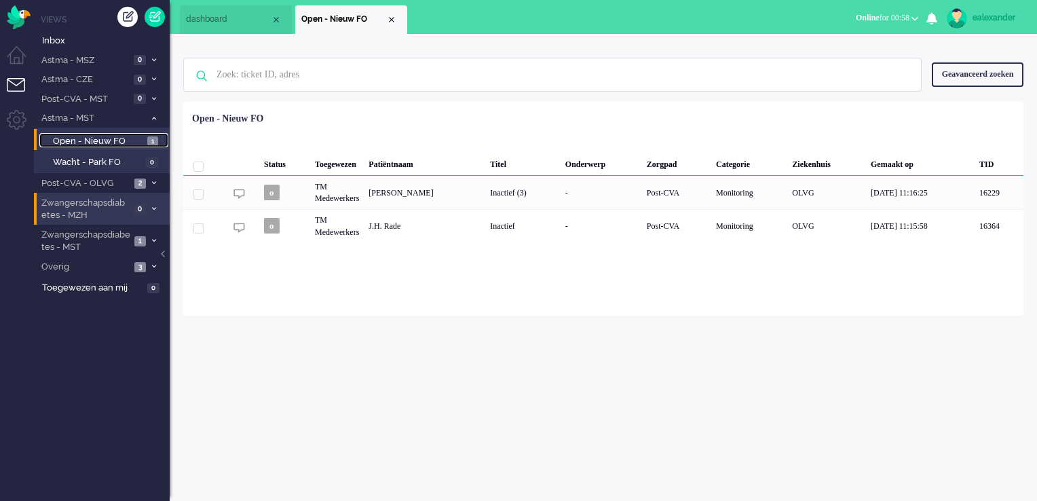
click at [150, 139] on span "1" at bounding box center [152, 141] width 11 height 10
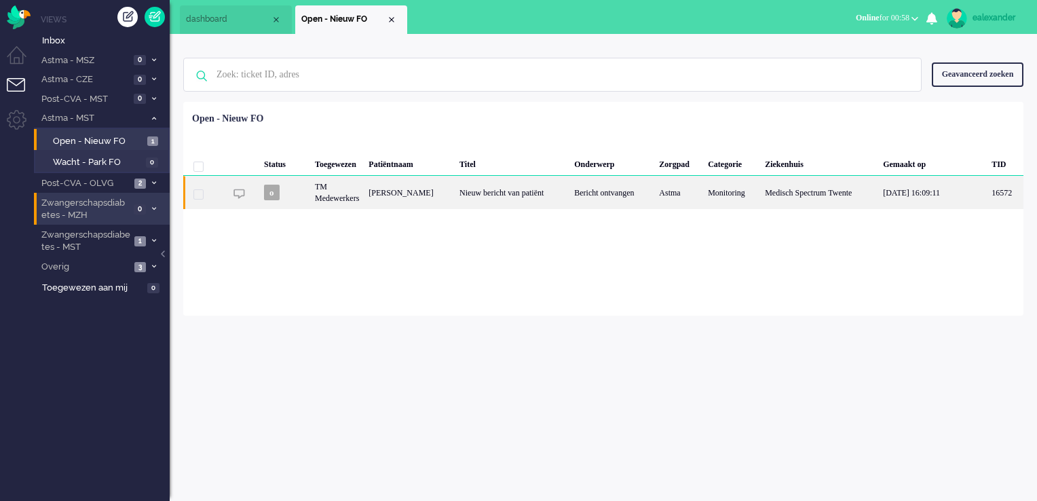
click at [540, 202] on div "Nieuw bericht van patiënt" at bounding box center [512, 192] width 115 height 33
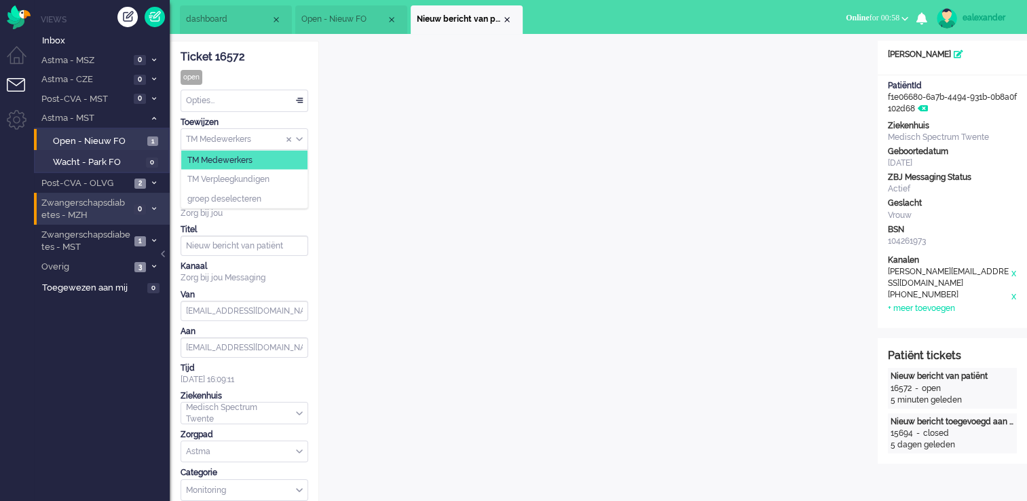
click at [303, 140] on input "Assign Group" at bounding box center [244, 139] width 126 height 21
click at [295, 181] on li "TM Verpleegkundigen" at bounding box center [244, 180] width 126 height 20
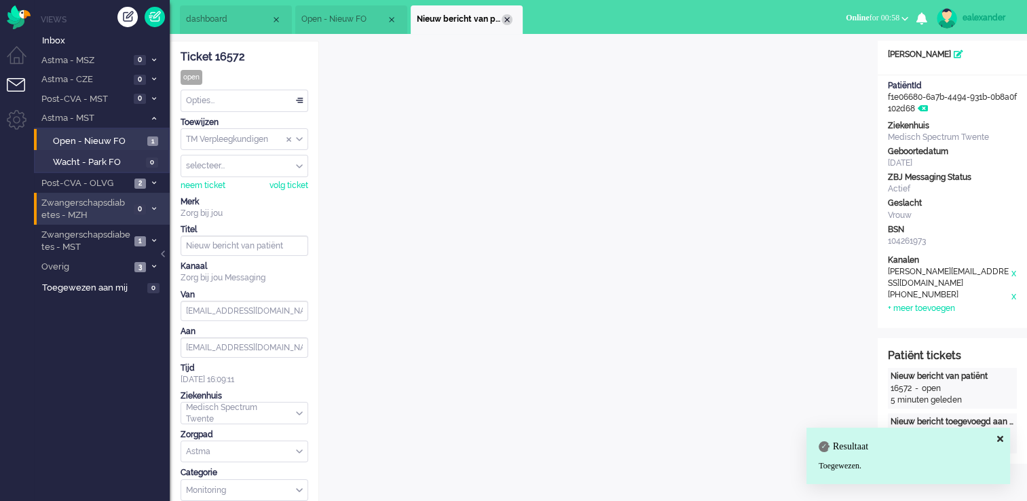
click at [504, 18] on div "Close tab" at bounding box center [507, 19] width 11 height 11
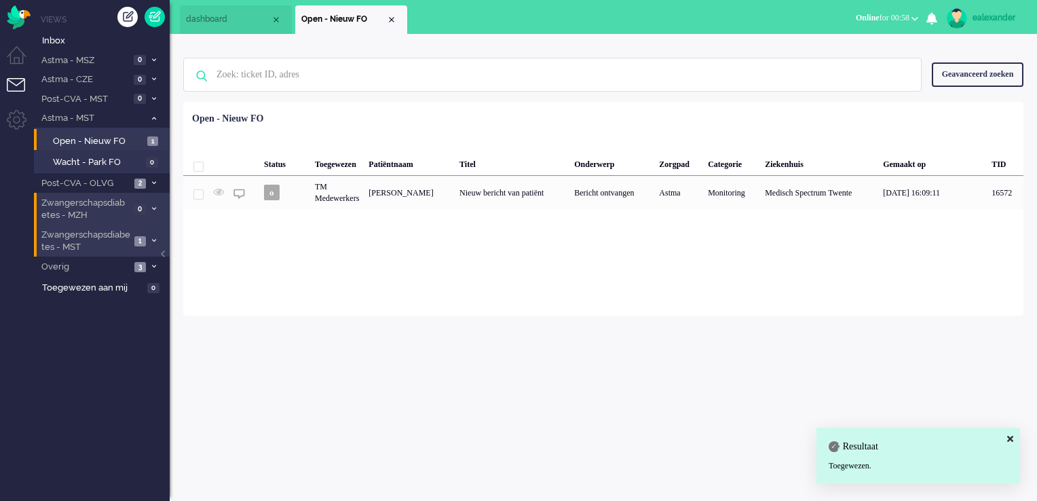
click at [144, 242] on span "1" at bounding box center [140, 241] width 12 height 10
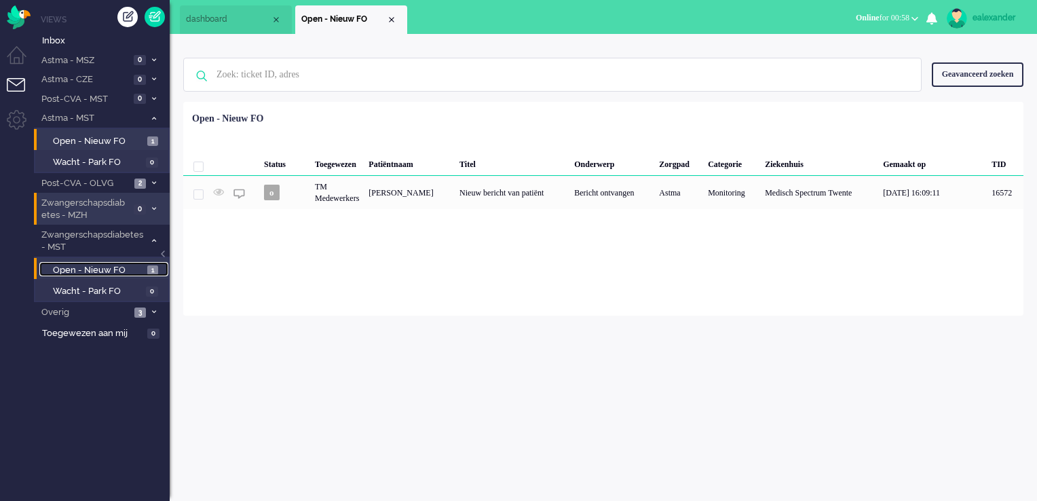
drag, startPoint x: 129, startPoint y: 267, endPoint x: 139, endPoint y: 265, distance: 9.7
click at [129, 267] on span "Open - Nieuw FO" at bounding box center [98, 270] width 91 height 13
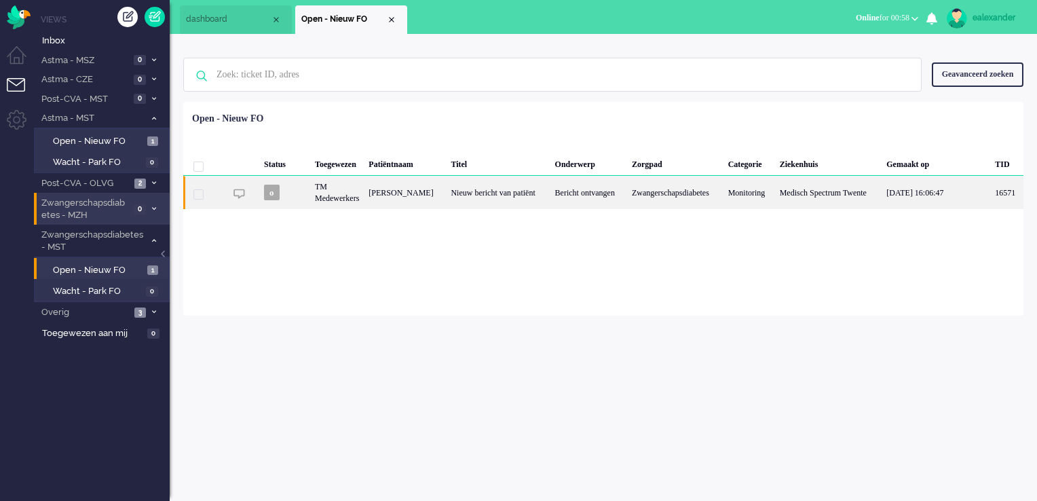
click at [559, 195] on div "Bericht ontvangen" at bounding box center [589, 192] width 77 height 33
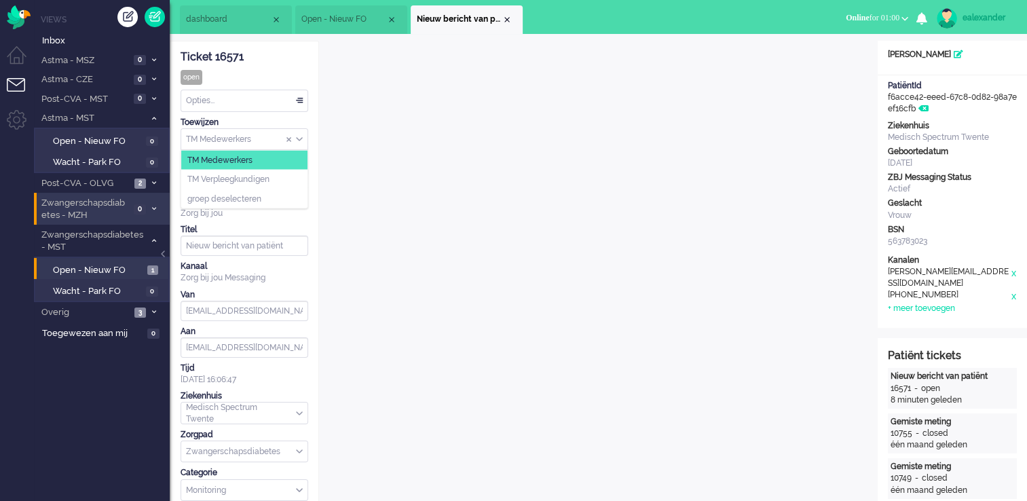
click at [299, 138] on div "TM Medewerkers" at bounding box center [244, 139] width 126 height 21
click at [292, 179] on li "TM Verpleegkundigen" at bounding box center [244, 180] width 126 height 20
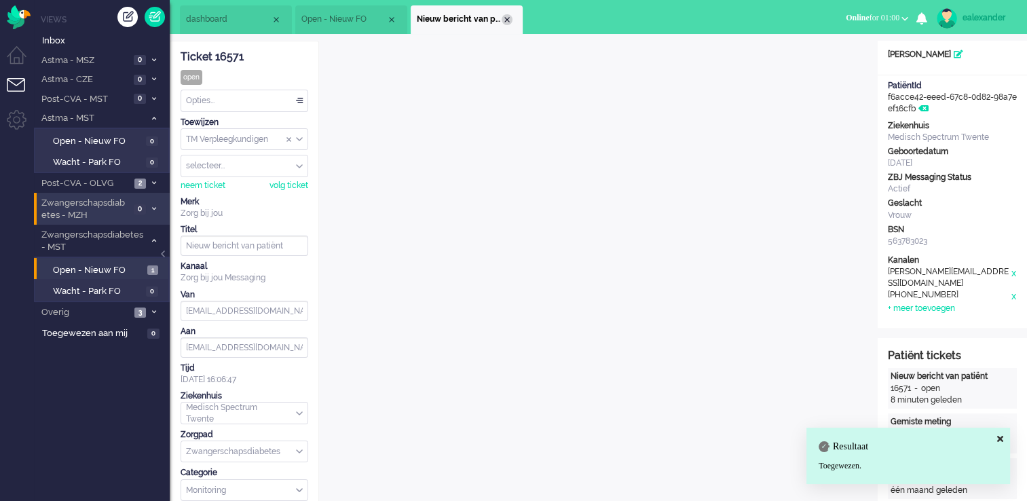
click at [503, 16] on div "Close tab" at bounding box center [507, 19] width 11 height 11
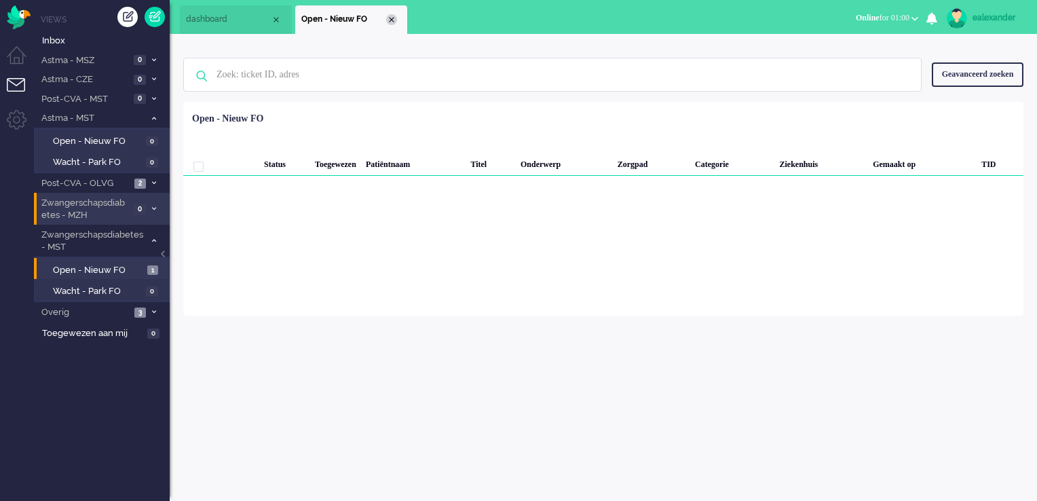
click at [392, 18] on div "Close tab" at bounding box center [391, 19] width 11 height 11
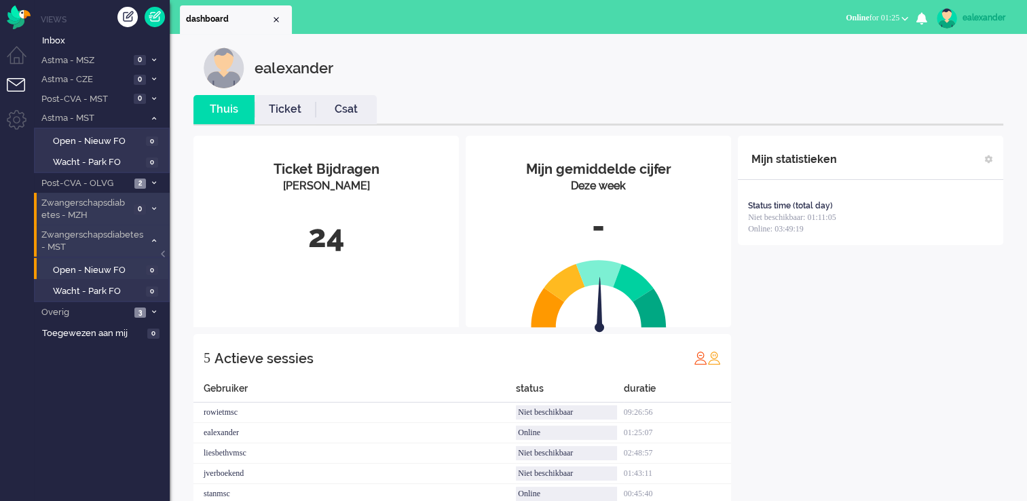
click at [153, 240] on icon at bounding box center [154, 240] width 4 height 5
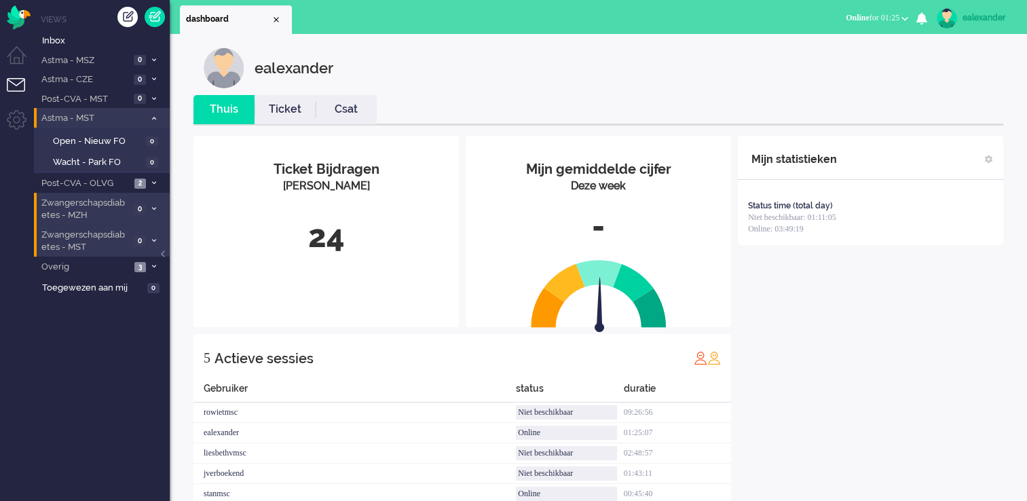
click at [152, 118] on icon at bounding box center [154, 118] width 4 height 5
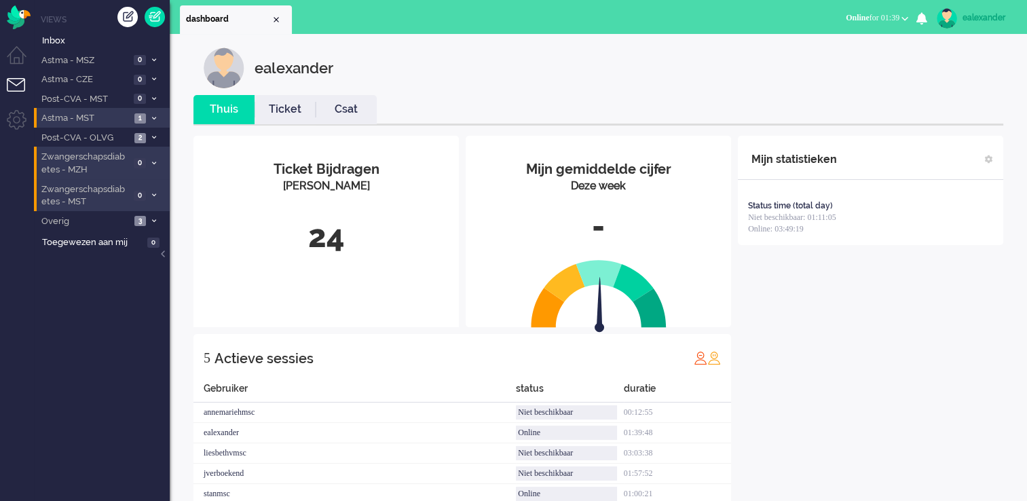
click at [158, 118] on span at bounding box center [154, 118] width 10 height 7
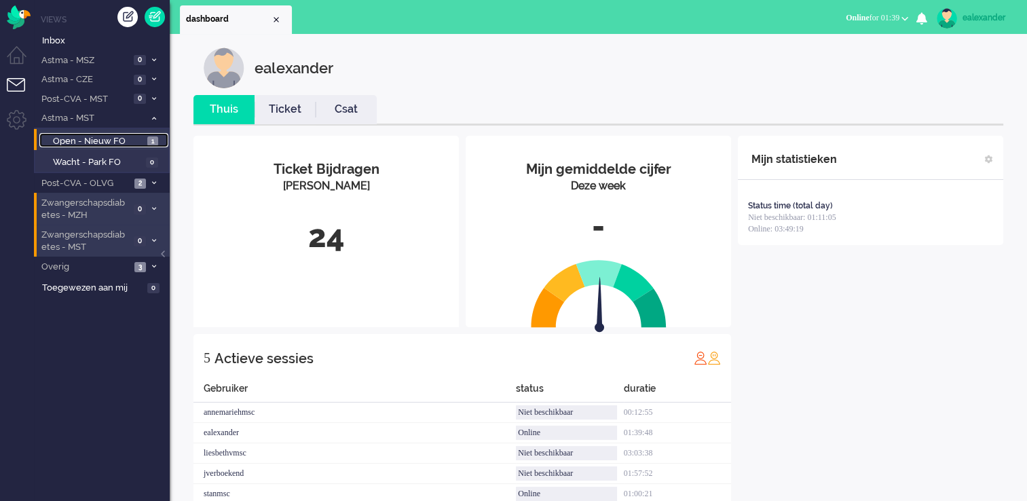
click at [132, 136] on span "Open - Nieuw FO" at bounding box center [98, 141] width 91 height 13
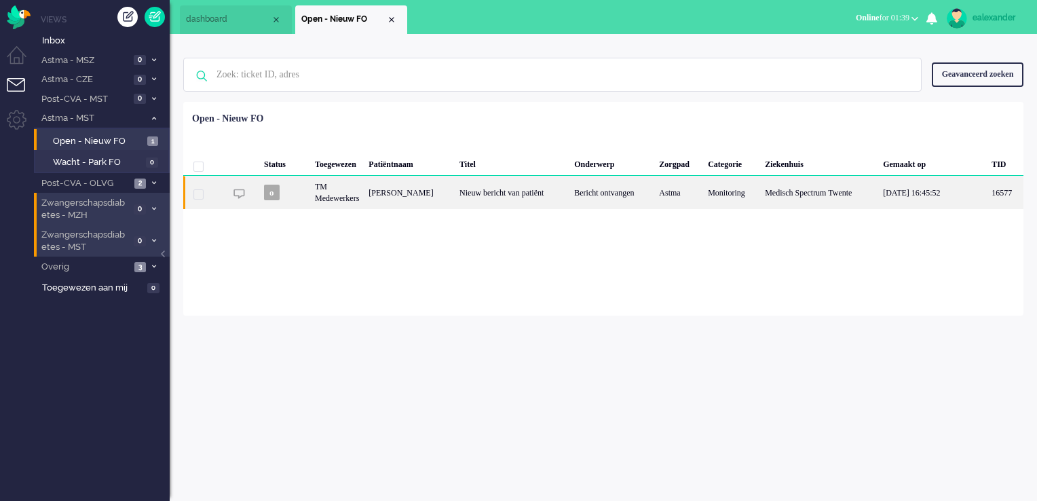
click at [464, 204] on div "Nieuw bericht van patiënt" at bounding box center [512, 192] width 115 height 33
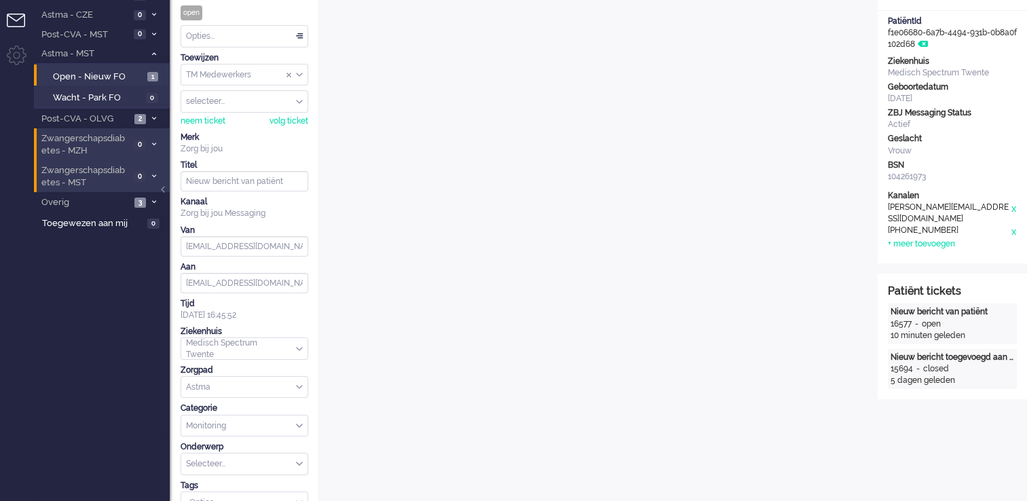
scroll to position [14, 0]
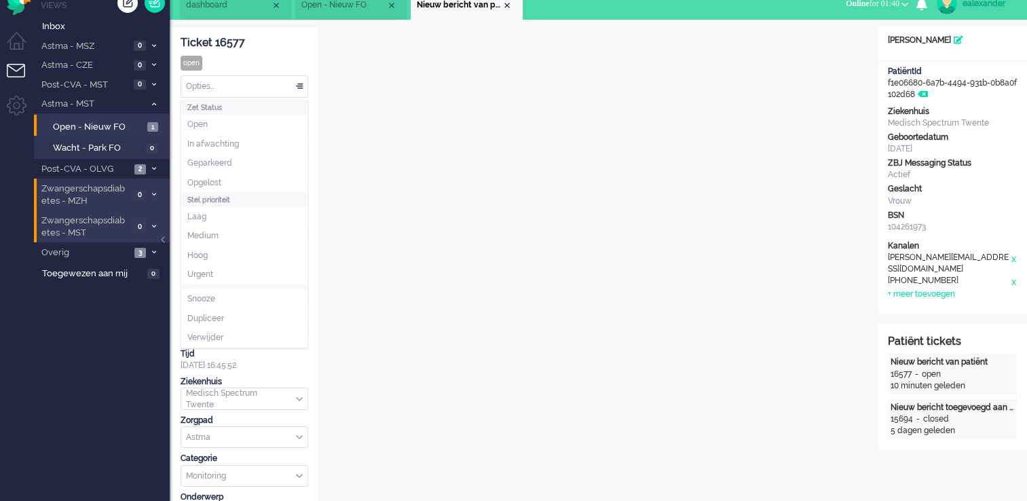
click at [303, 88] on div "Opties..." at bounding box center [244, 86] width 126 height 21
click at [256, 177] on li "Opgelost" at bounding box center [244, 183] width 126 height 20
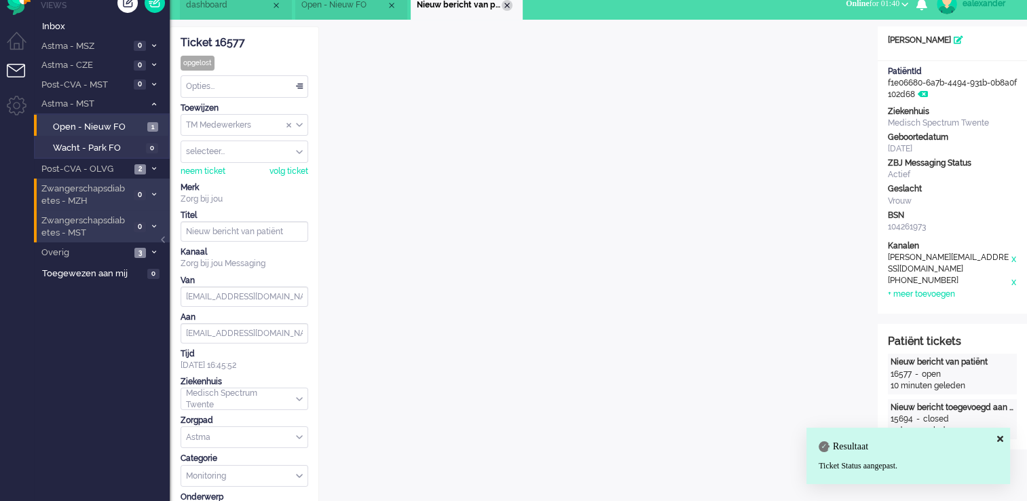
click at [506, 6] on div "Close tab" at bounding box center [507, 5] width 11 height 11
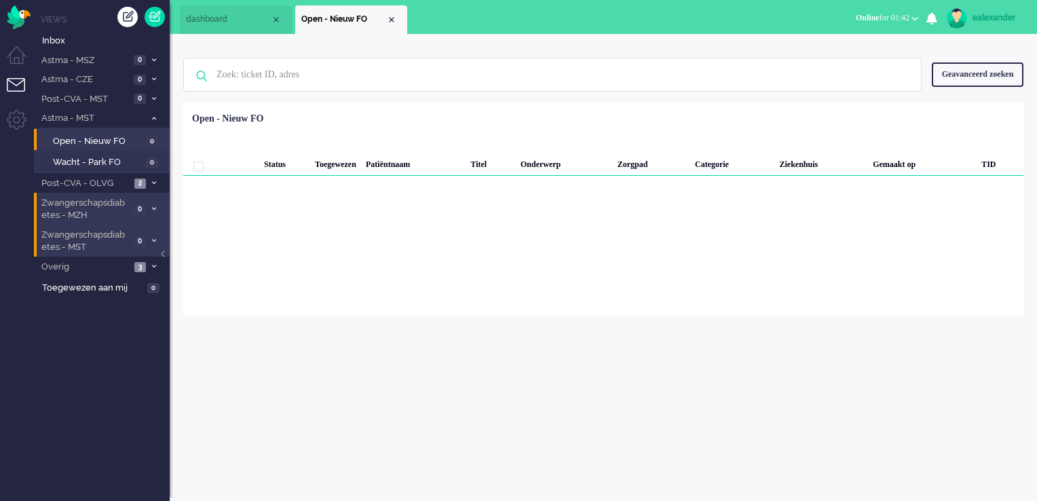
click at [902, 20] on span "Online for 01:42" at bounding box center [883, 18] width 54 height 10
click at [868, 48] on label "Niet beschikbaar" at bounding box center [862, 46] width 107 height 12
click at [1008, 18] on div "ealexander" at bounding box center [998, 18] width 51 height 14
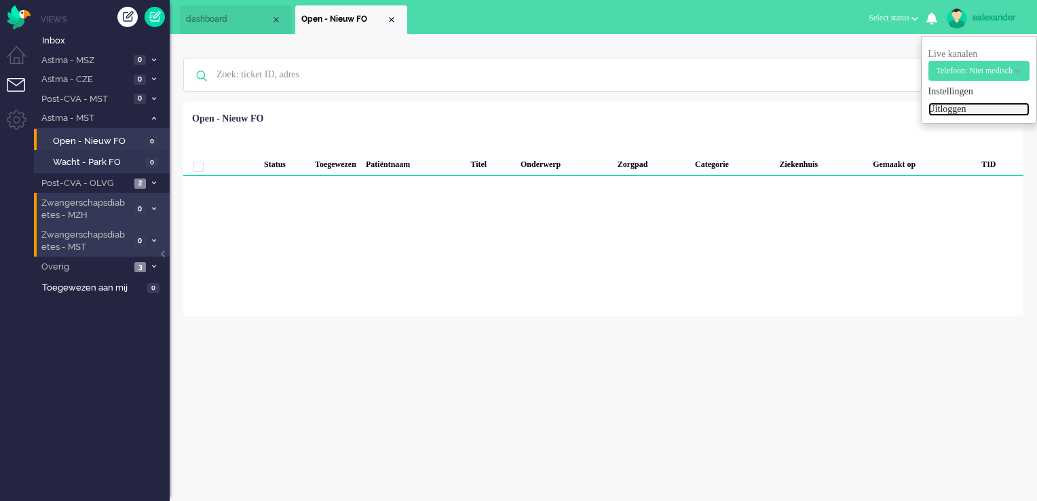
click at [945, 110] on link "Uitloggen" at bounding box center [979, 110] width 101 height 14
